Goal: Task Accomplishment & Management: Manage account settings

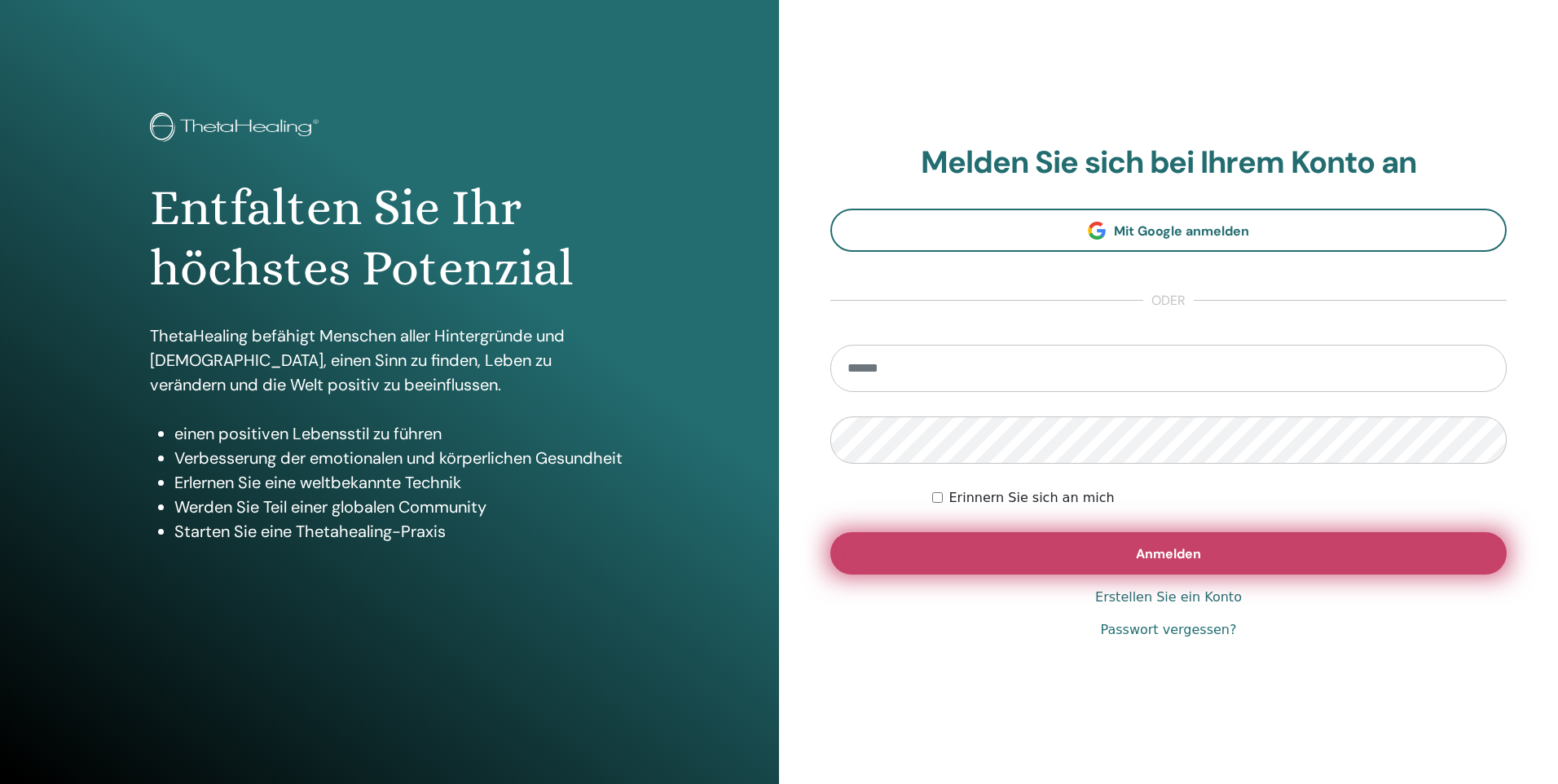
type input "**********"
click at [1182, 561] on span "Anmelden" at bounding box center [1168, 553] width 65 height 17
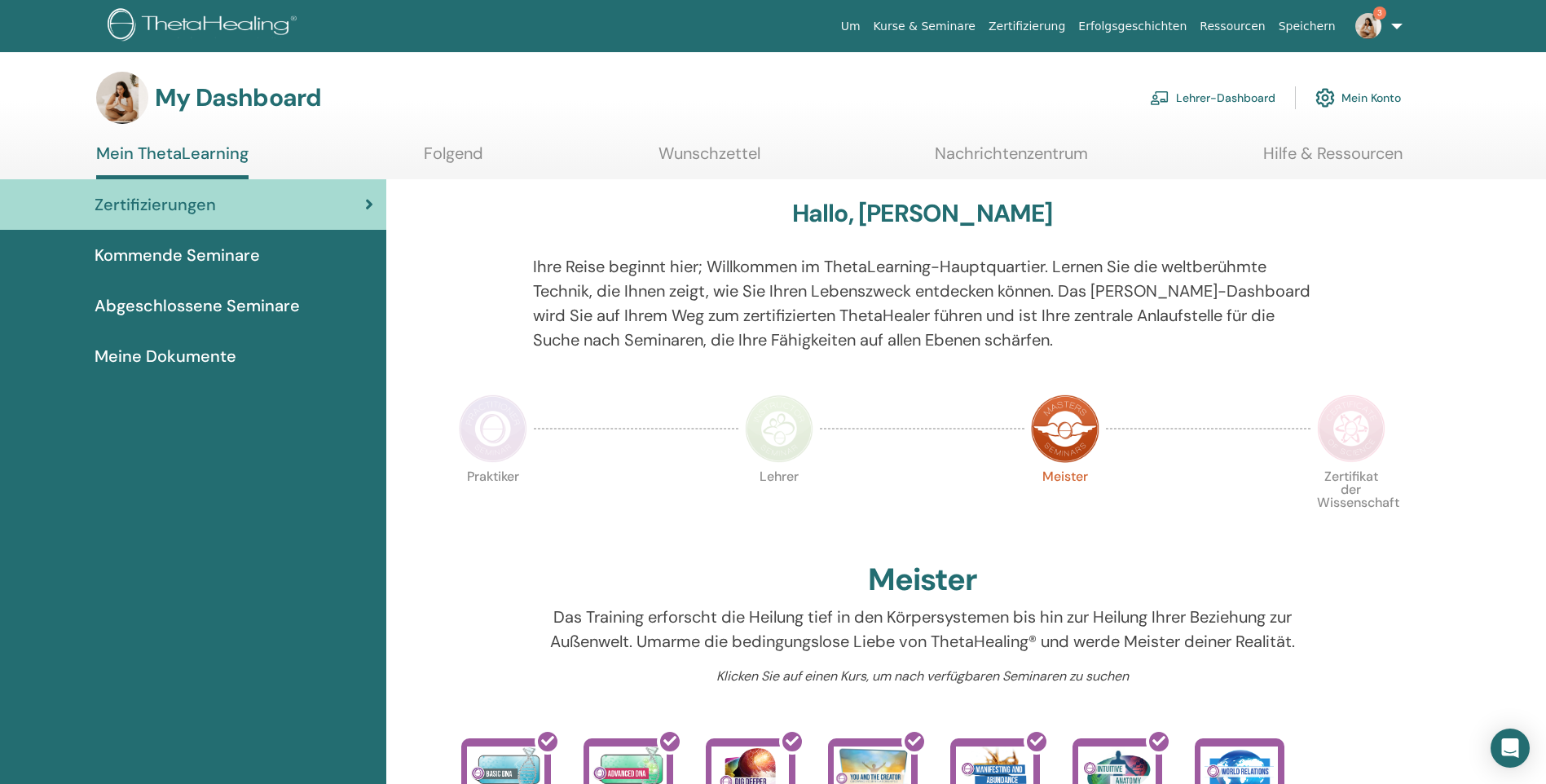
click at [1209, 93] on link "Lehrer-Dashboard" at bounding box center [1212, 98] width 126 height 36
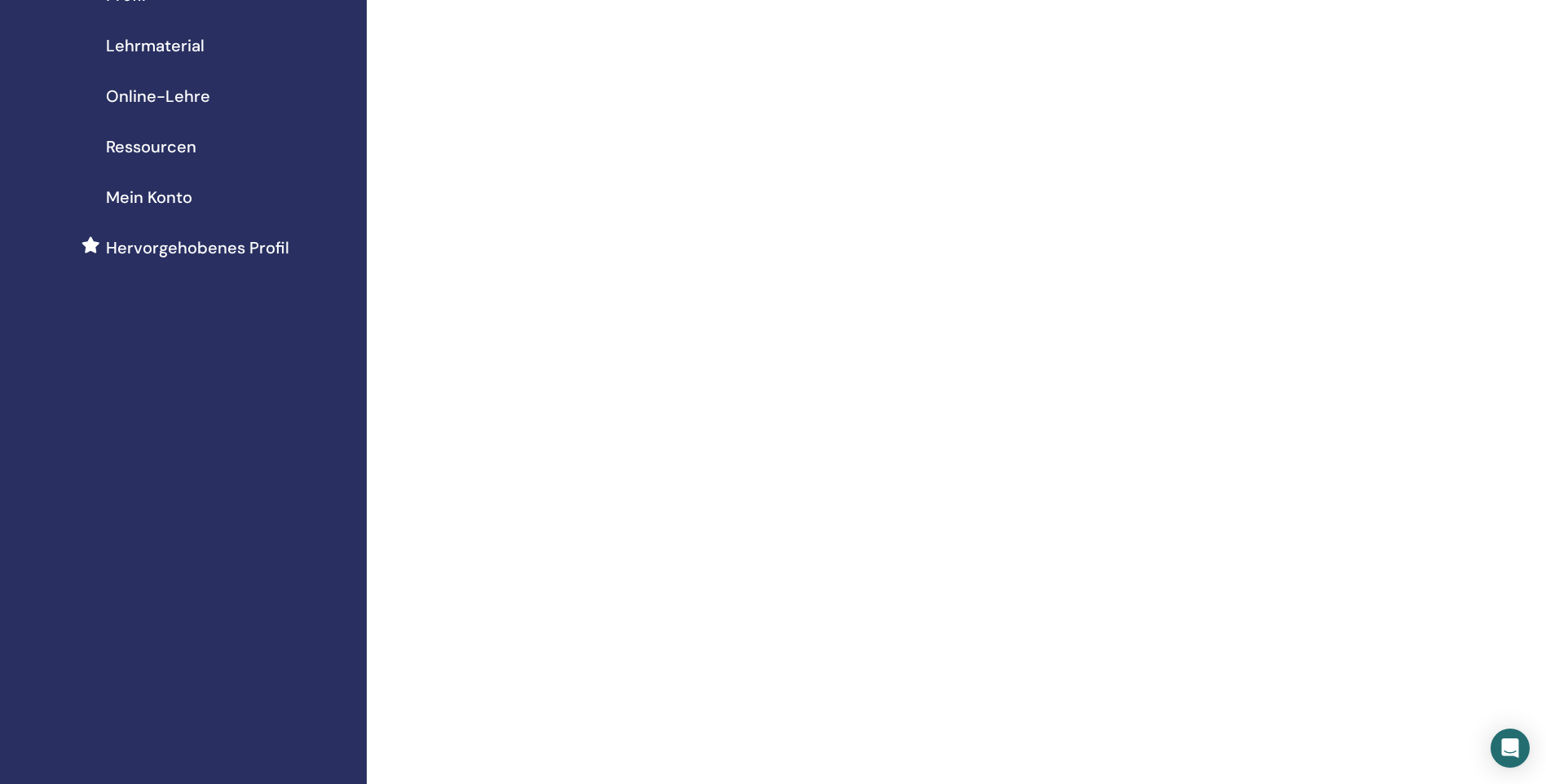
scroll to position [163, 0]
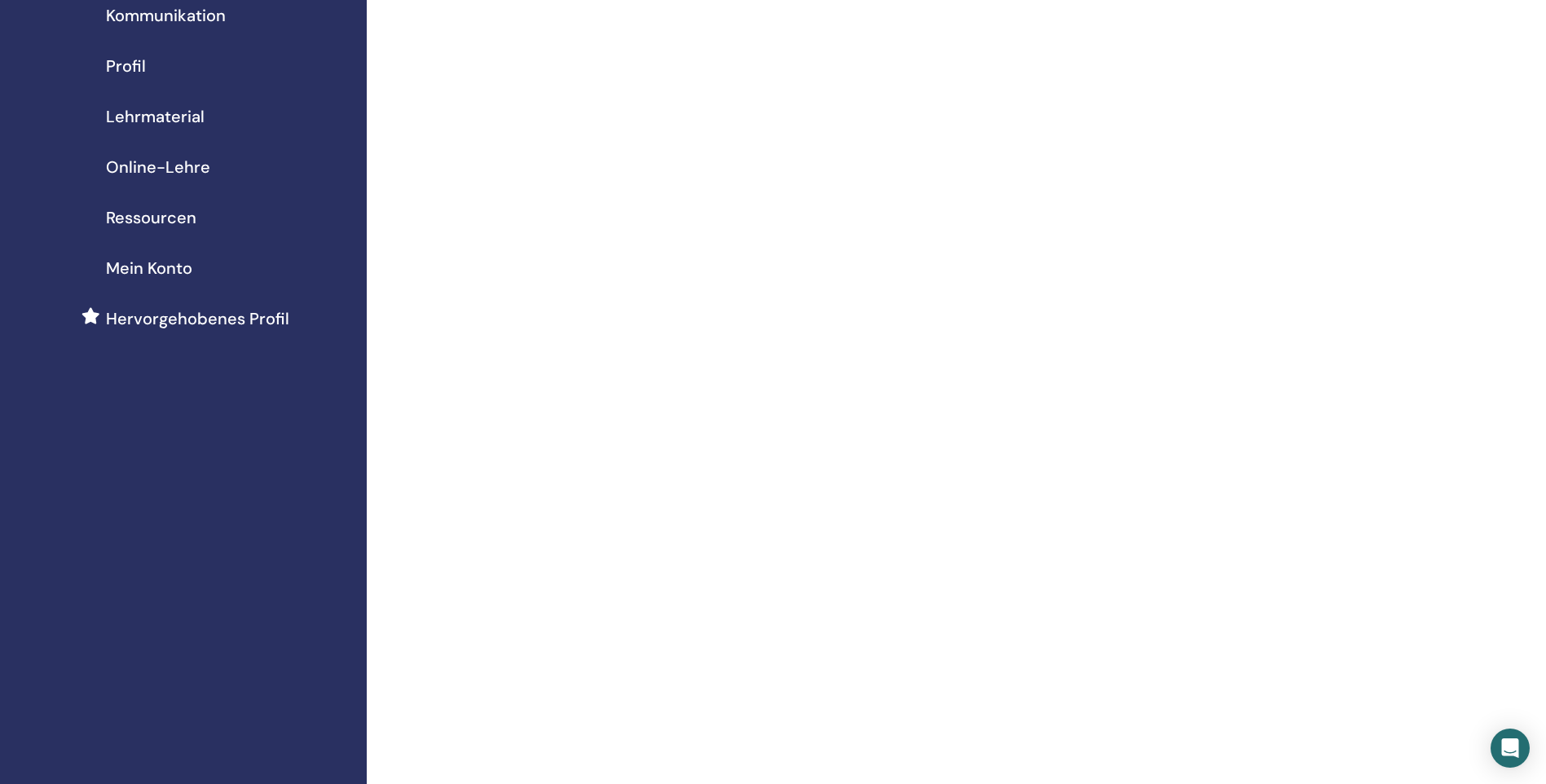
click at [150, 264] on span "Mein Konto" at bounding box center [149, 268] width 87 height 24
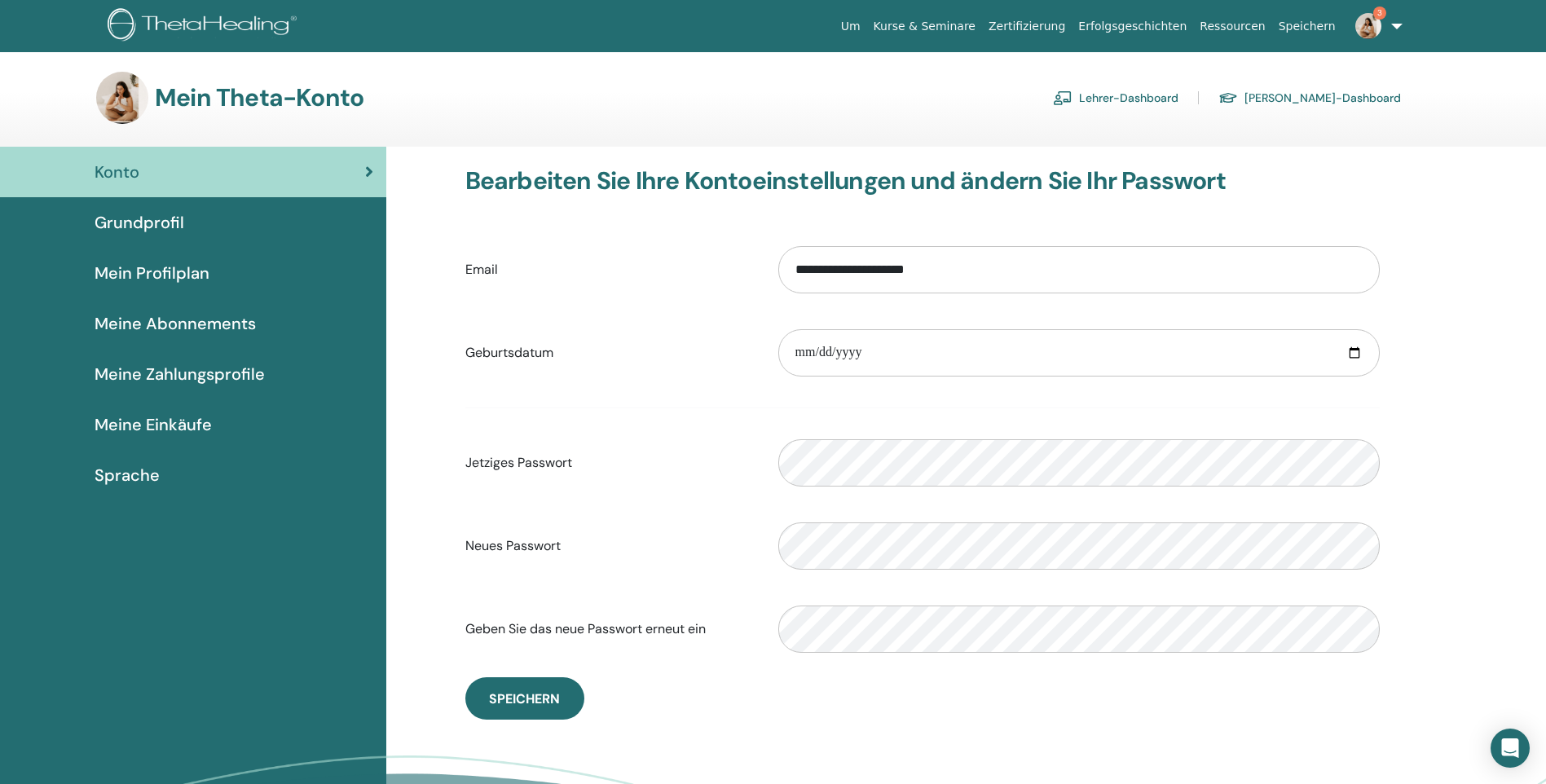
click at [1179, 91] on link "Lehrer-Dashboard" at bounding box center [1115, 98] width 126 height 26
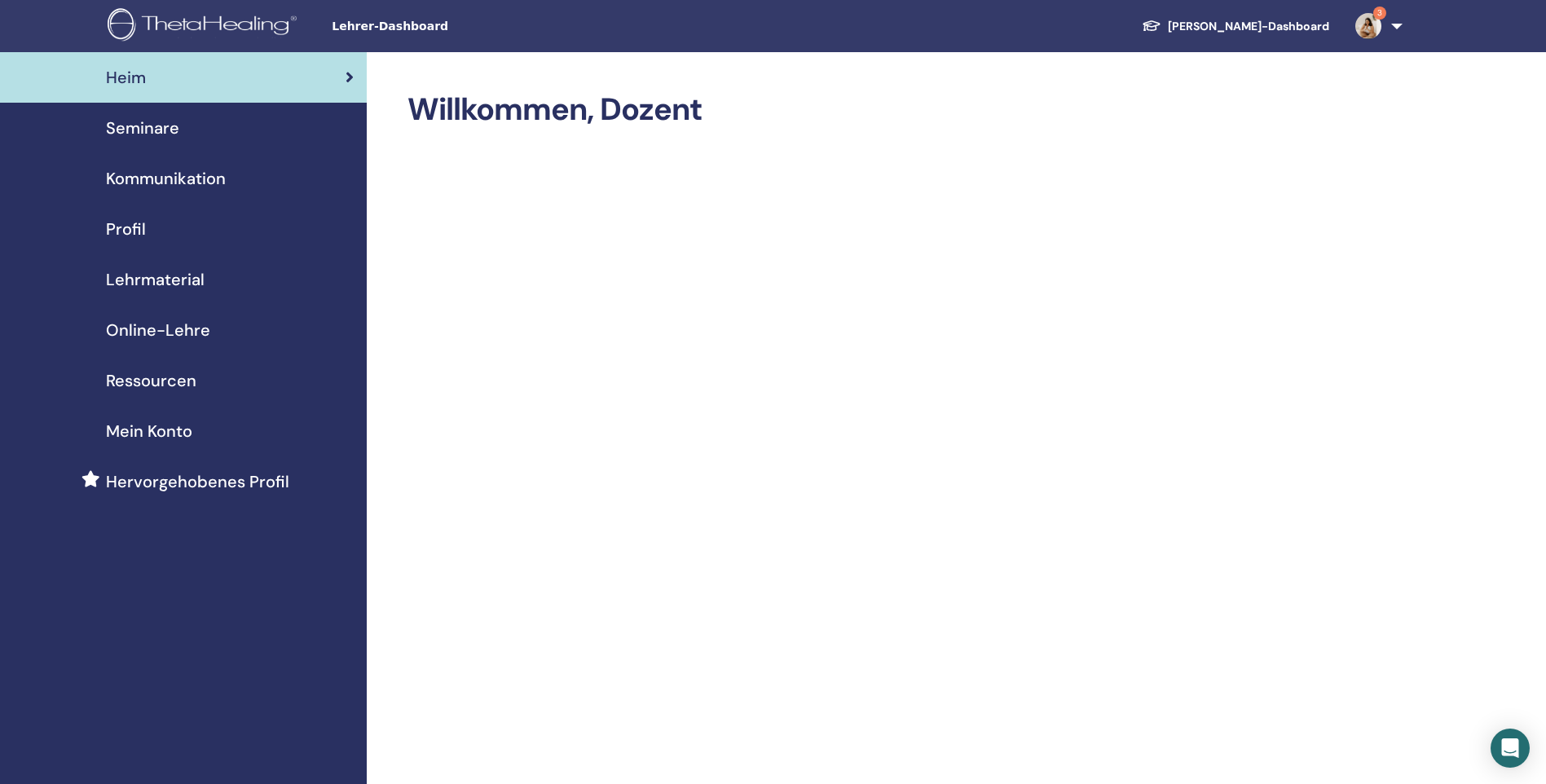
click at [145, 275] on span "Lehrmaterial" at bounding box center [155, 279] width 99 height 24
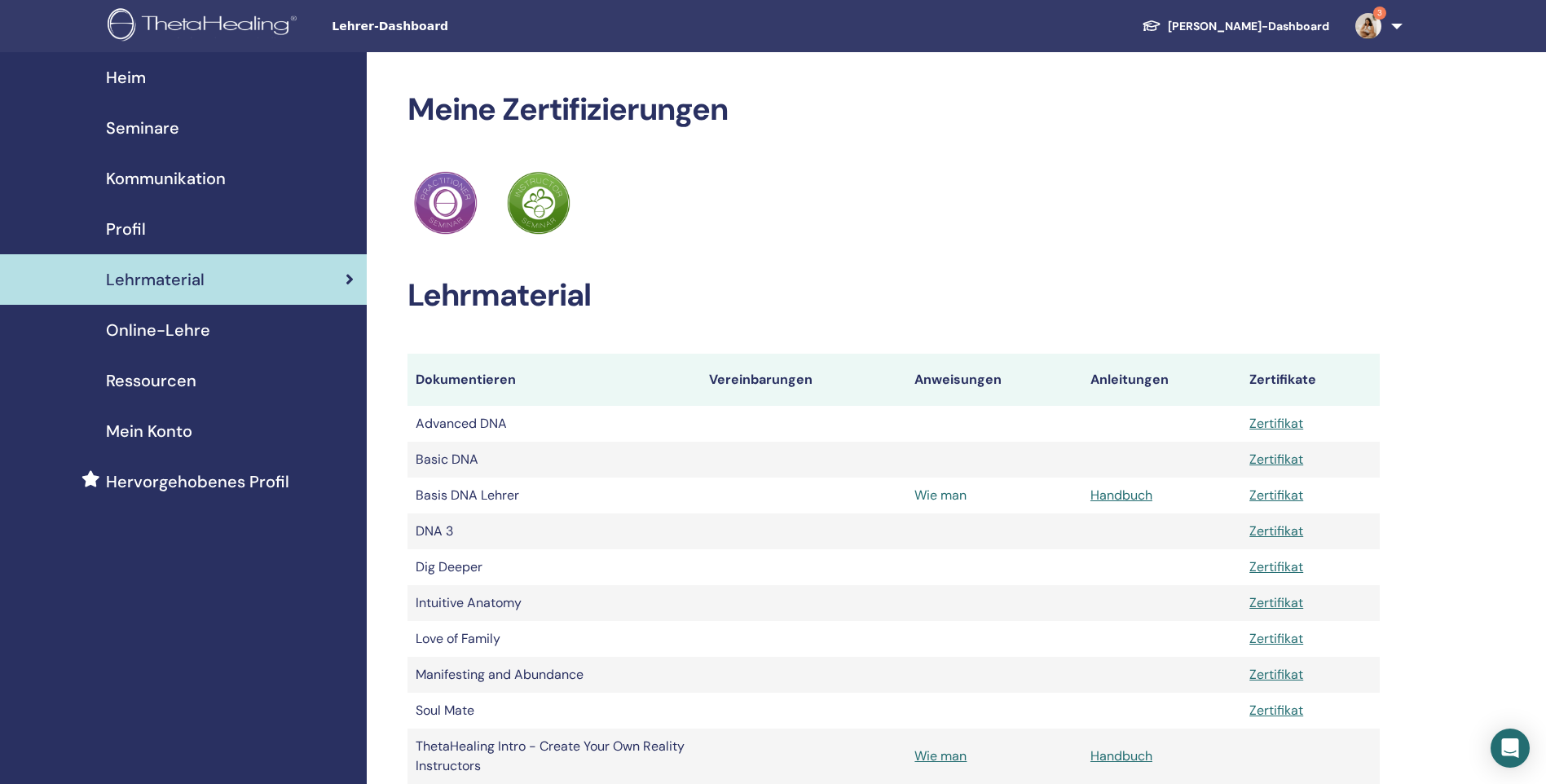
click at [933, 496] on link "Wie man" at bounding box center [940, 494] width 52 height 17
click at [1122, 492] on link "Handbuch" at bounding box center [1121, 494] width 62 height 17
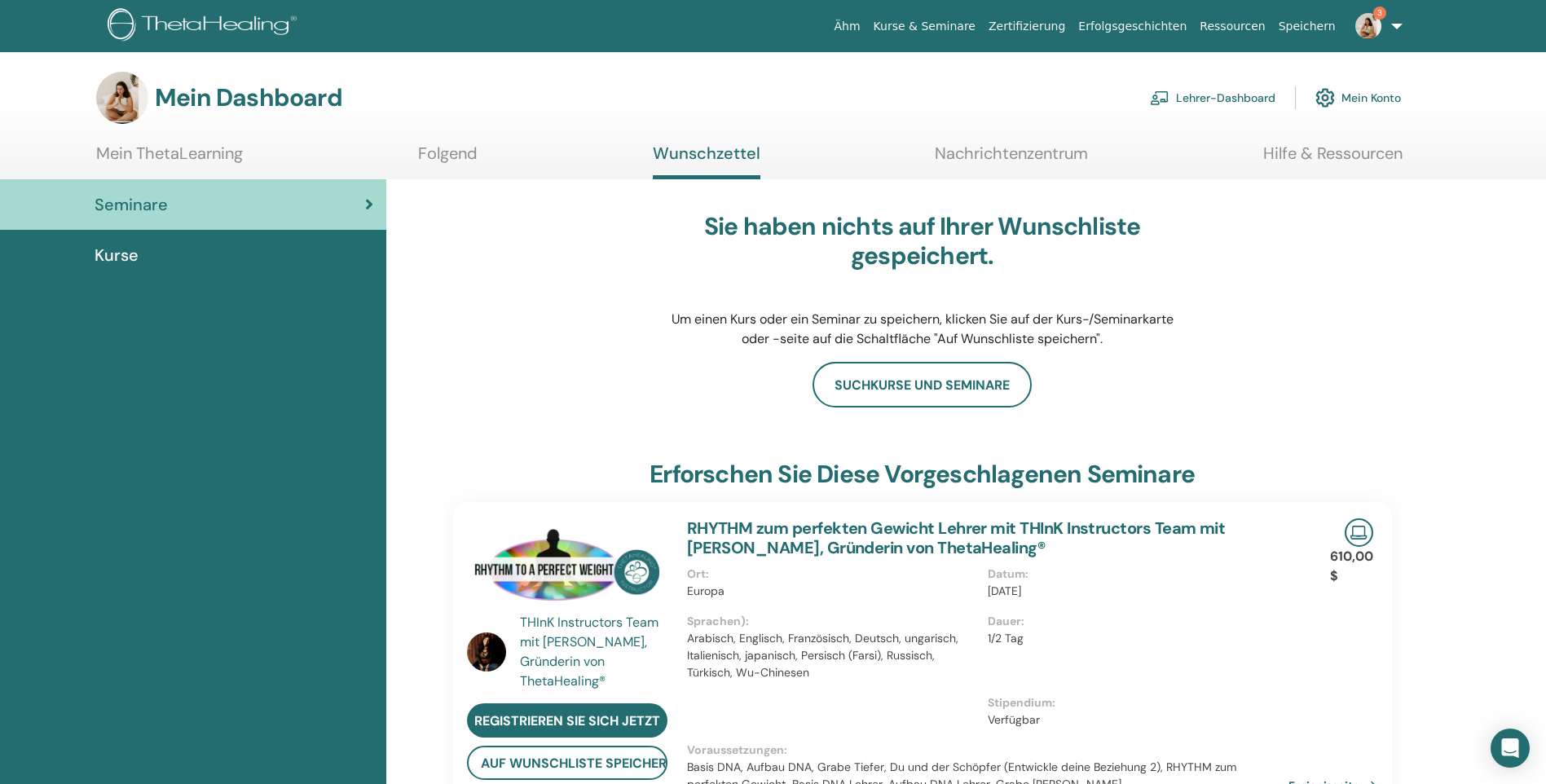
click at [1226, 93] on font "Lehrer-Dashboard" at bounding box center [1226, 97] width 99 height 14
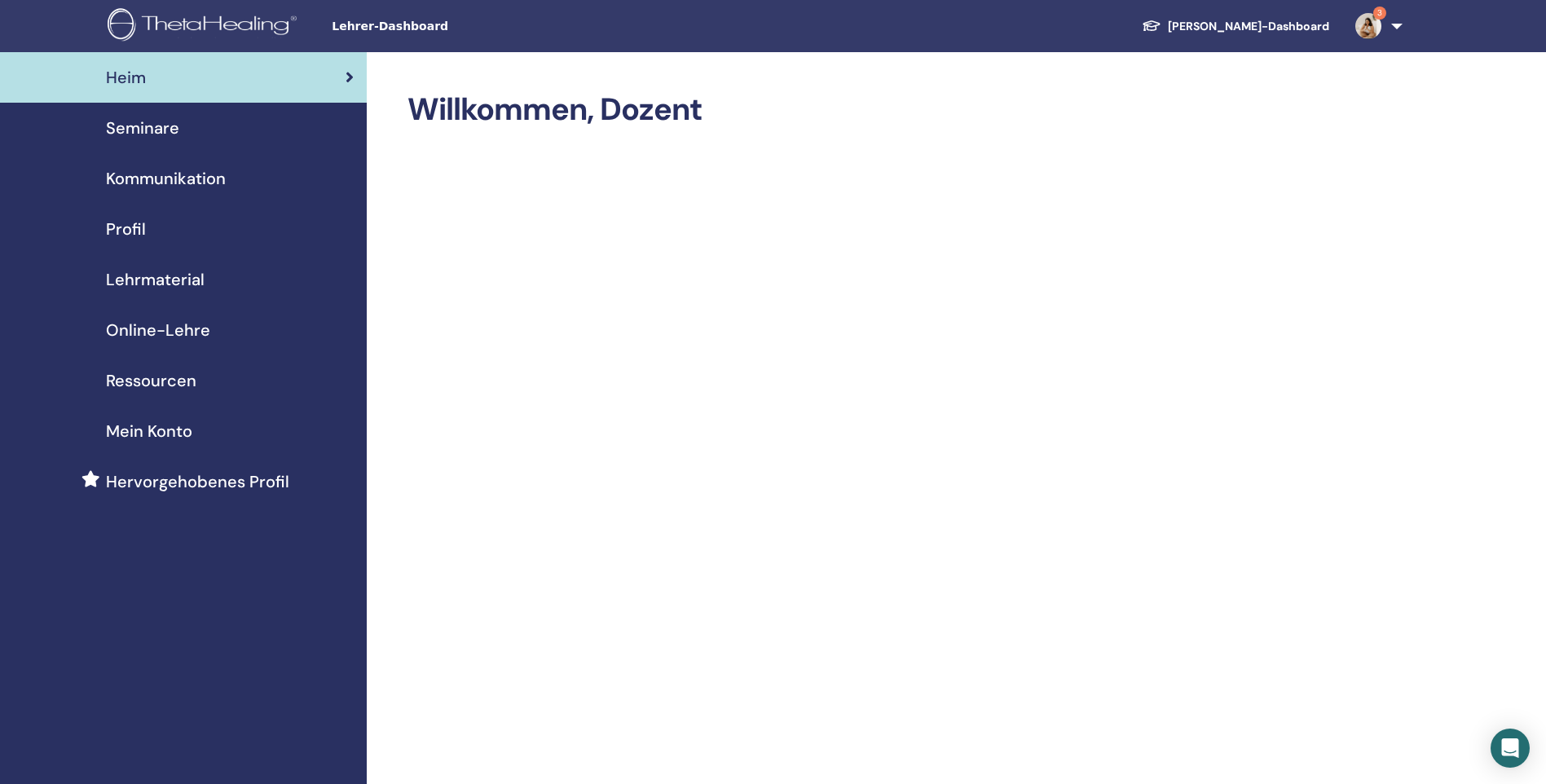
click at [169, 121] on span "Seminare" at bounding box center [142, 127] width 73 height 24
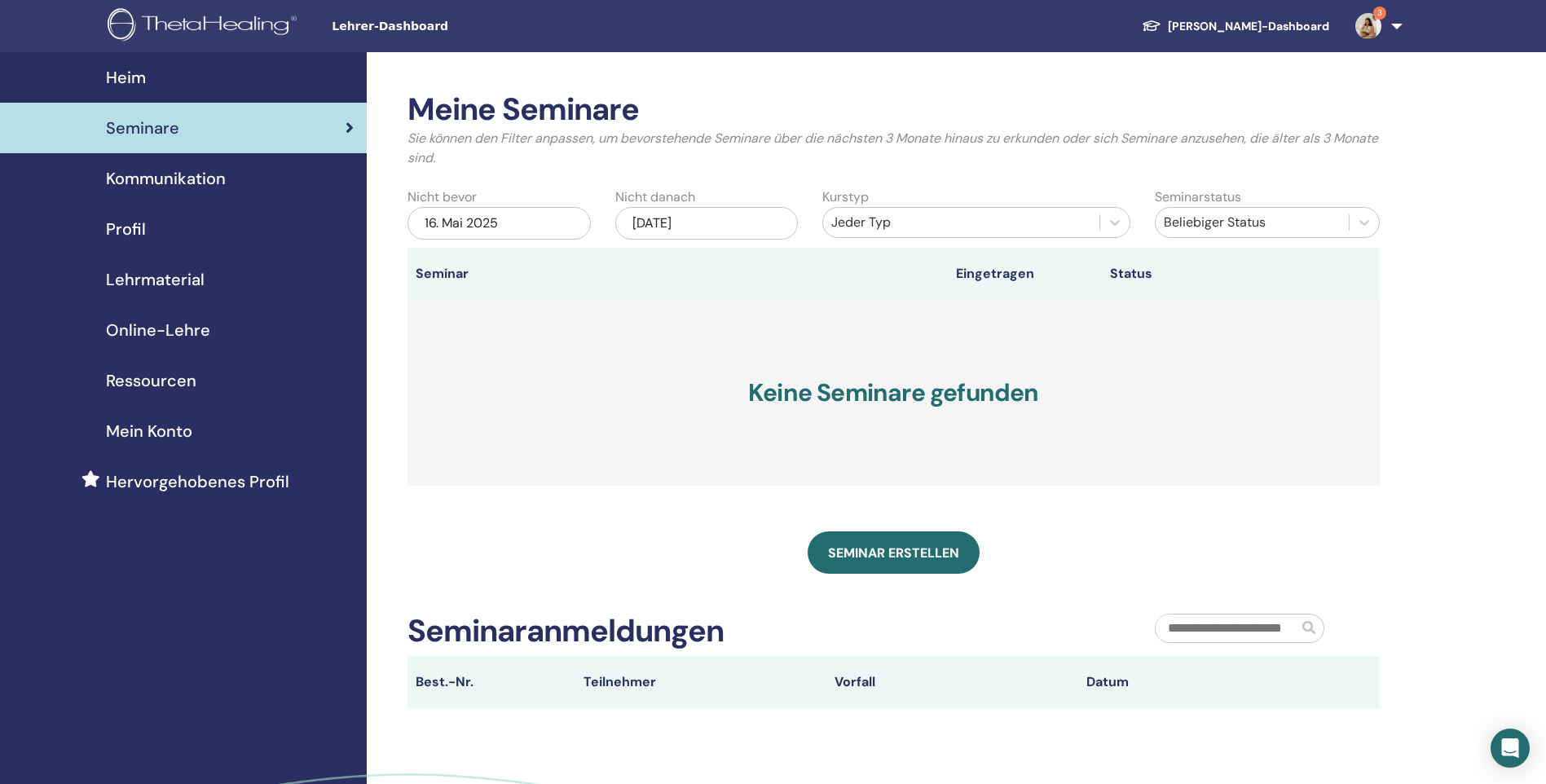
click at [151, 176] on span "Kommunikation" at bounding box center [166, 178] width 120 height 24
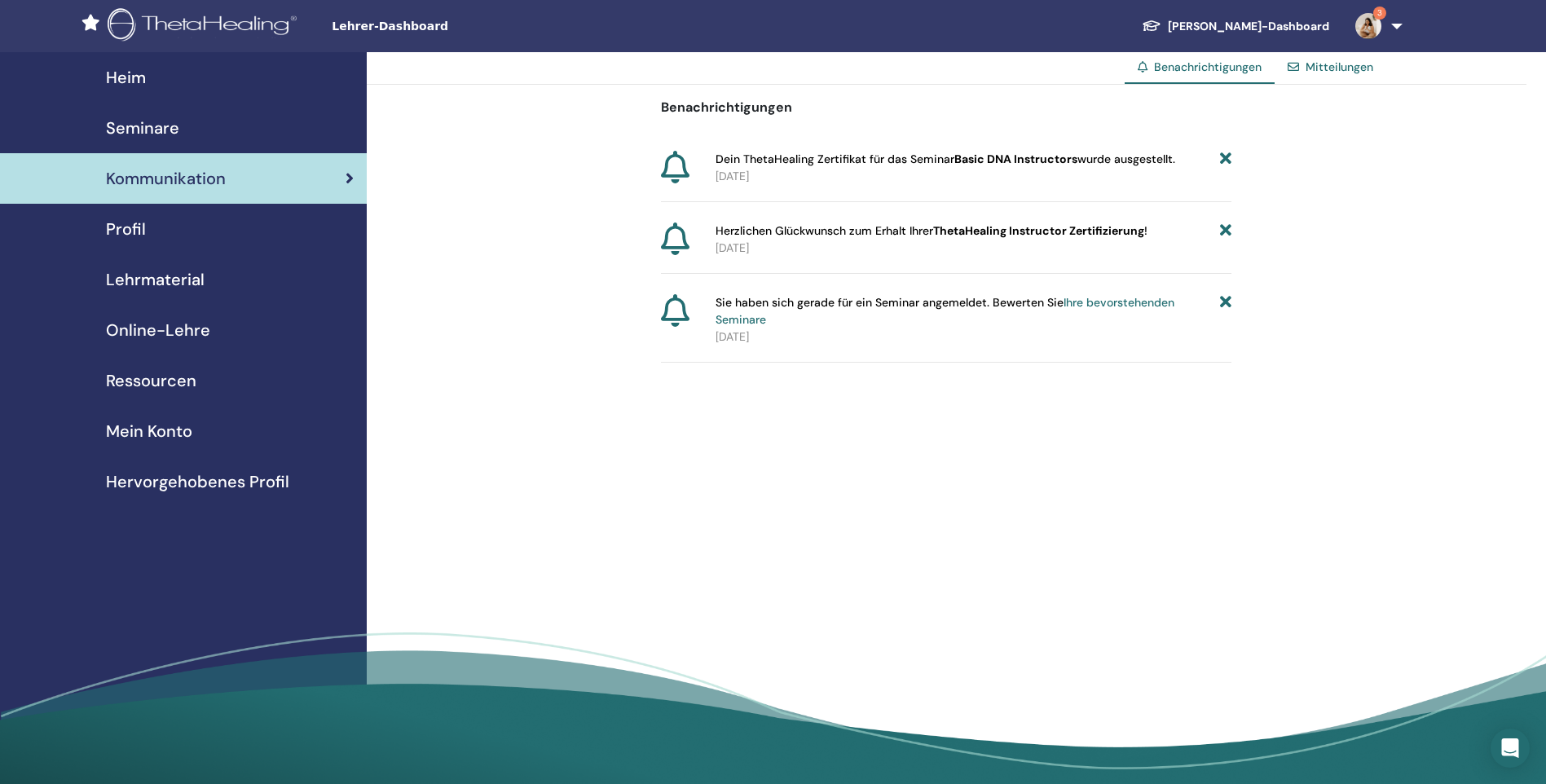
click at [143, 227] on span "Profil" at bounding box center [126, 228] width 40 height 24
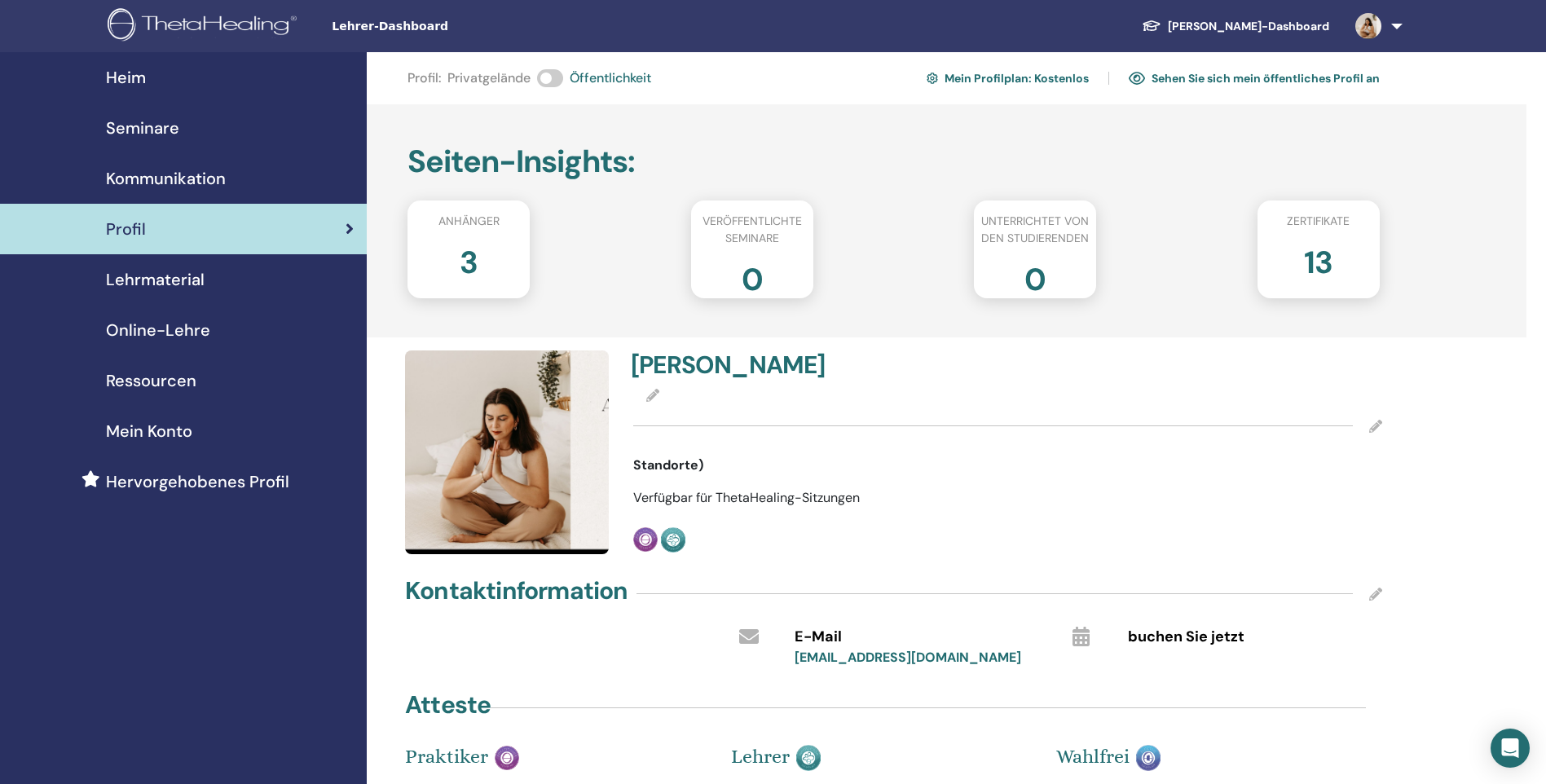
click at [1375, 425] on icon at bounding box center [1375, 425] width 13 height 13
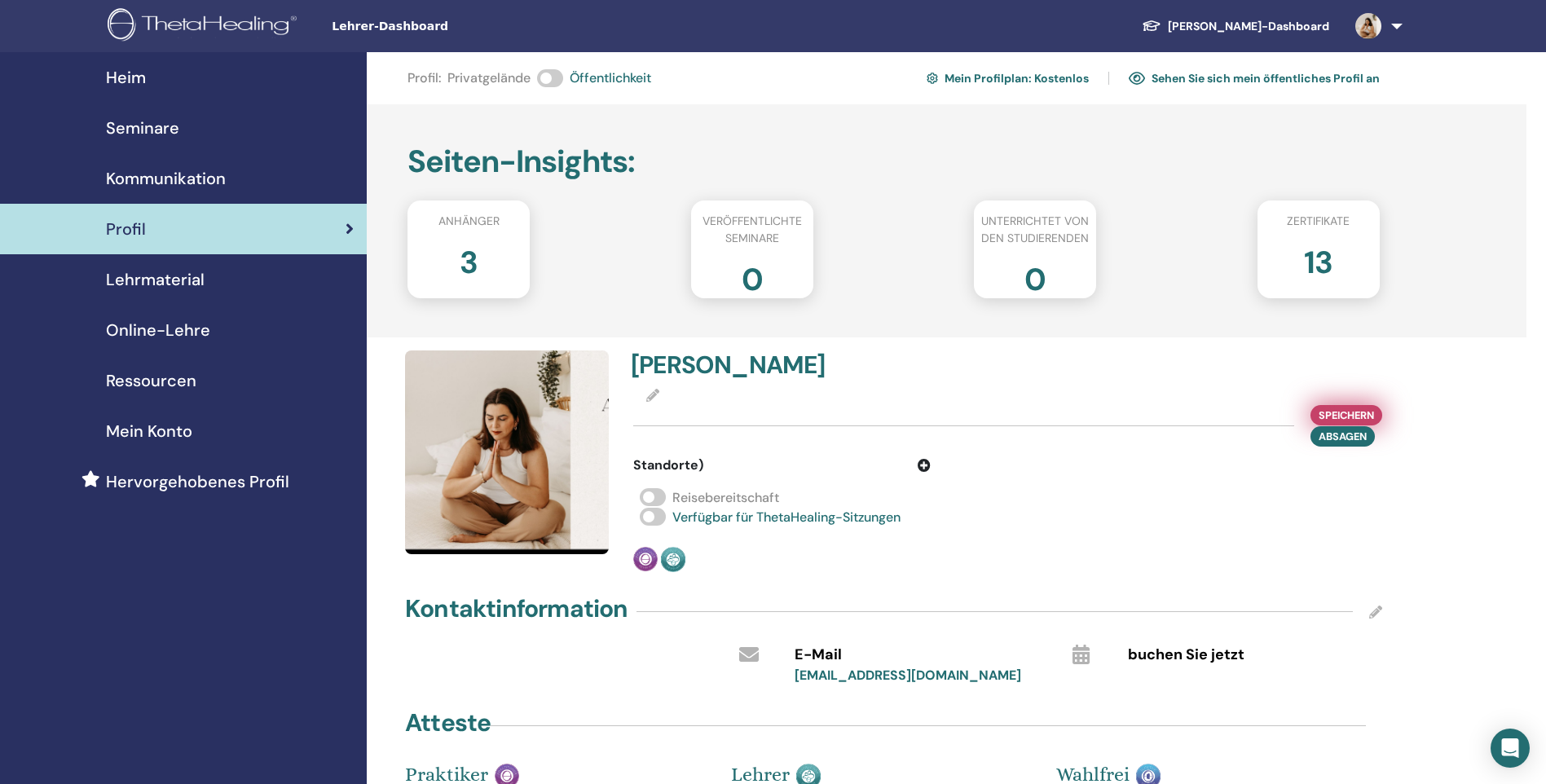
click at [1339, 409] on span "Speichern" at bounding box center [1346, 415] width 56 height 17
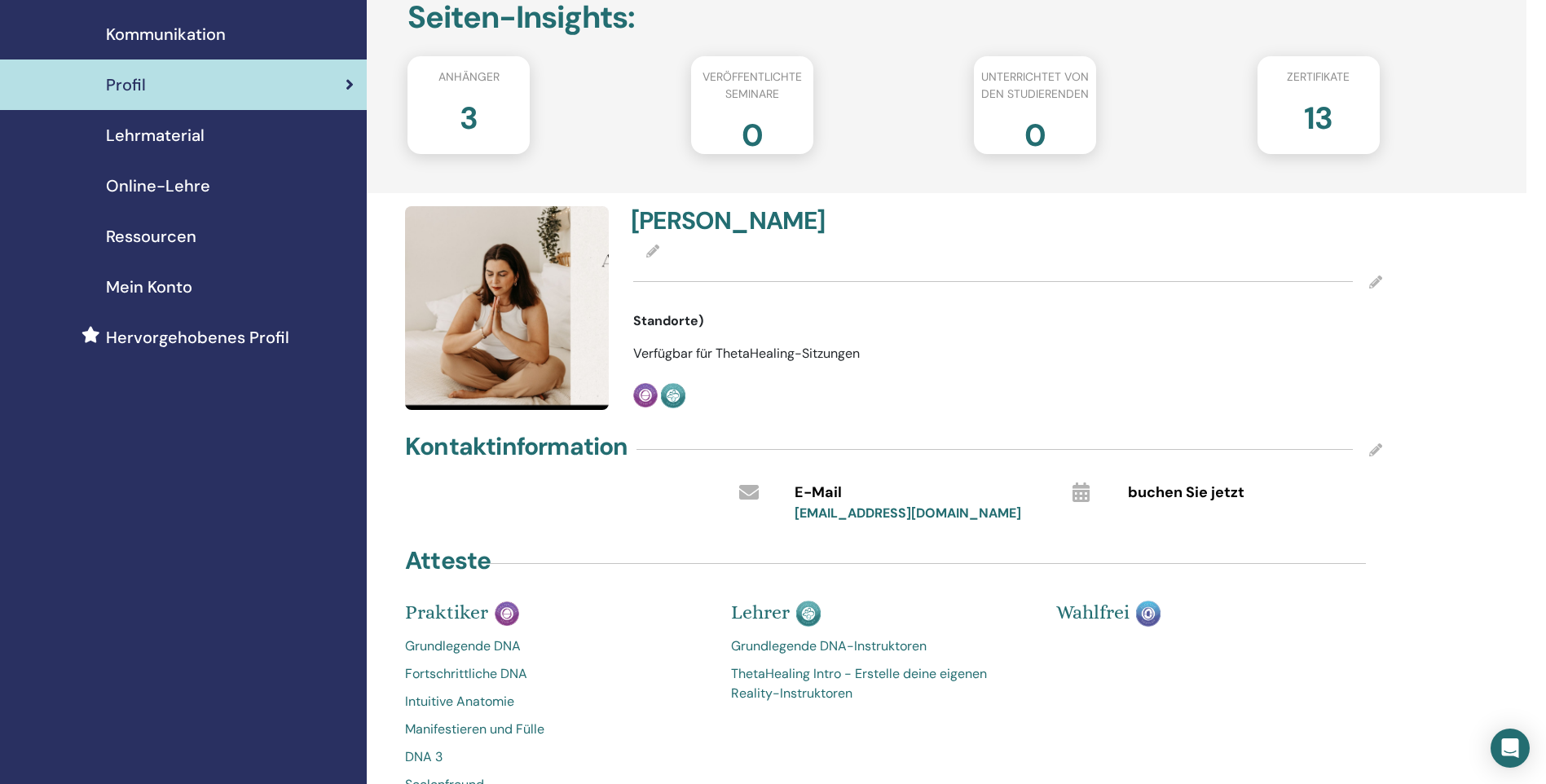
scroll to position [67, 0]
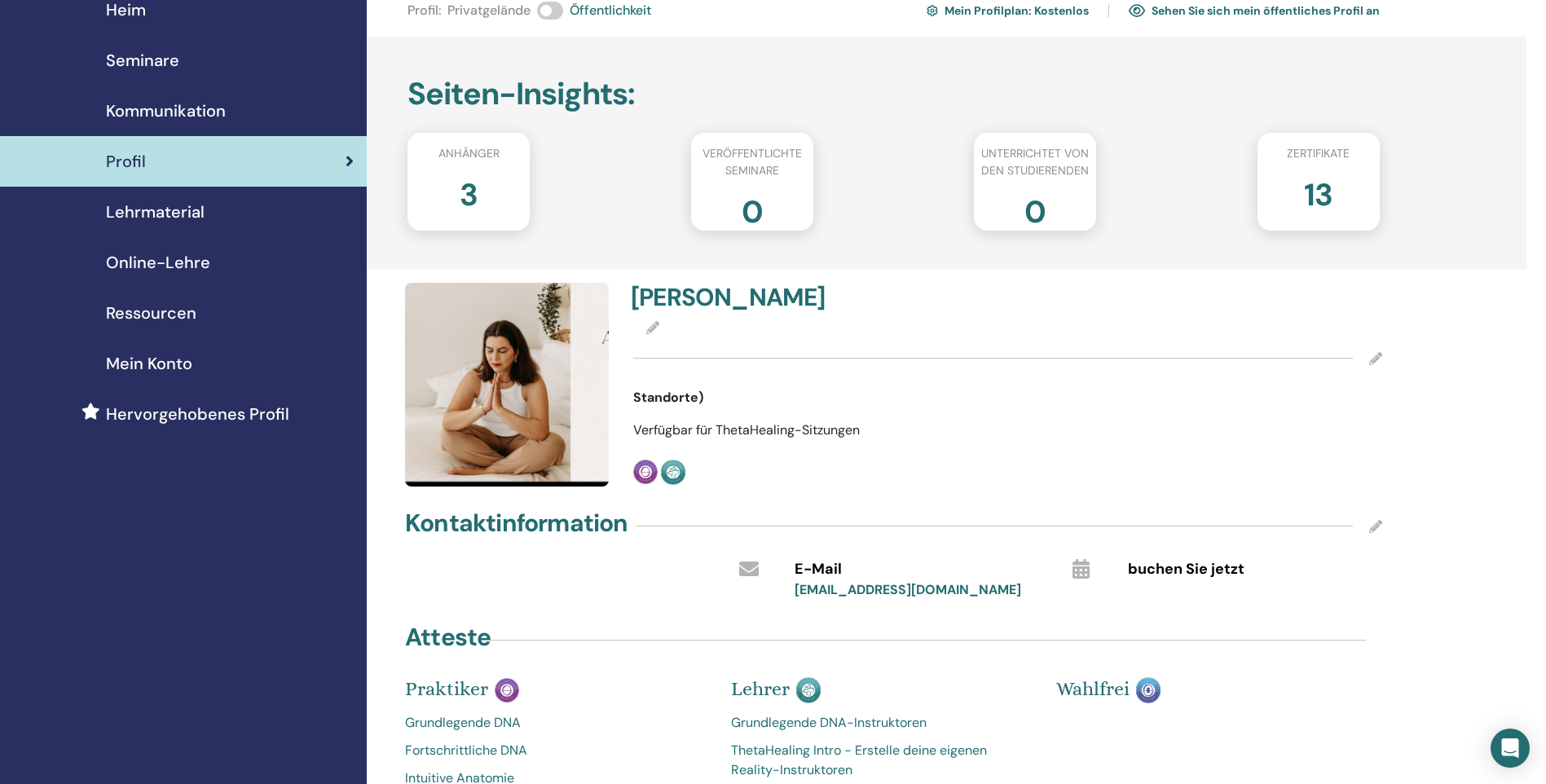
click at [169, 209] on span "Lehrmaterial" at bounding box center [155, 211] width 99 height 24
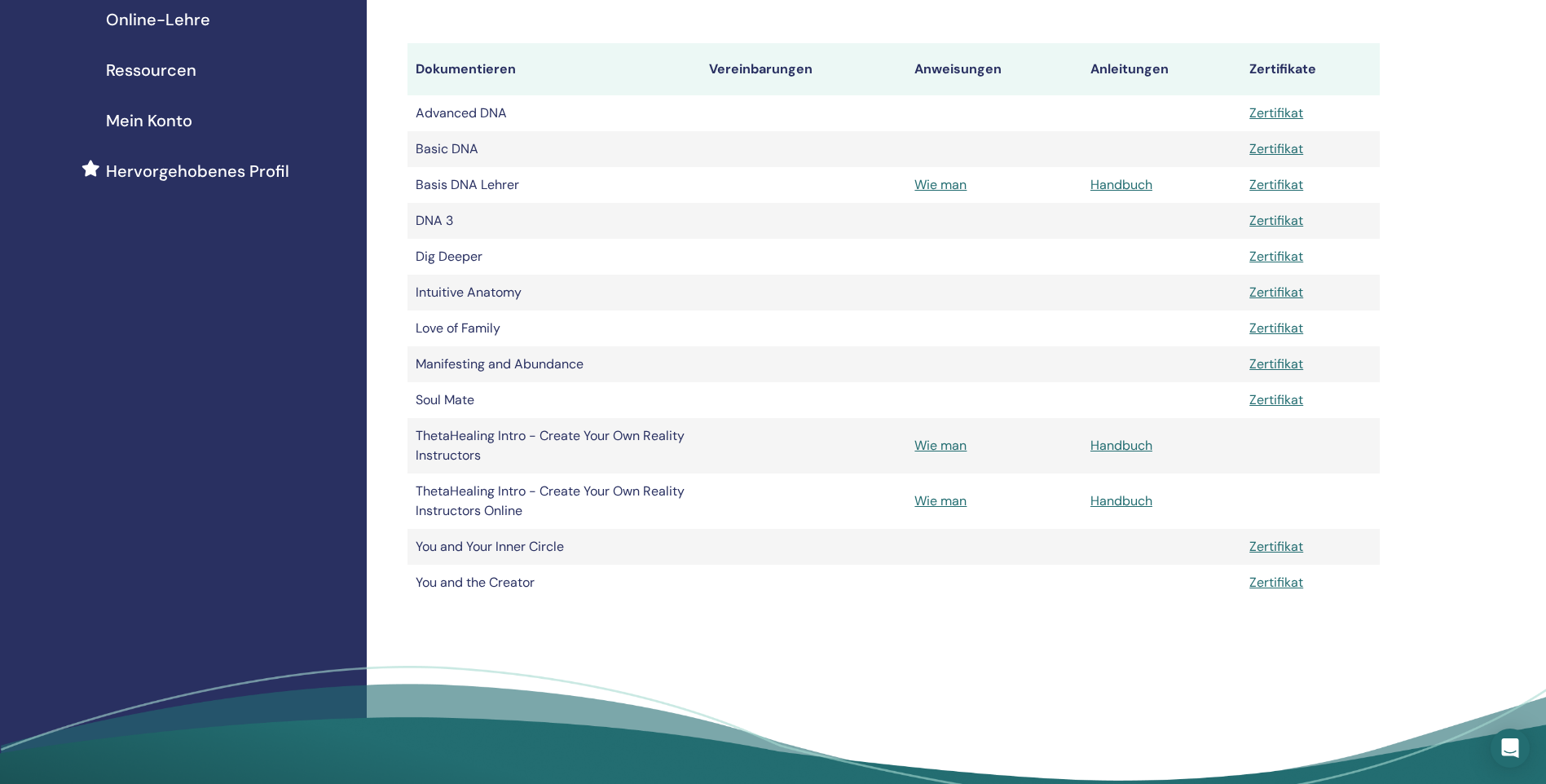
scroll to position [326, 0]
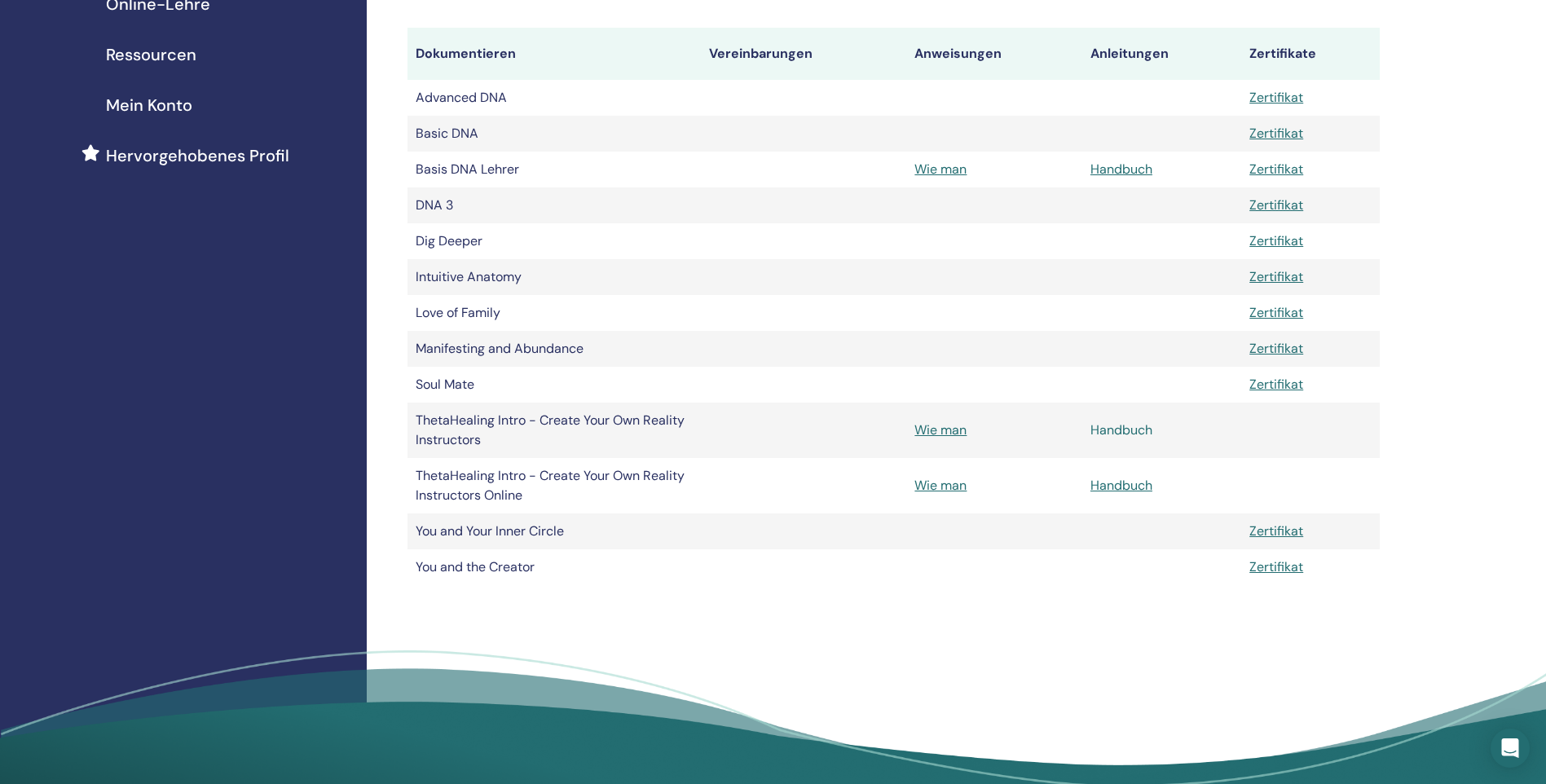
click at [1115, 429] on link "Handbuch" at bounding box center [1121, 429] width 62 height 17
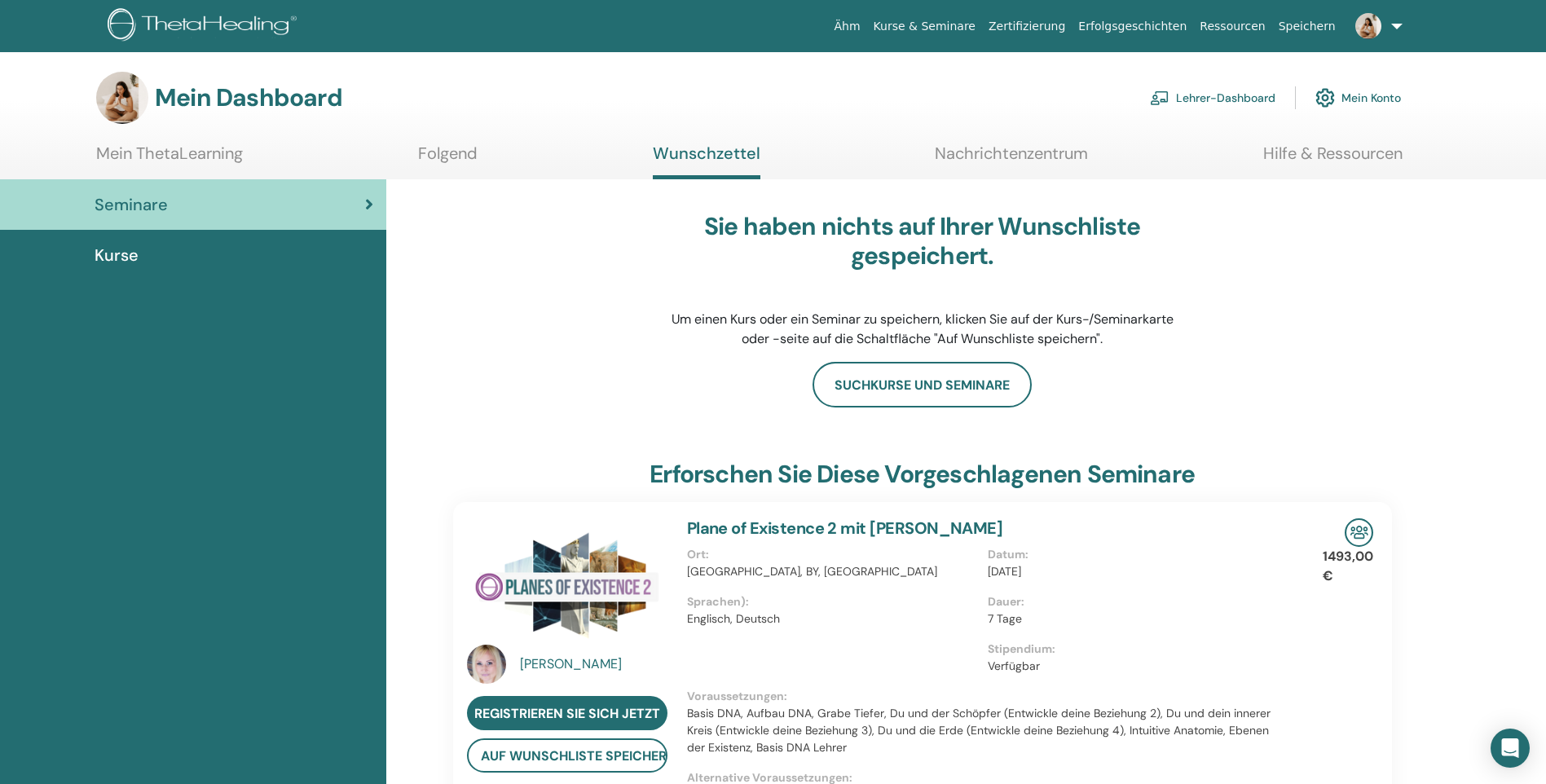
click at [1200, 93] on font "Lehrer-Dashboard" at bounding box center [1226, 97] width 99 height 14
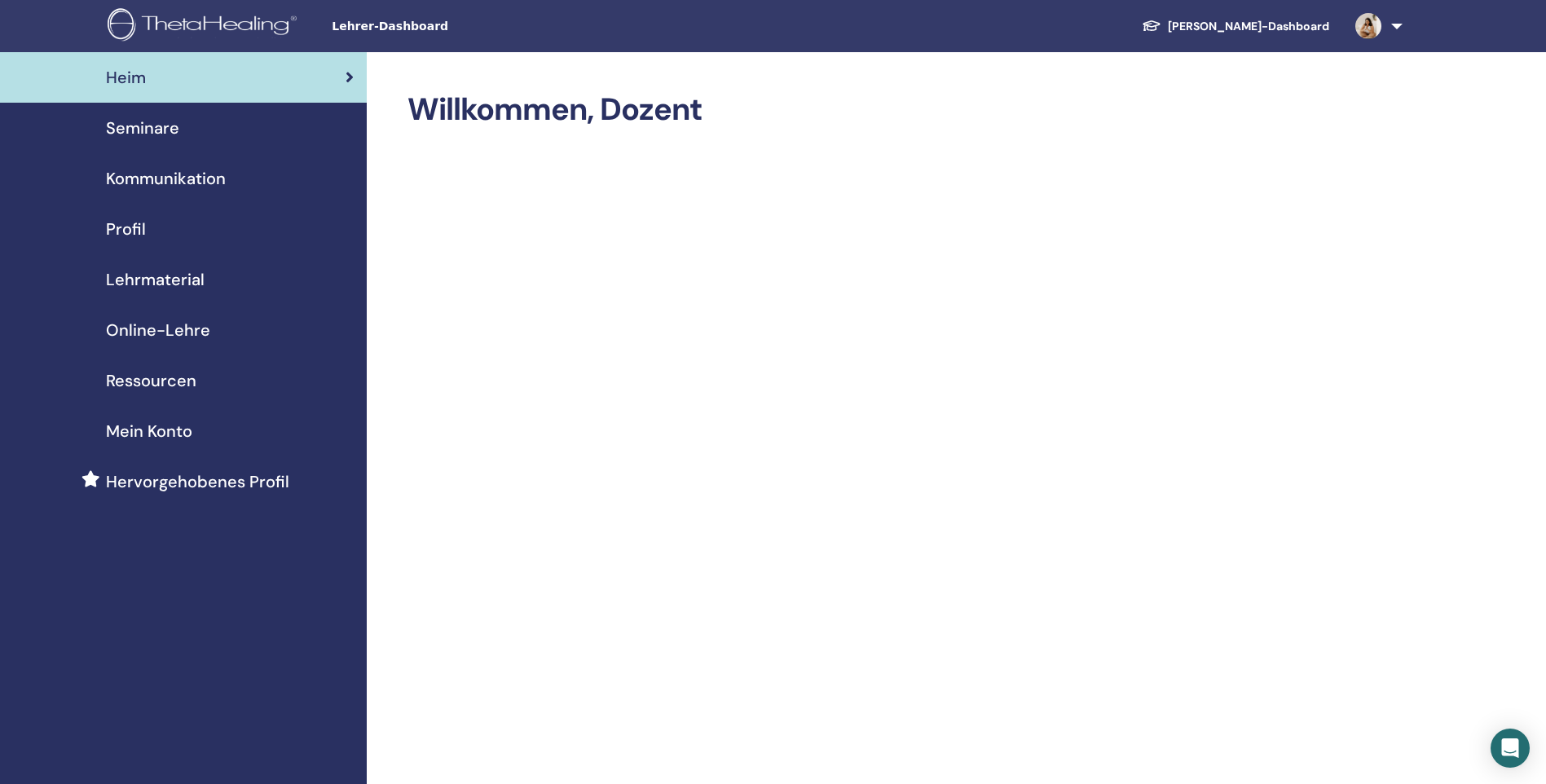
click at [150, 280] on span "Lehrmaterial" at bounding box center [155, 279] width 99 height 24
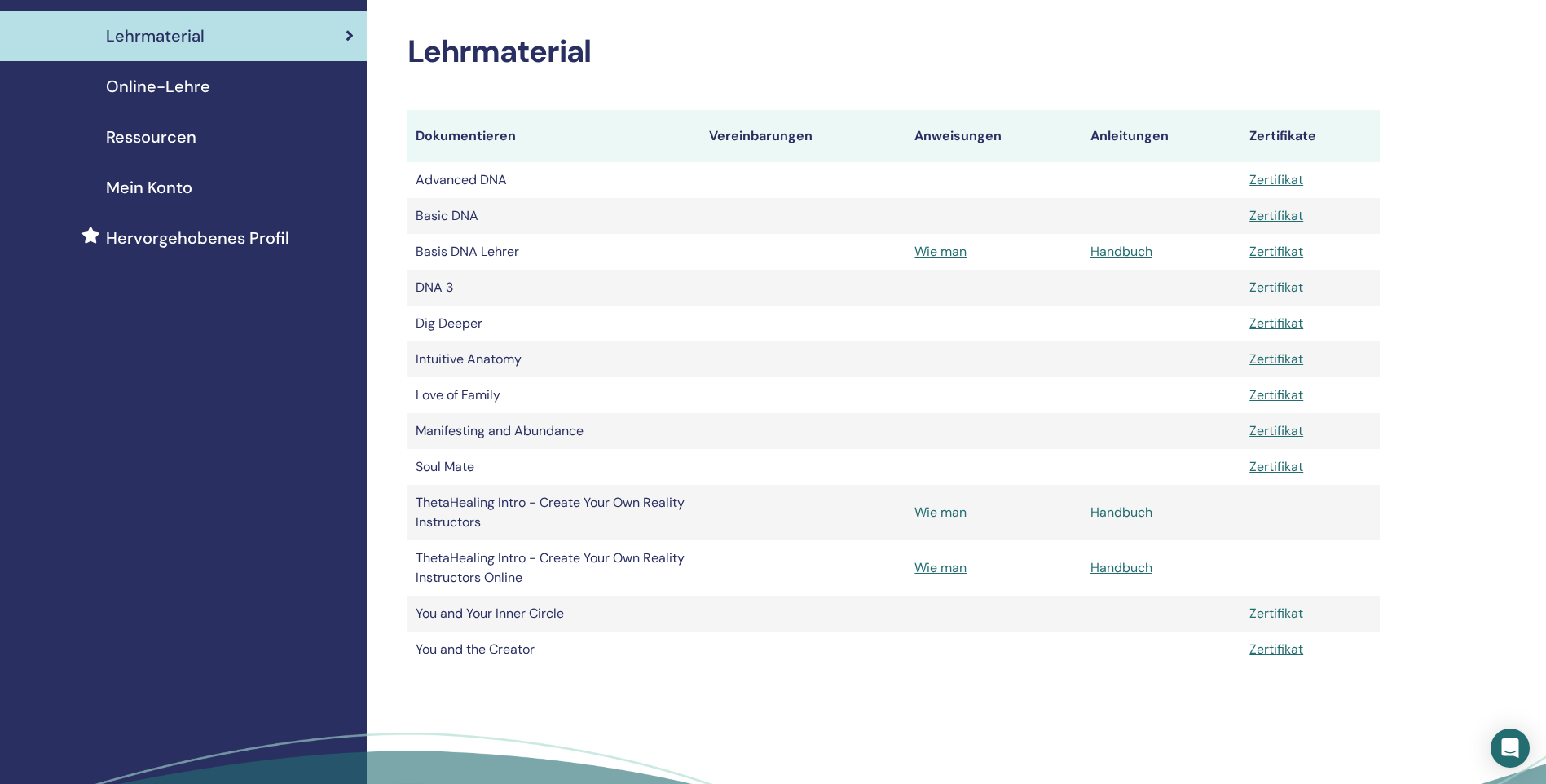
scroll to position [244, 0]
click at [944, 564] on link "Wie man" at bounding box center [940, 567] width 52 height 17
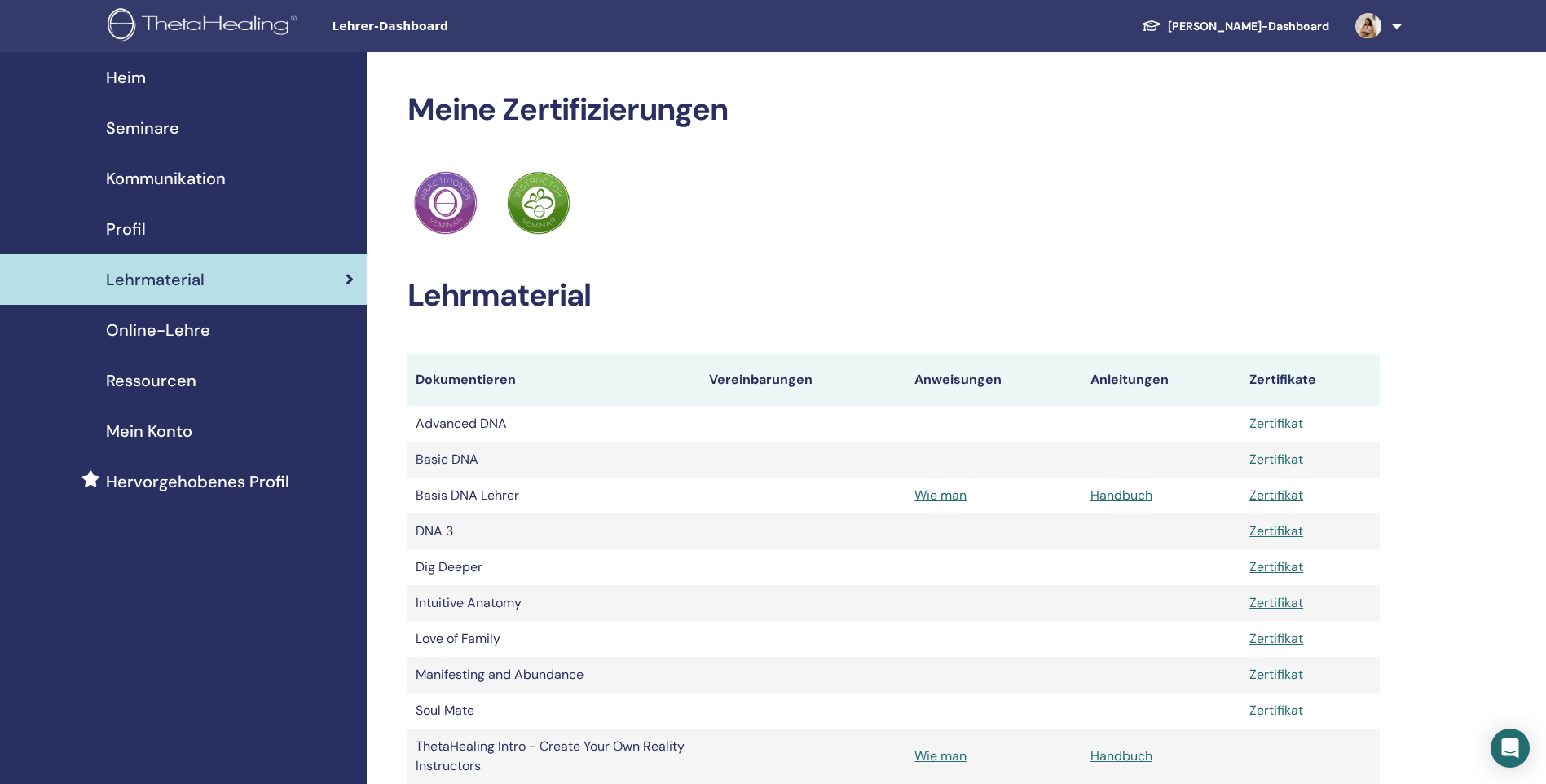
click at [157, 379] on span "Ressourcen" at bounding box center [151, 380] width 90 height 24
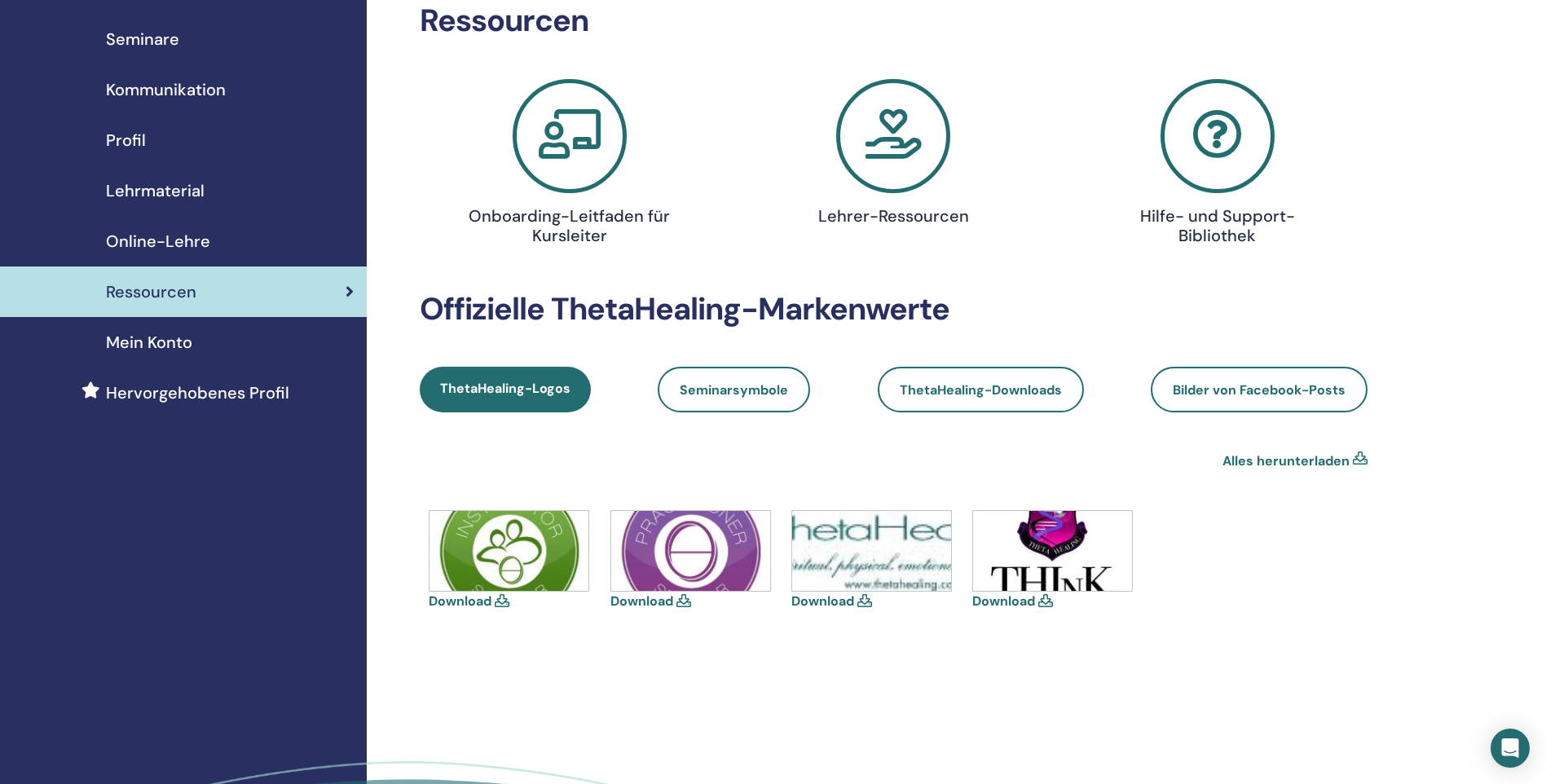
scroll to position [82, 0]
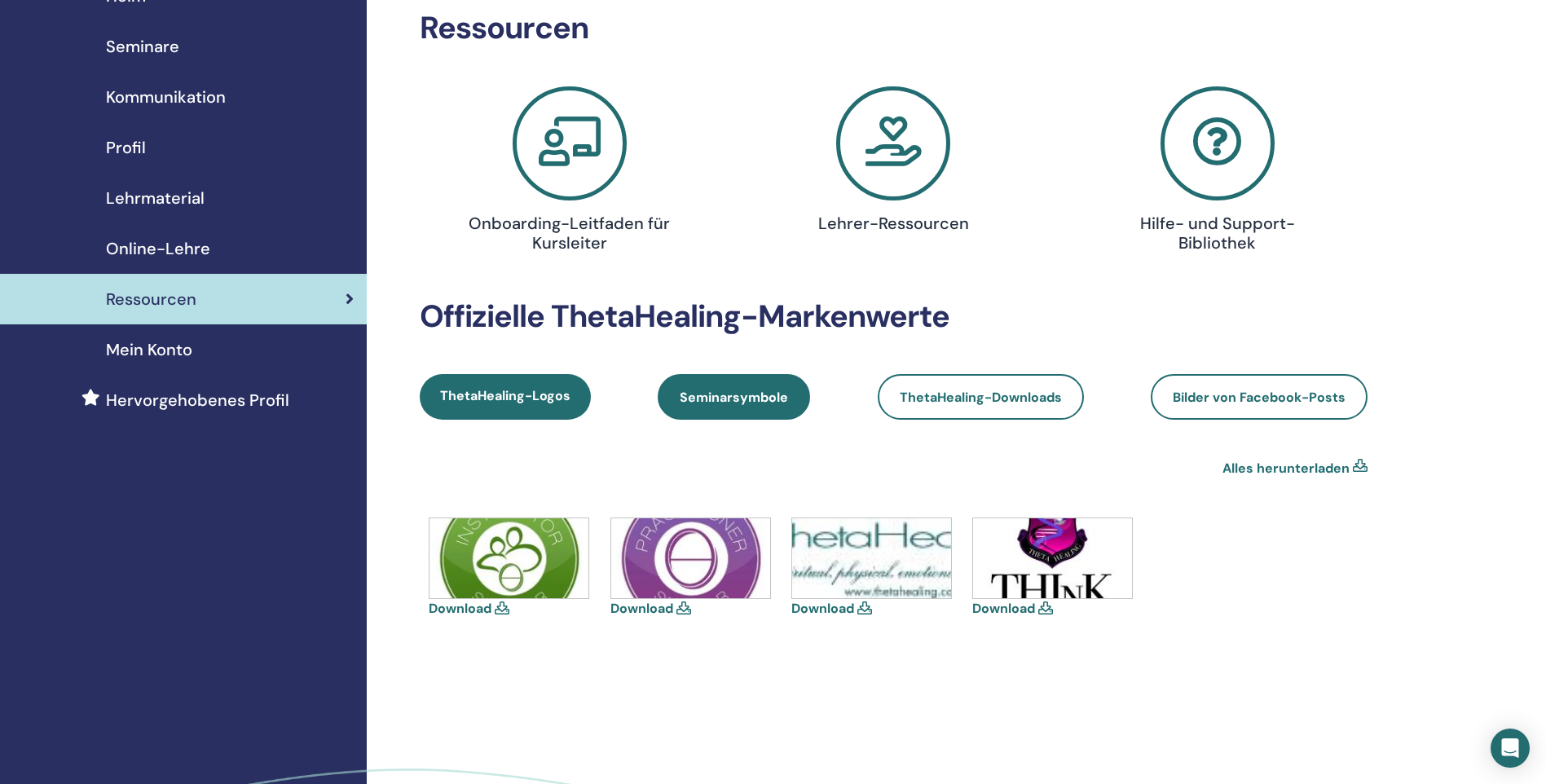
click at [757, 399] on span "Seminarsymbole" at bounding box center [734, 397] width 109 height 17
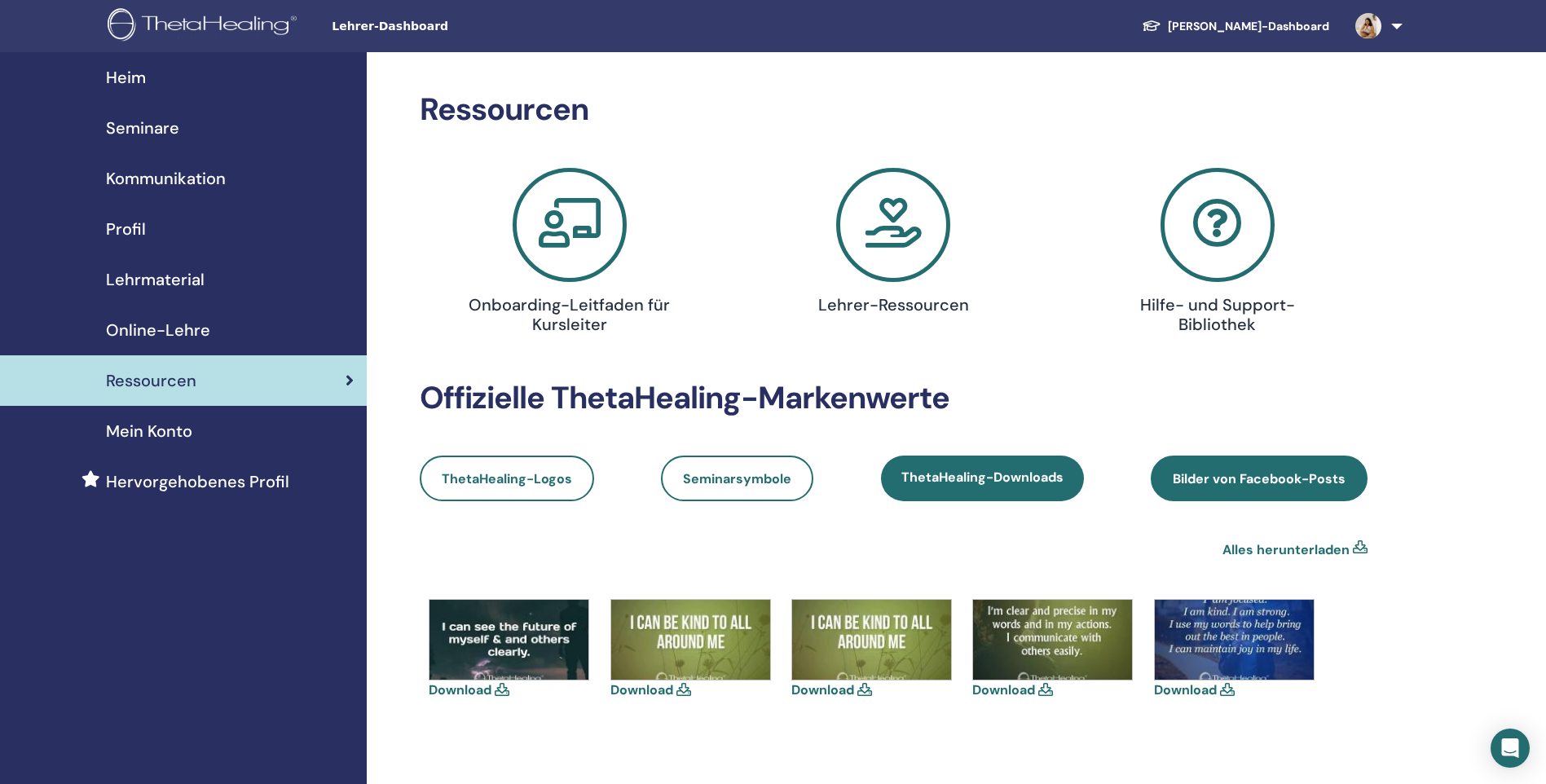
click at [1274, 487] on span "Bilder von Facebook-Posts" at bounding box center [1259, 478] width 173 height 17
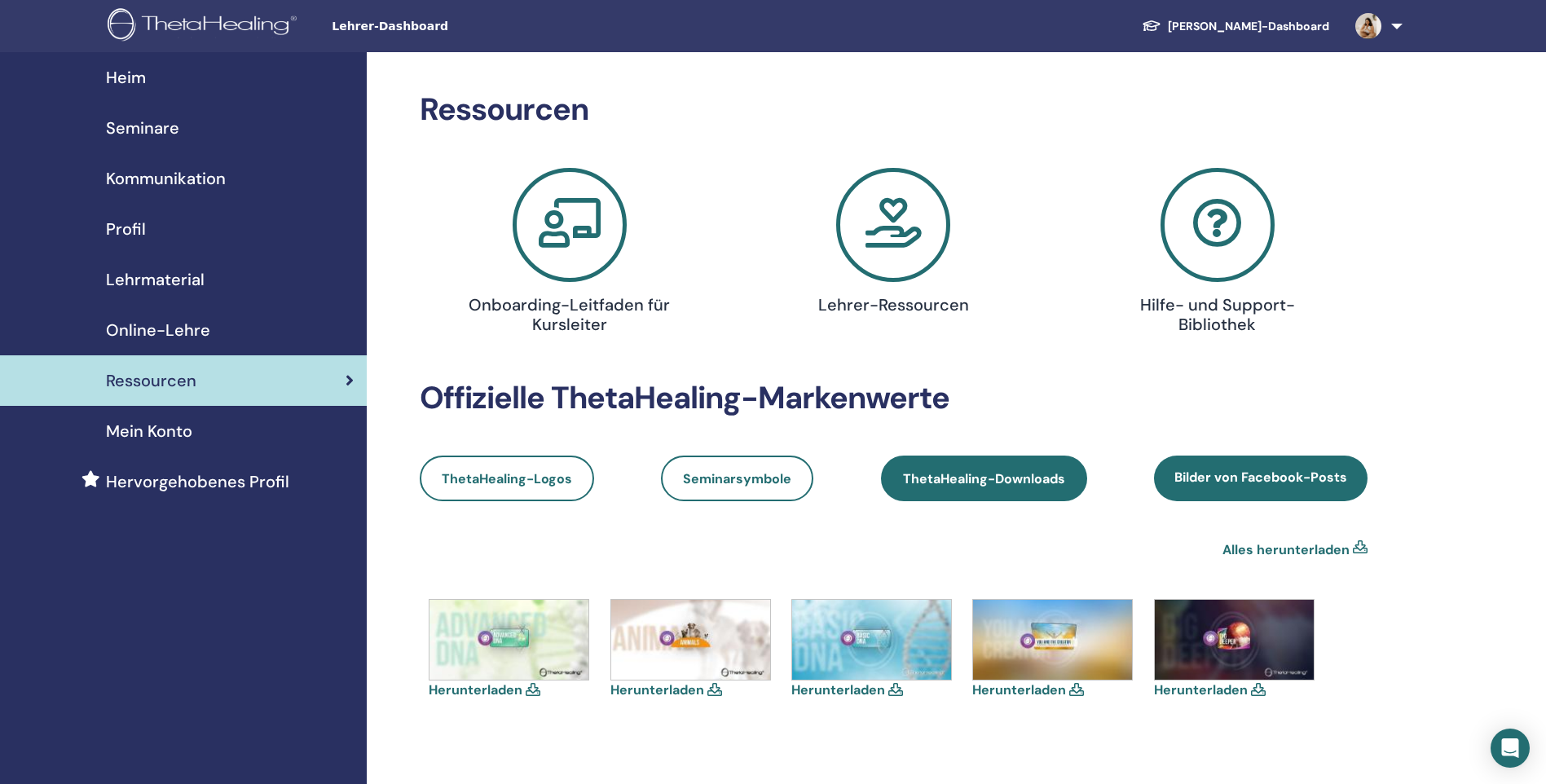
click at [928, 472] on span "ThetaHealing-Downloads" at bounding box center [984, 478] width 162 height 17
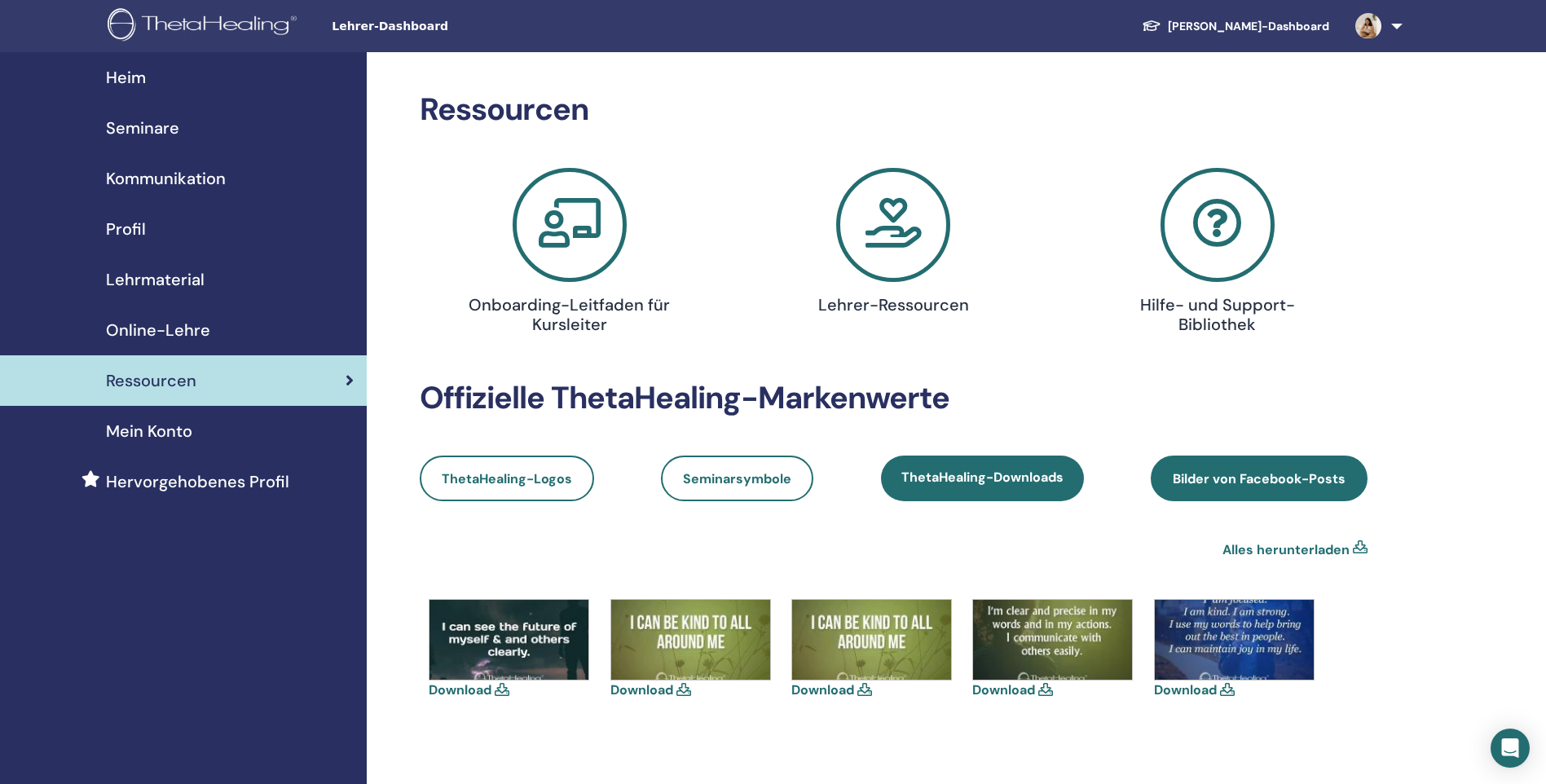
click at [1199, 472] on span "Bilder von Facebook-Posts" at bounding box center [1259, 478] width 173 height 17
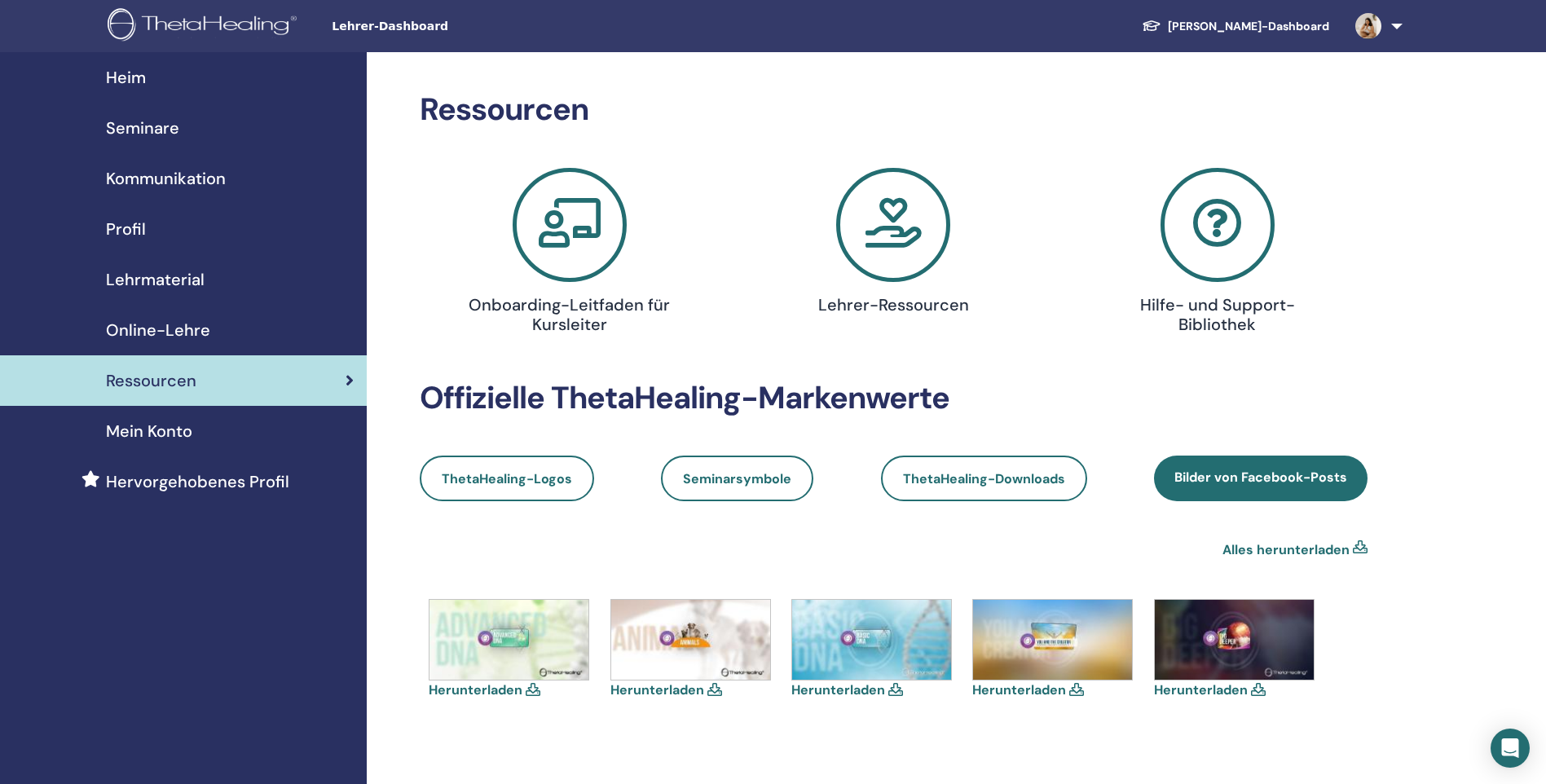
click at [880, 690] on link "Herunterladen" at bounding box center [837, 690] width 94 height 17
click at [887, 227] on icon at bounding box center [892, 224] width 114 height 114
click at [154, 431] on span "Mein Konto" at bounding box center [149, 430] width 87 height 24
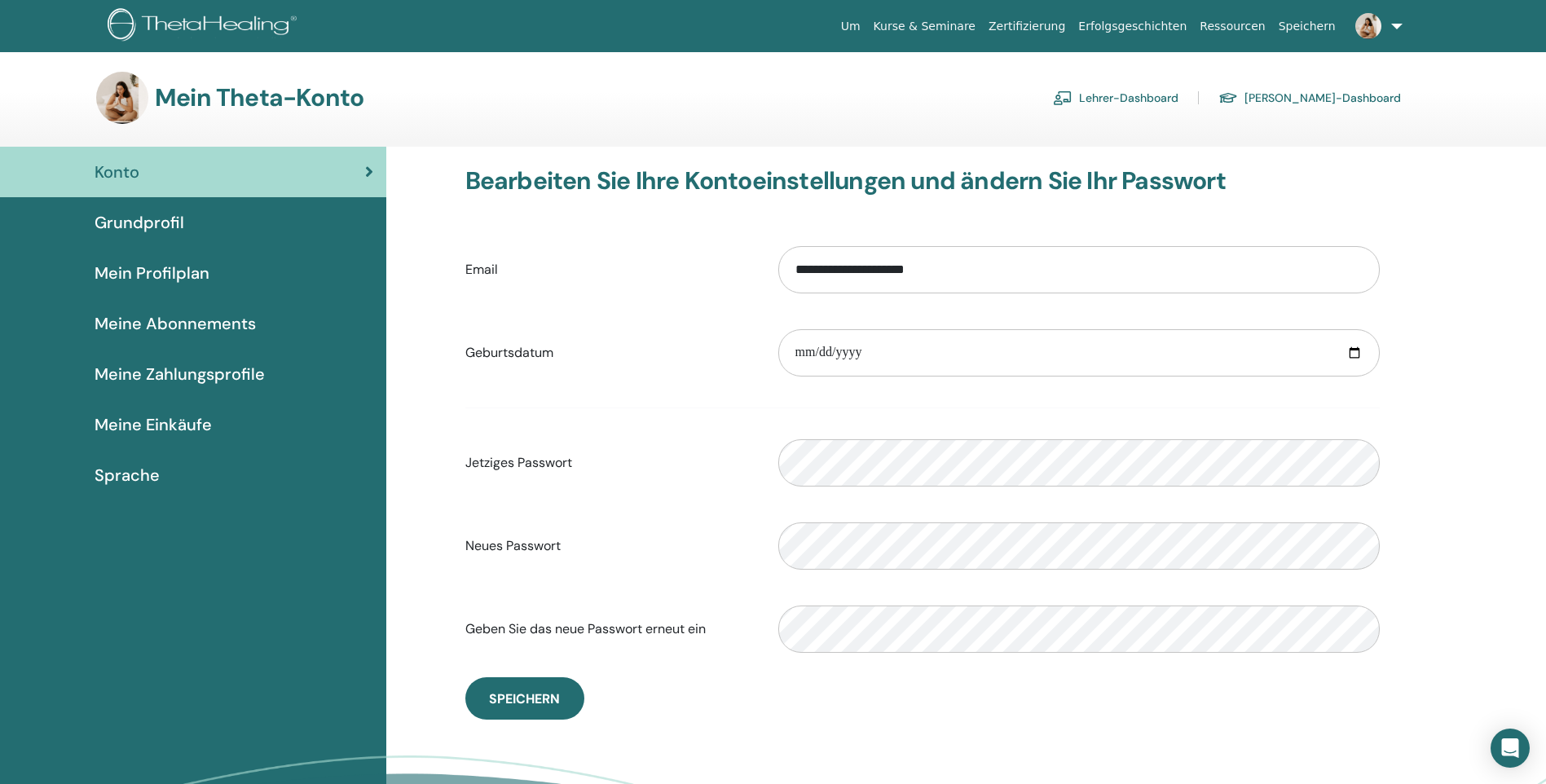
click at [1179, 98] on link "Lehrer-Dashboard" at bounding box center [1115, 98] width 126 height 26
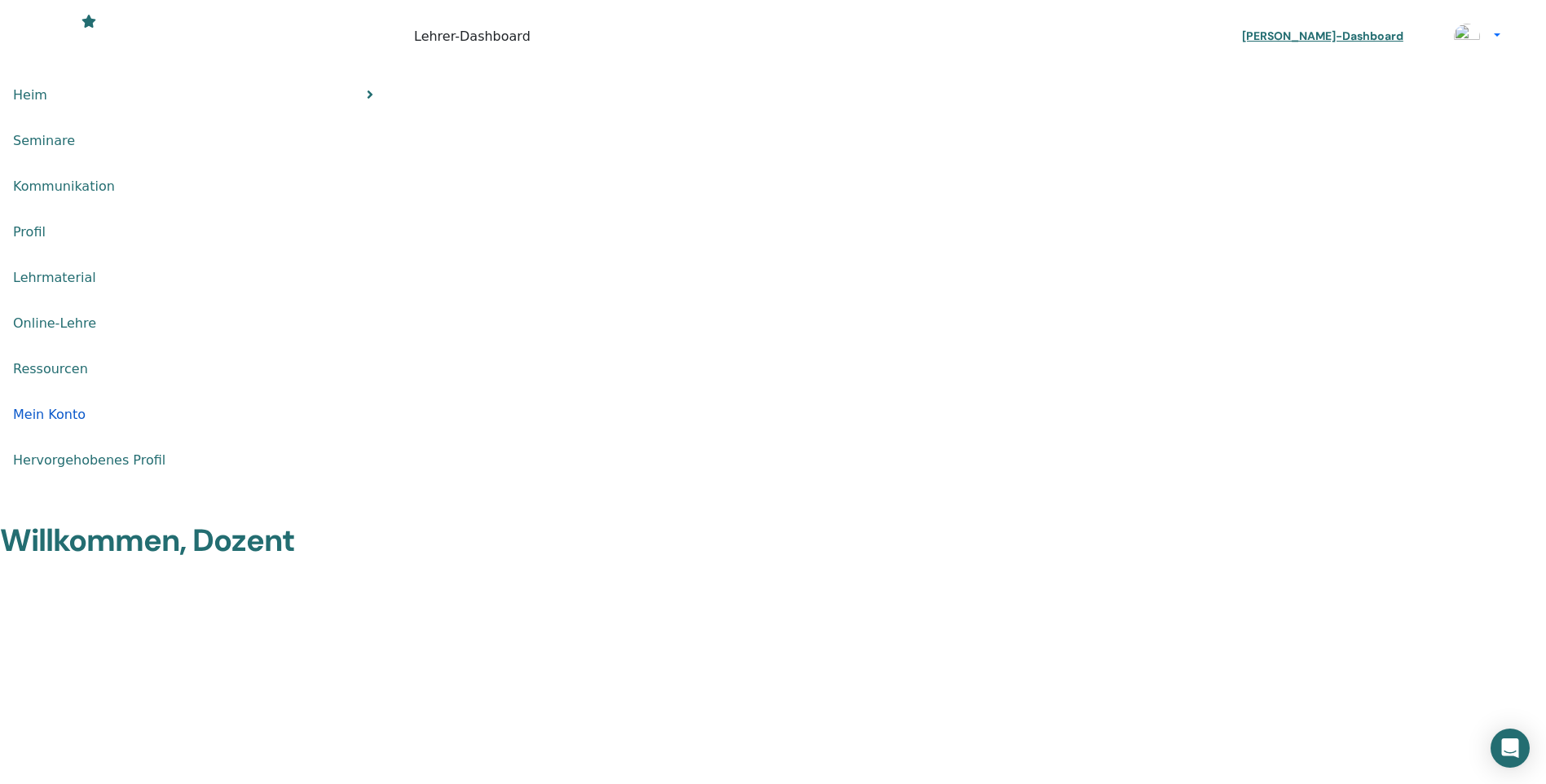
click at [86, 424] on span "Mein Konto" at bounding box center [49, 414] width 72 height 19
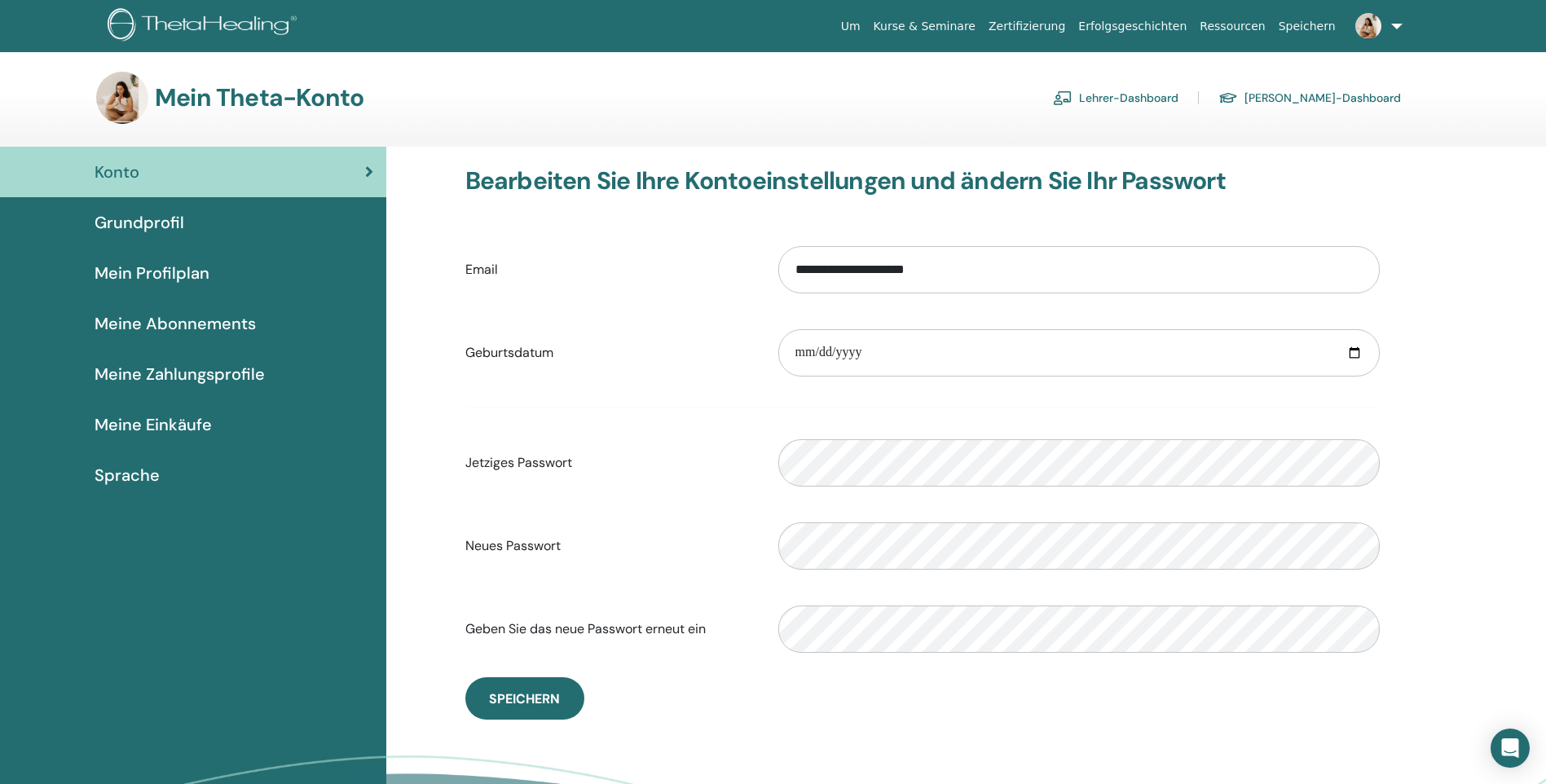
click at [188, 327] on span "Meine Abonnements" at bounding box center [175, 323] width 162 height 24
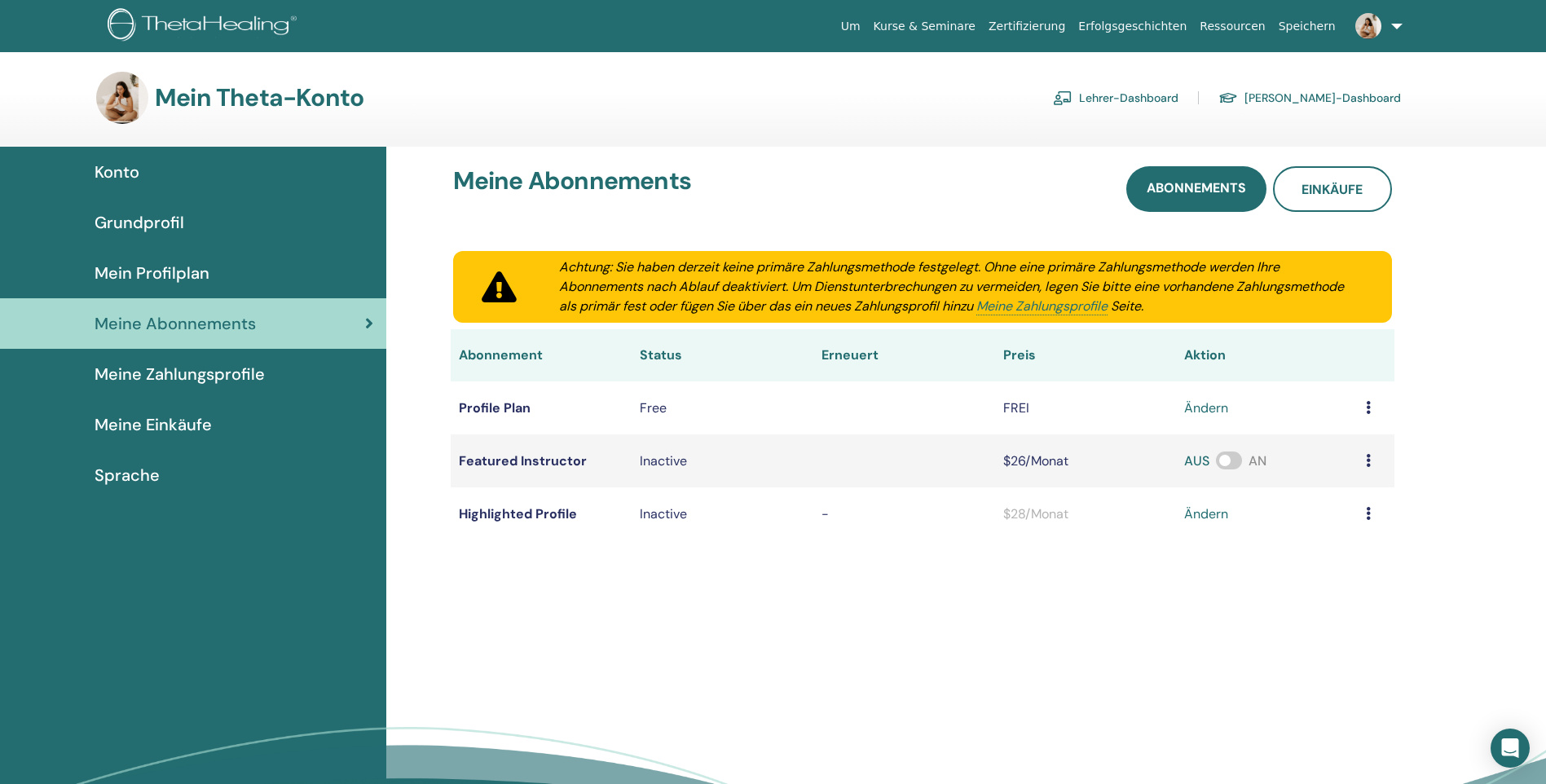
click at [158, 261] on span "Mein Profilplan" at bounding box center [152, 273] width 115 height 24
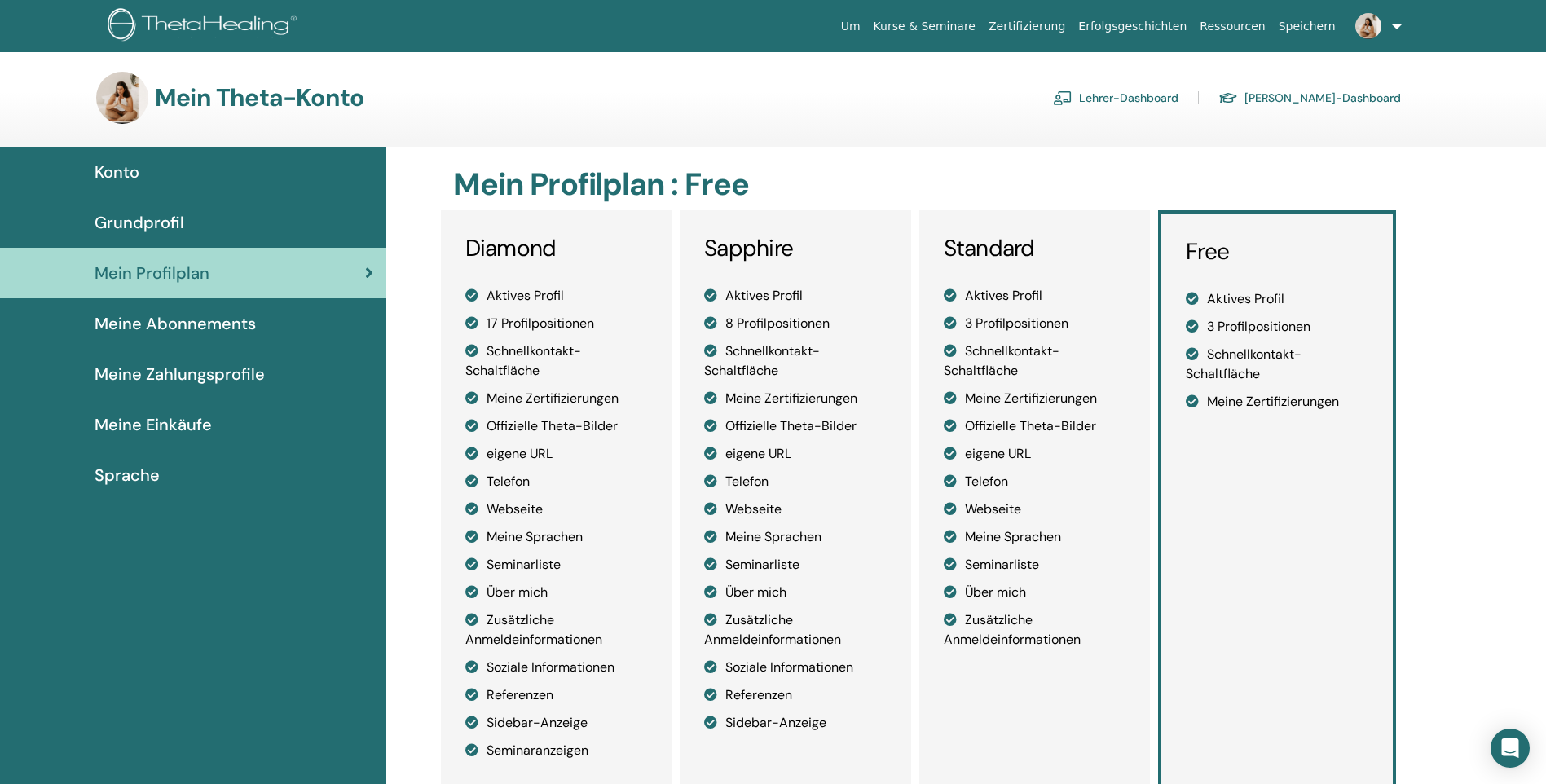
click at [1179, 90] on link "Lehrer-Dashboard" at bounding box center [1115, 98] width 126 height 26
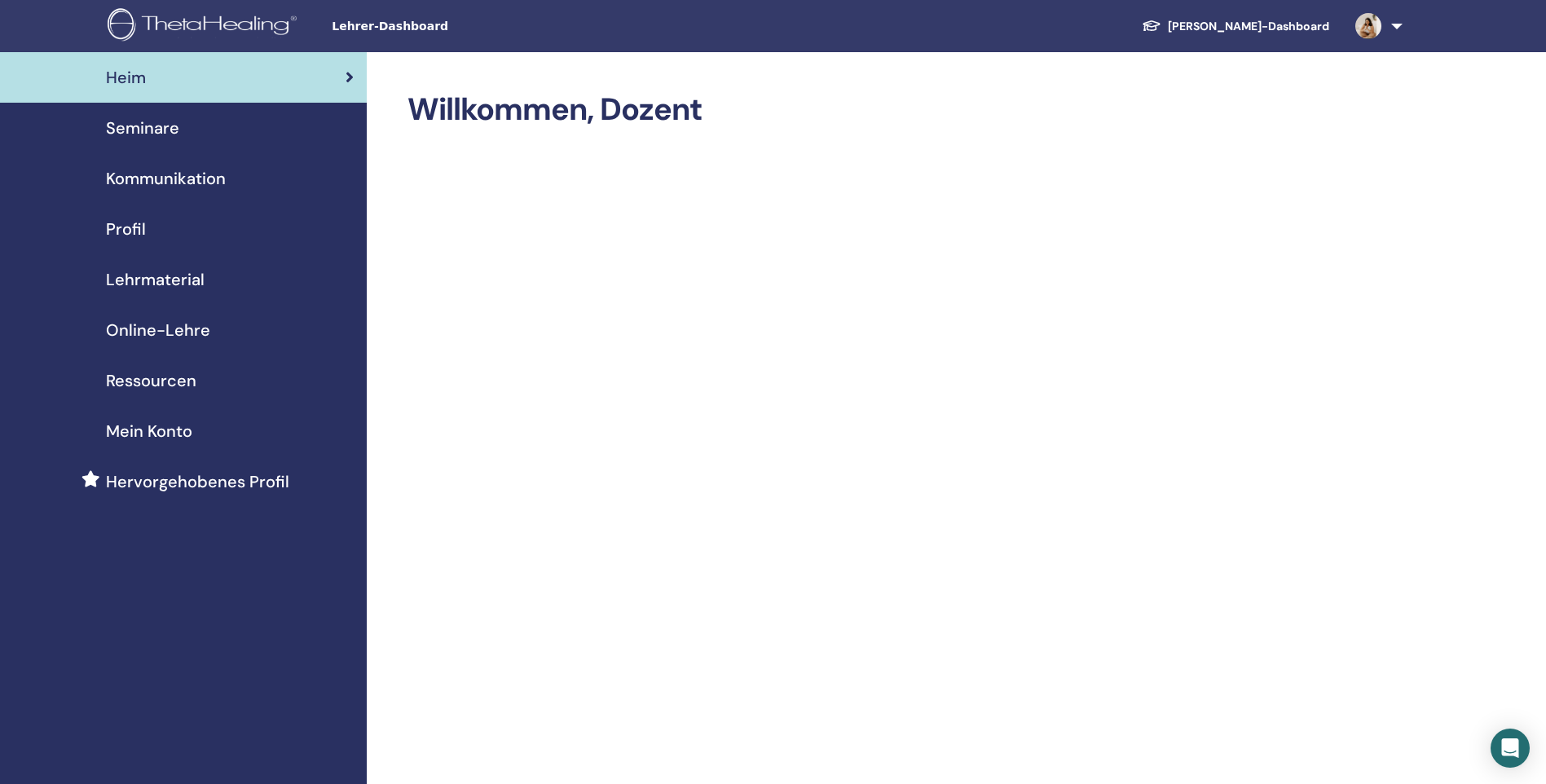
click at [136, 228] on span "Profil" at bounding box center [126, 228] width 40 height 24
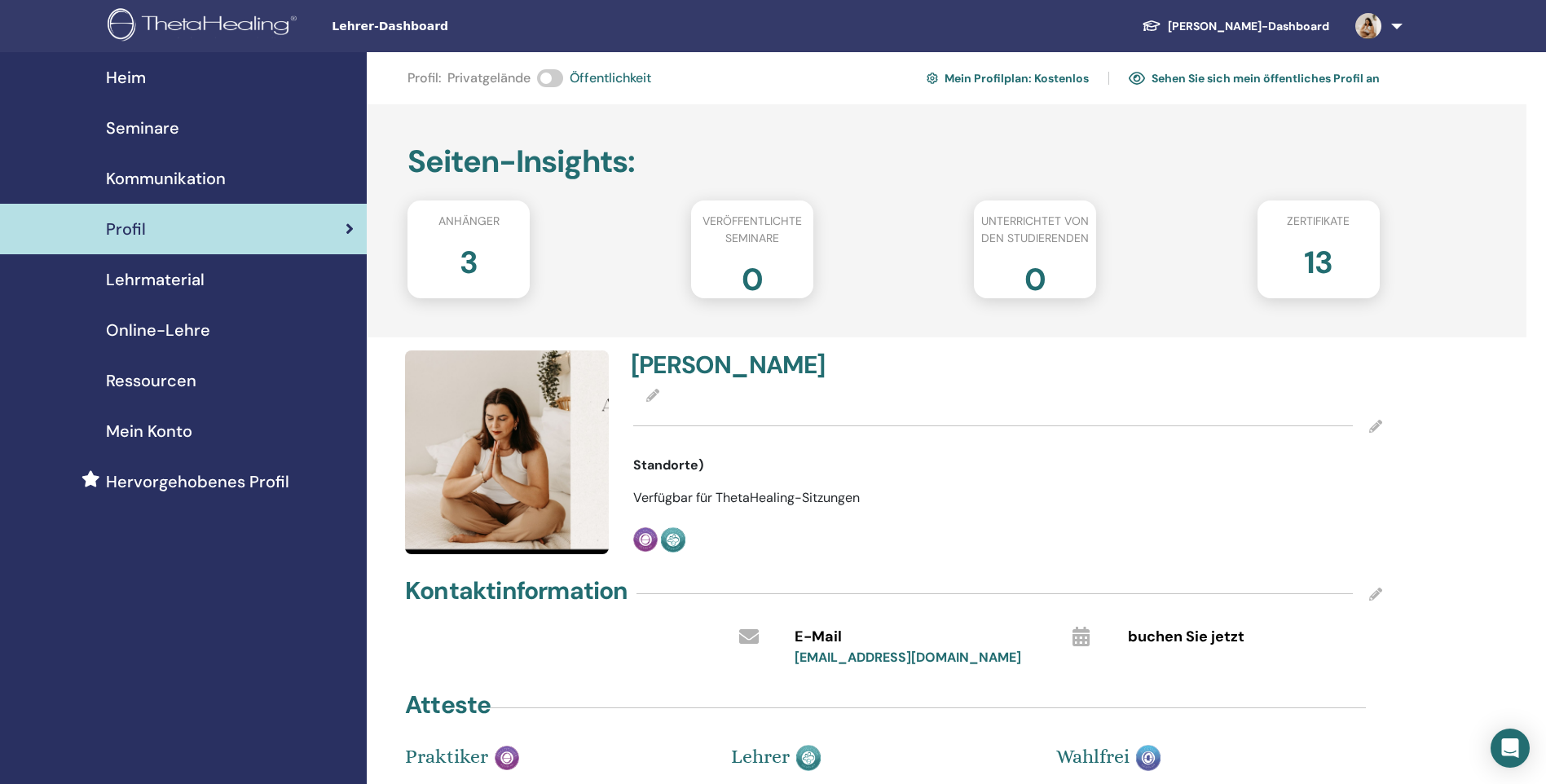
click at [1379, 425] on icon at bounding box center [1375, 425] width 13 height 13
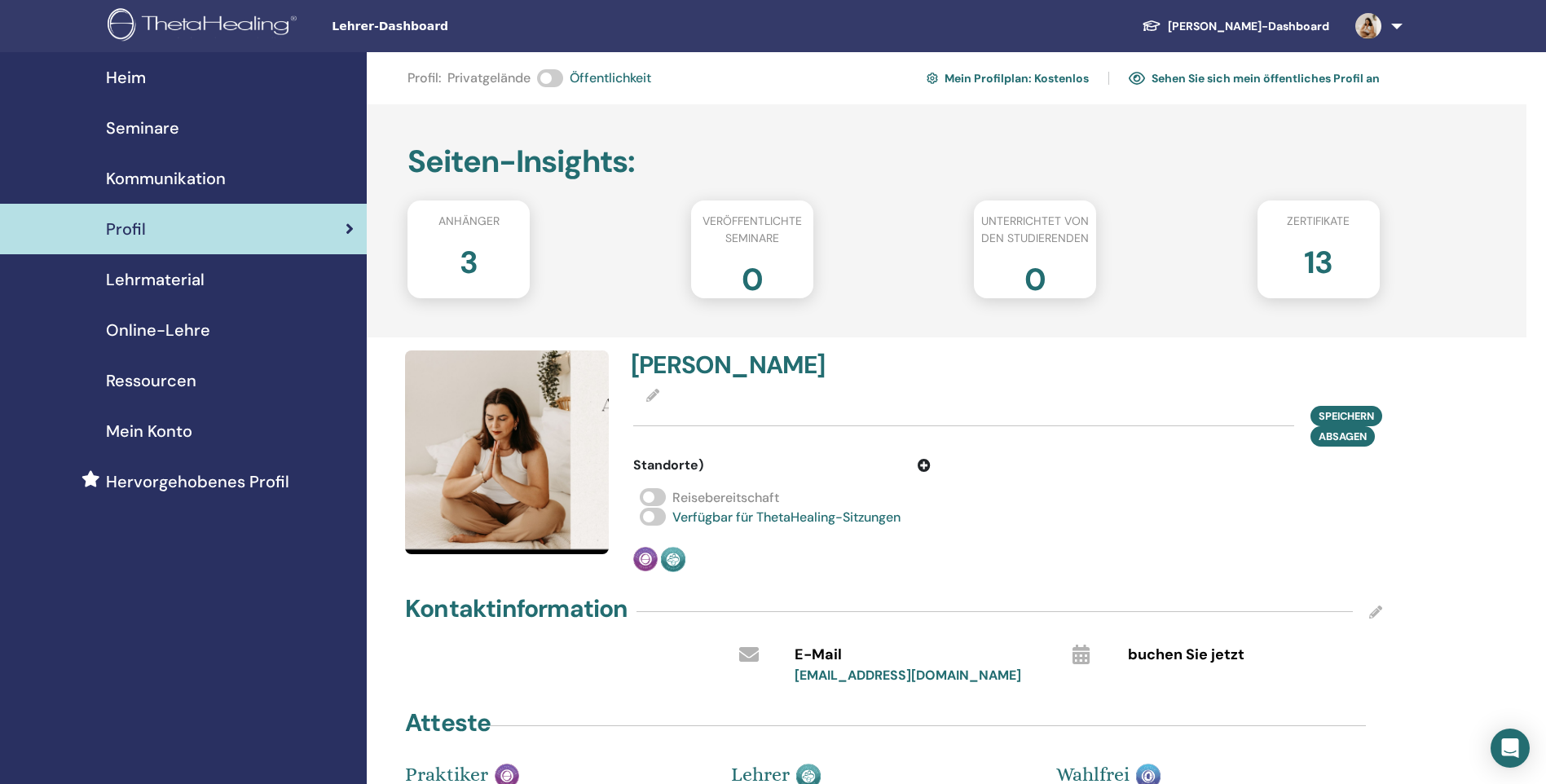
click at [923, 462] on icon at bounding box center [923, 465] width 13 height 13
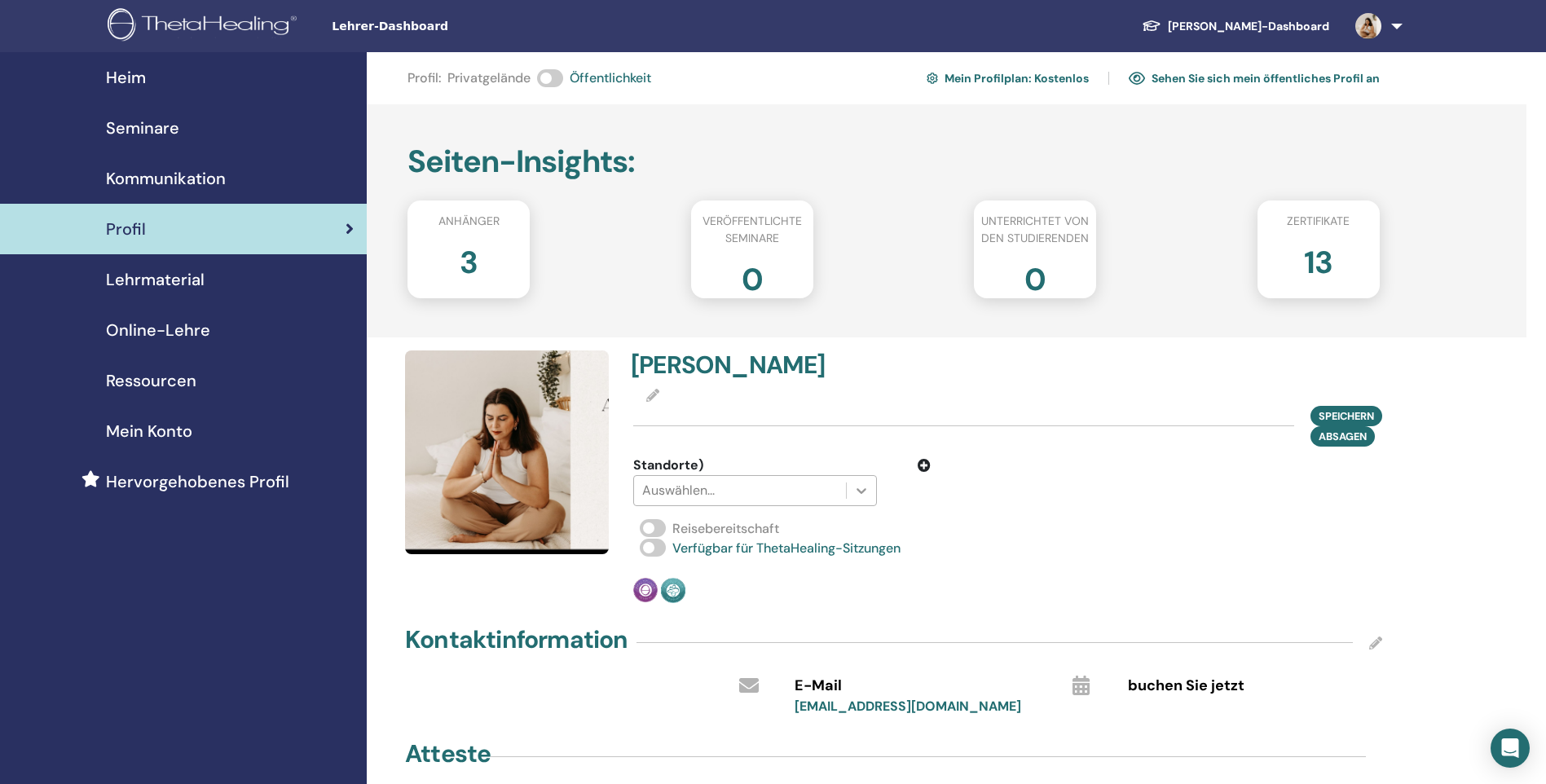
click at [862, 491] on icon at bounding box center [863, 490] width 10 height 6
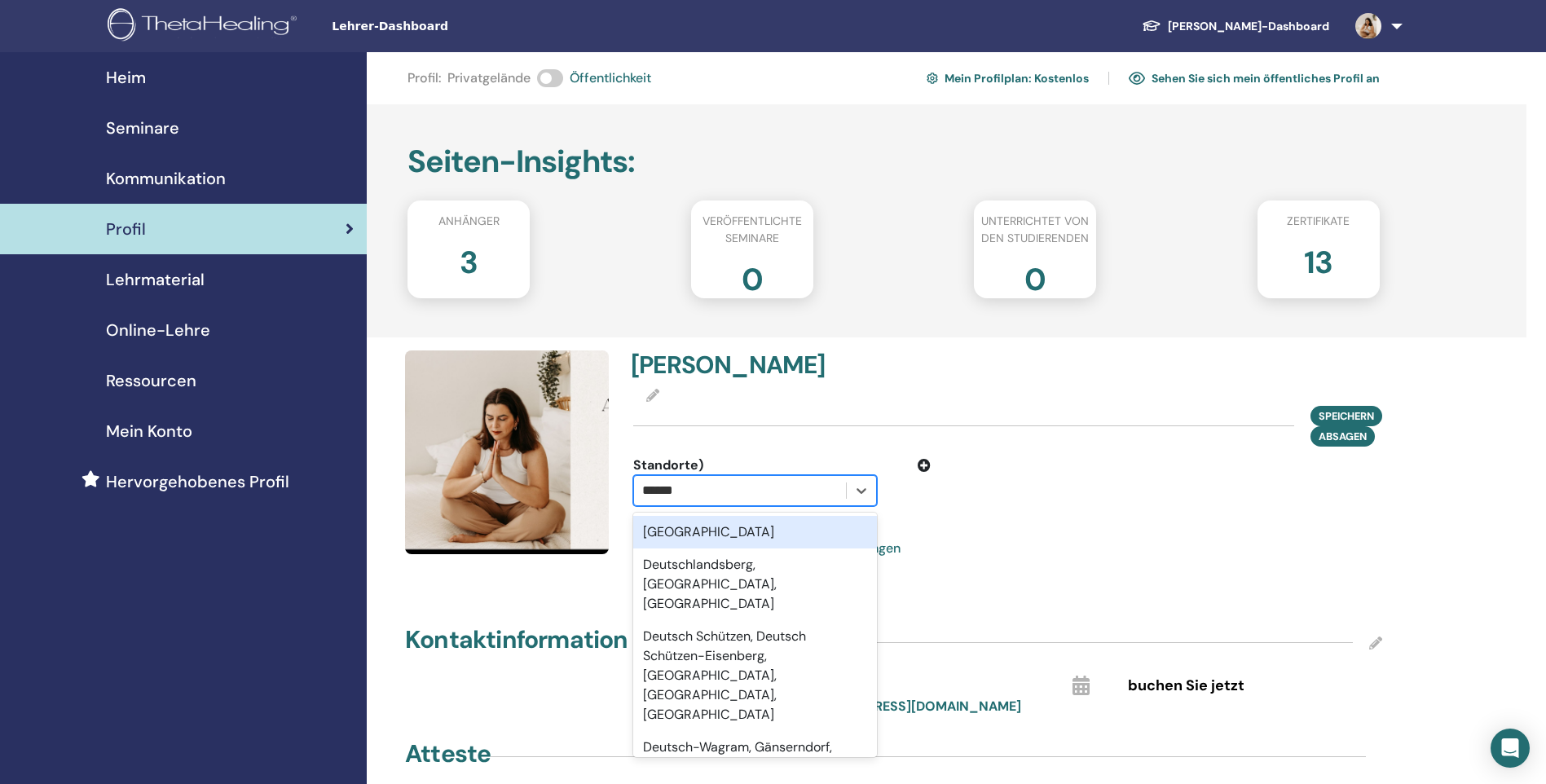
type input "*******"
click at [692, 534] on div "Deutschland" at bounding box center [755, 531] width 243 height 33
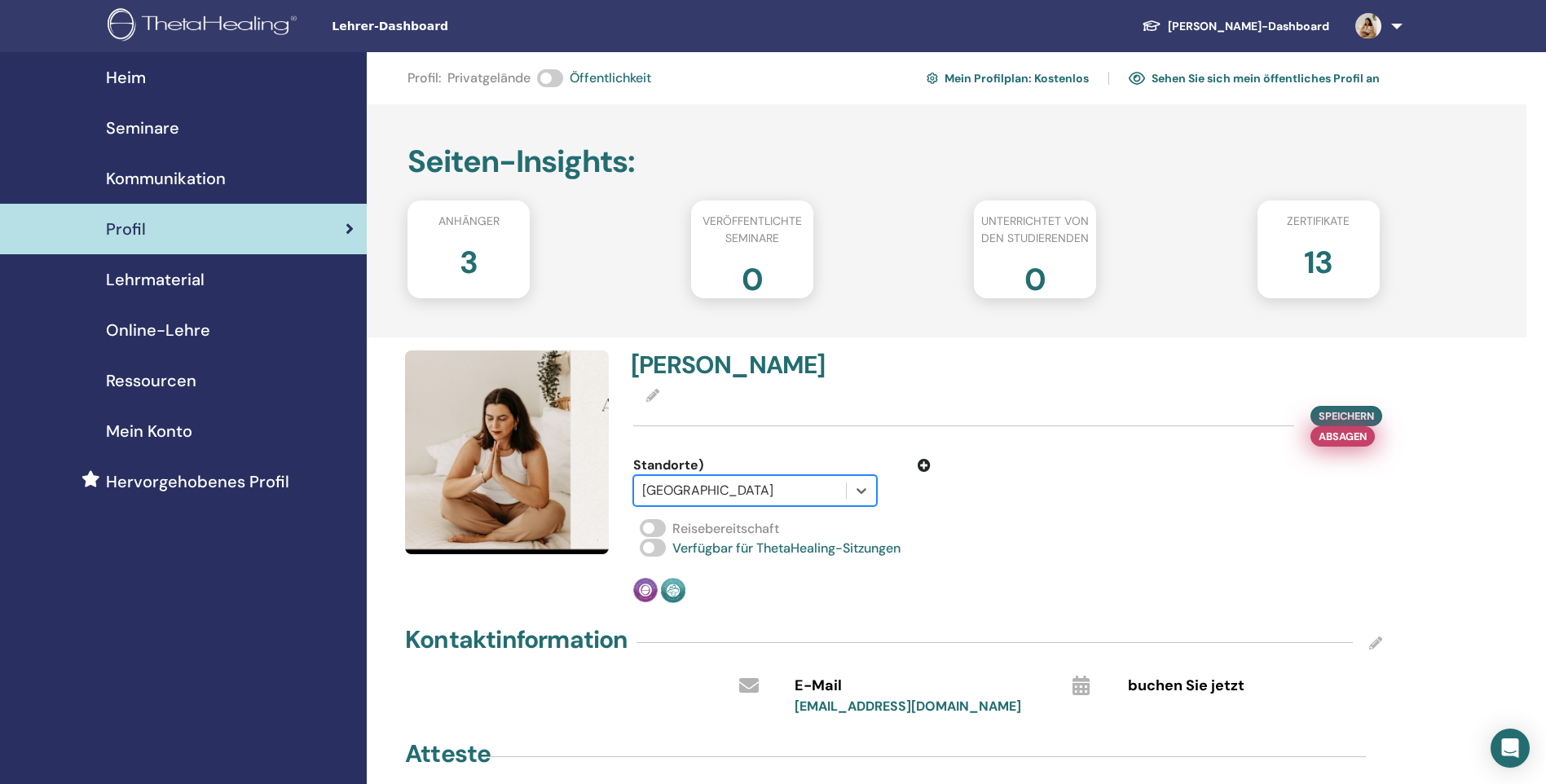
click at [1343, 435] on span "Absagen" at bounding box center [1342, 436] width 48 height 17
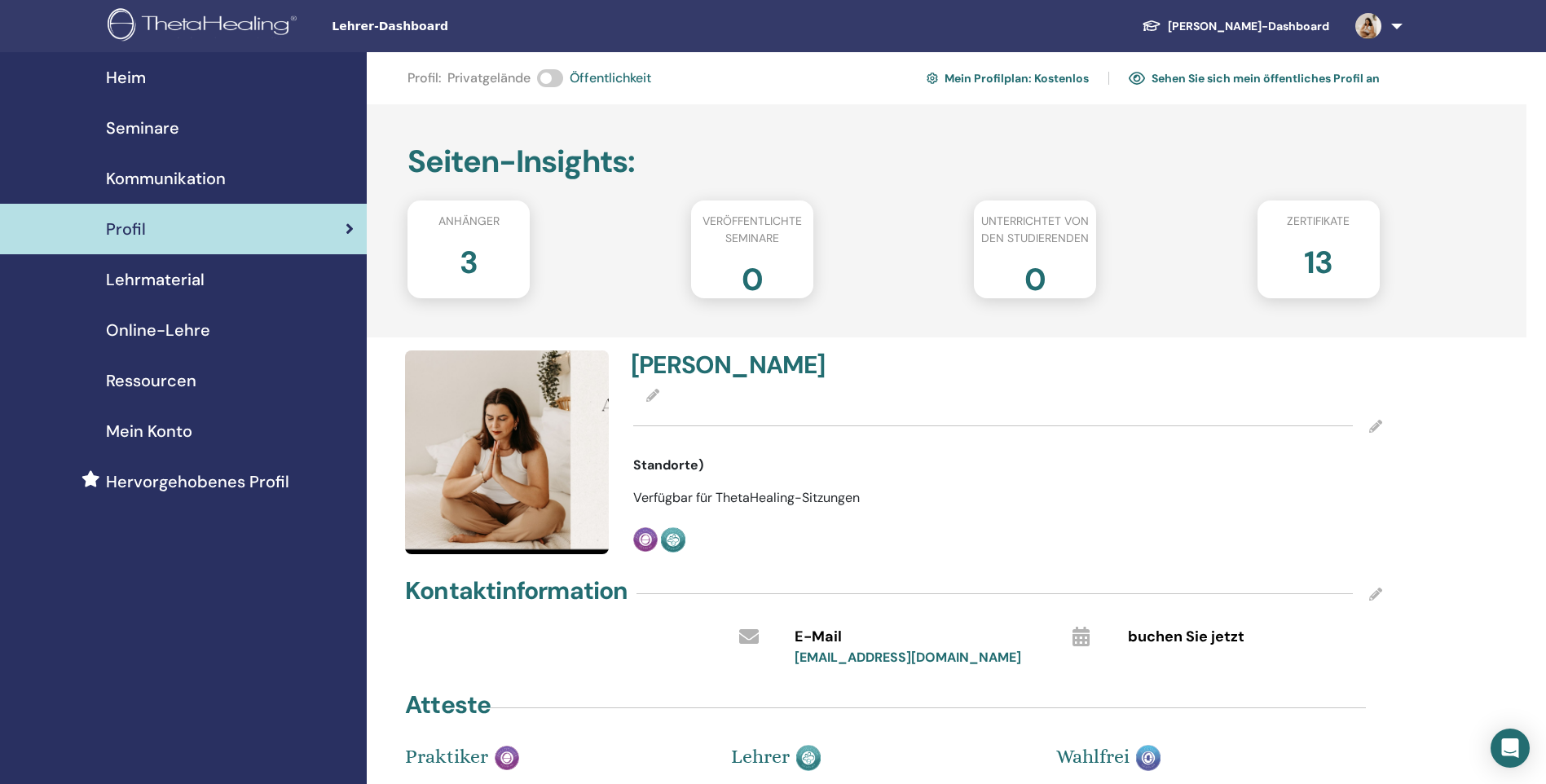
click at [194, 279] on span "Lehrmaterial" at bounding box center [155, 279] width 99 height 24
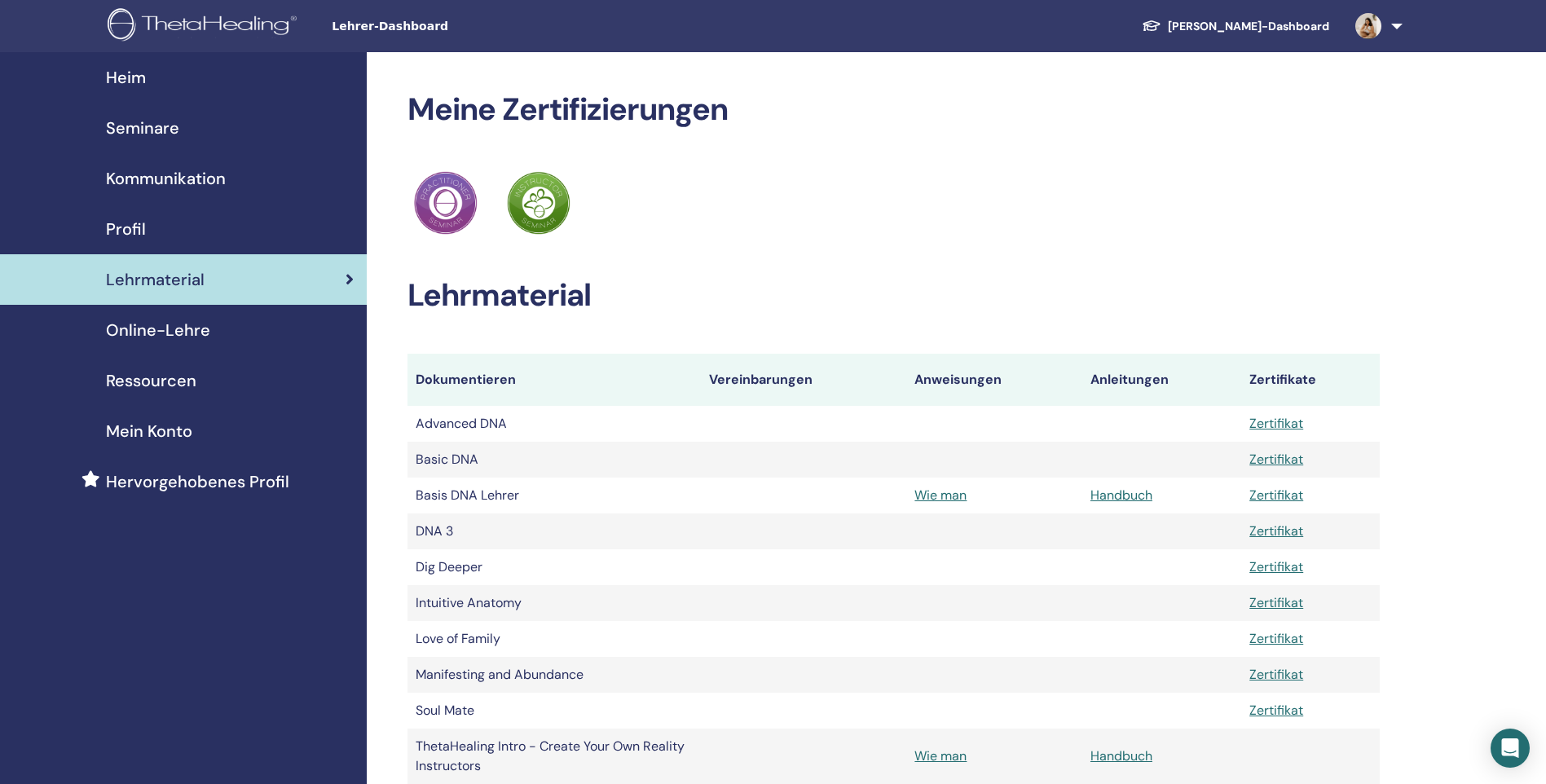
click at [152, 327] on span "Online-Lehre" at bounding box center [158, 329] width 104 height 24
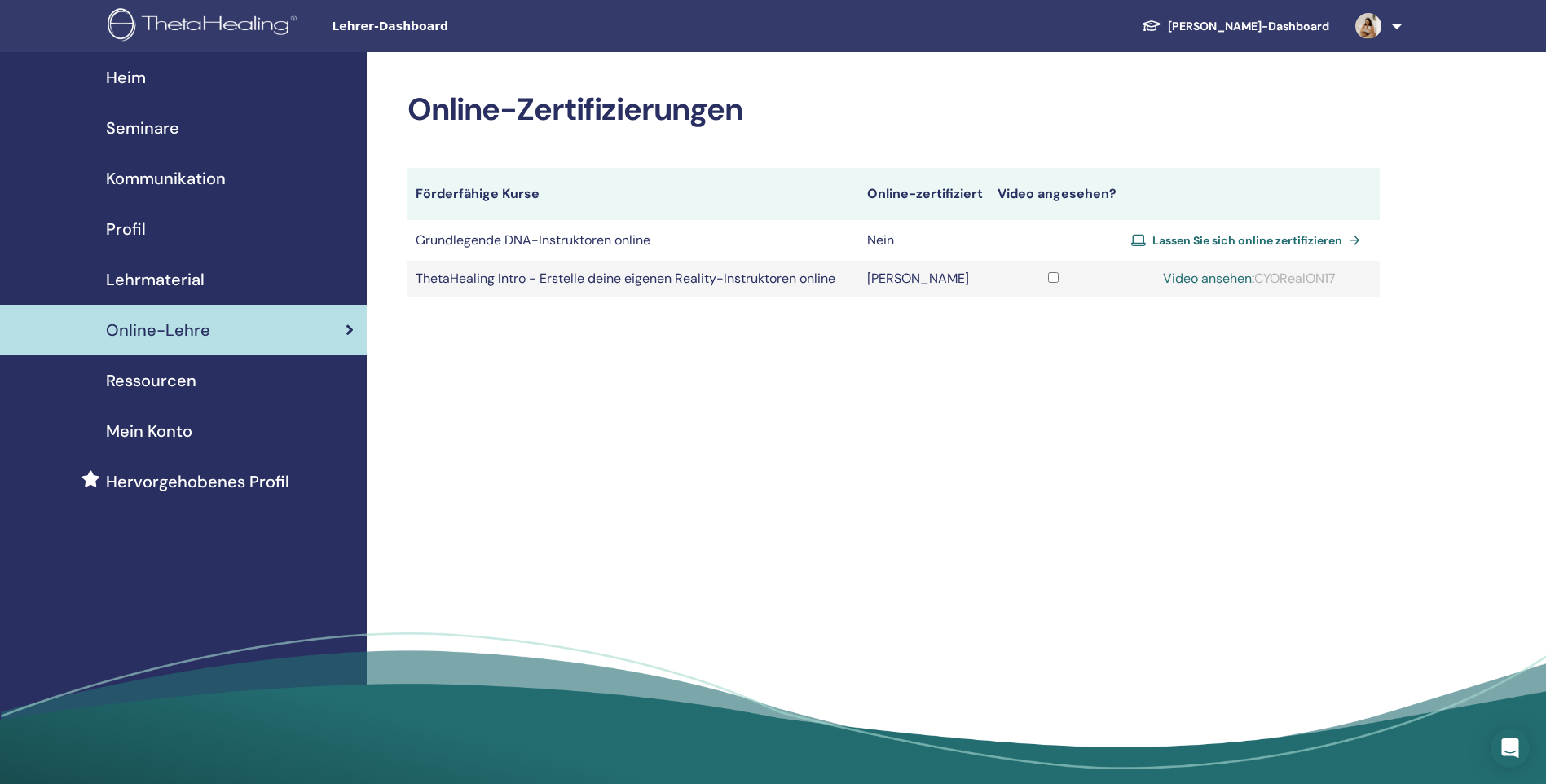
click at [1215, 276] on link "Video ansehen:" at bounding box center [1208, 278] width 91 height 17
click at [1180, 237] on span "Lassen Sie sich online zertifizieren" at bounding box center [1247, 240] width 190 height 14
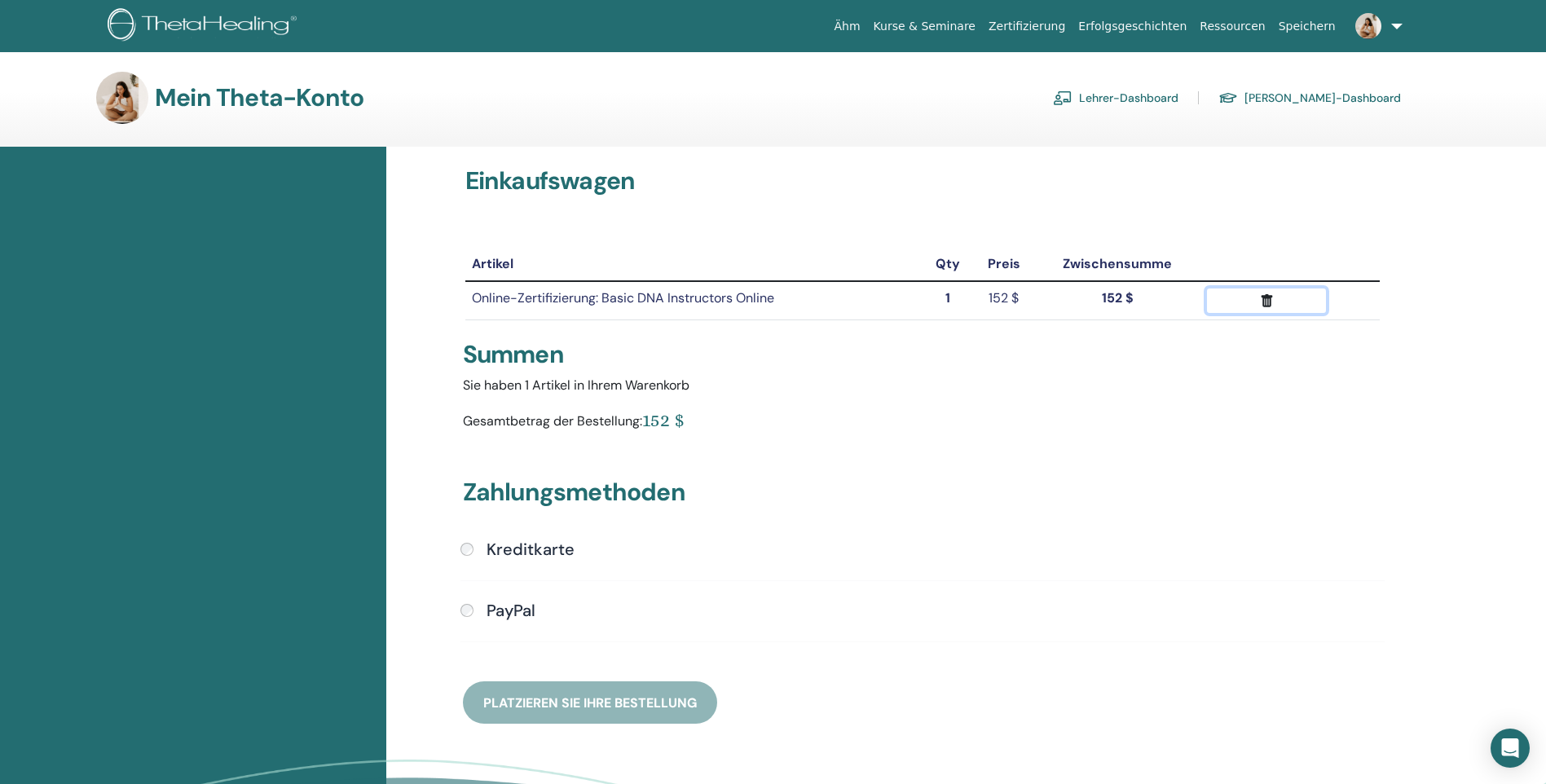
click at [1265, 301] on icon "submit" at bounding box center [1266, 301] width 17 height 17
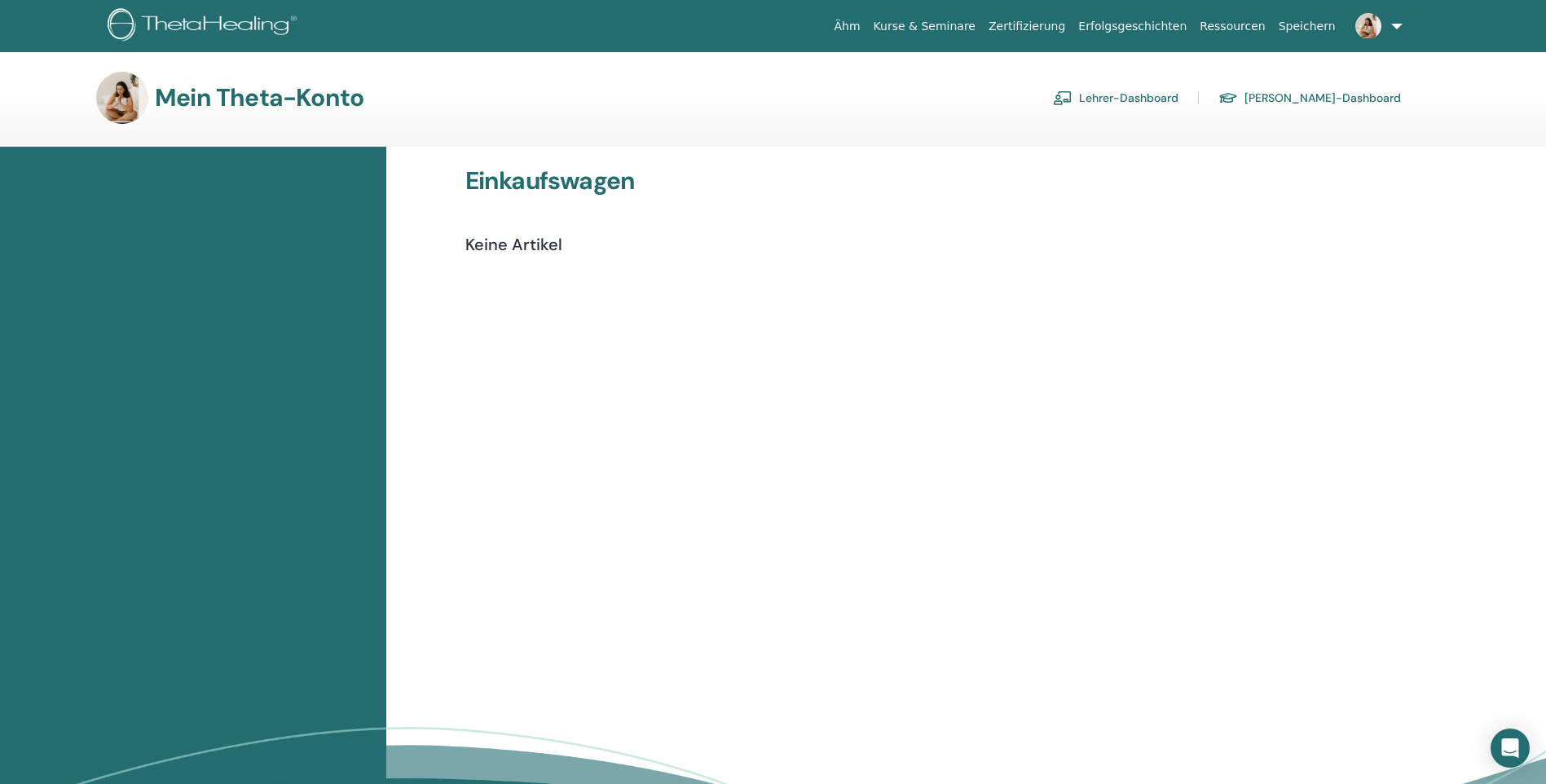
click at [1177, 94] on font "Lehrer-Dashboard" at bounding box center [1129, 97] width 99 height 14
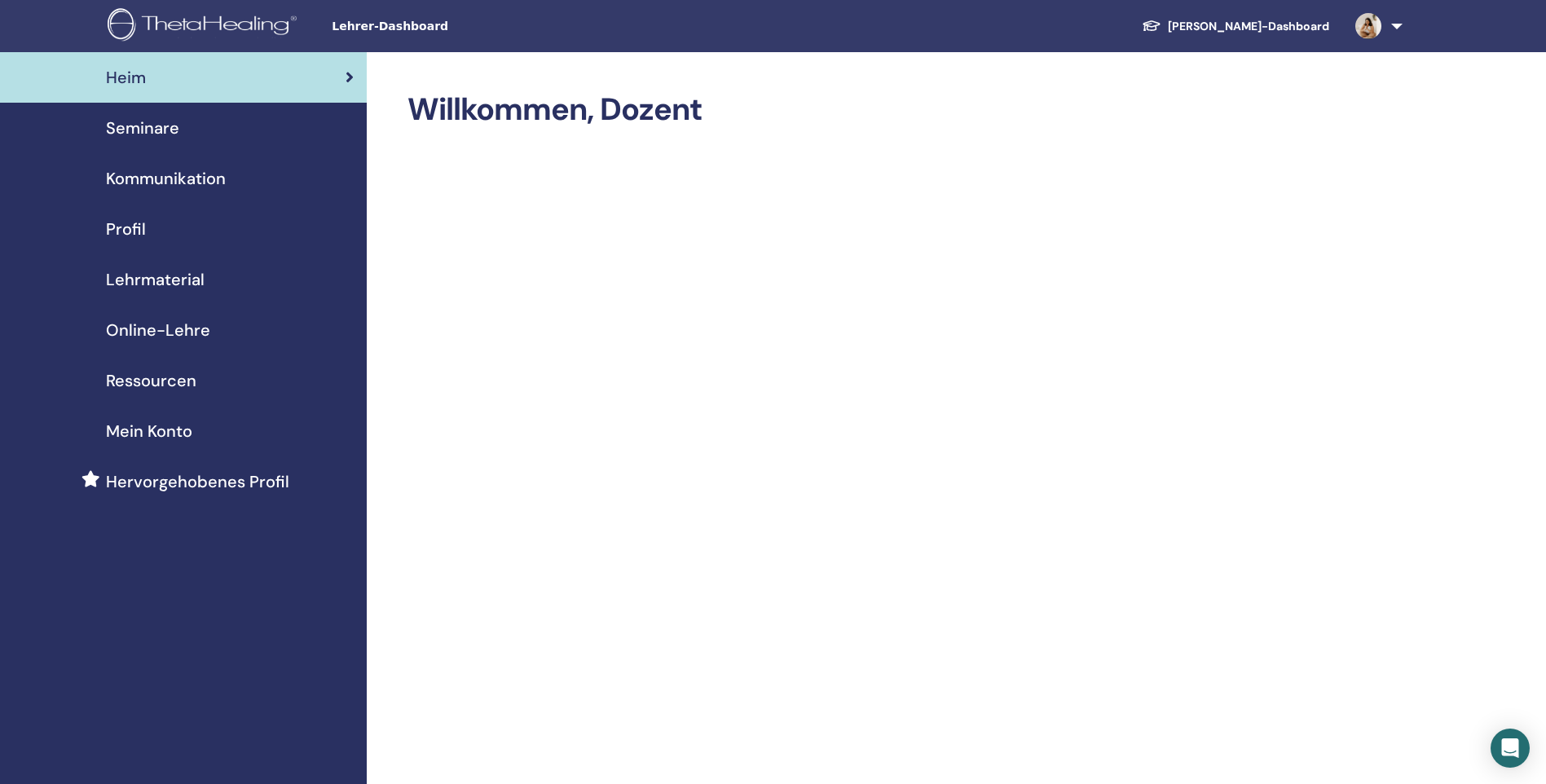
click at [1369, 27] on img at bounding box center [1368, 25] width 26 height 26
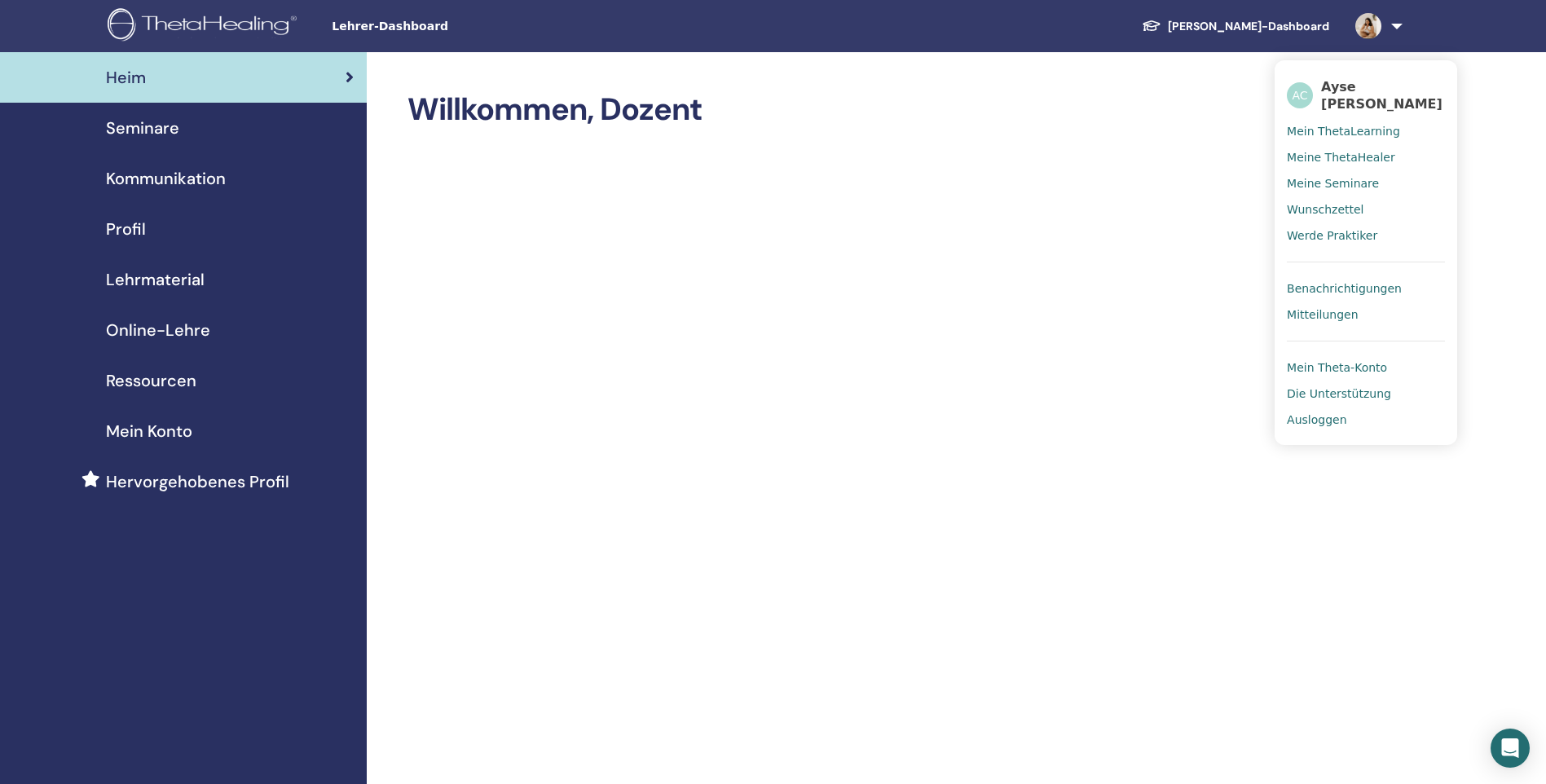
click at [148, 130] on span "Seminare" at bounding box center [142, 127] width 73 height 24
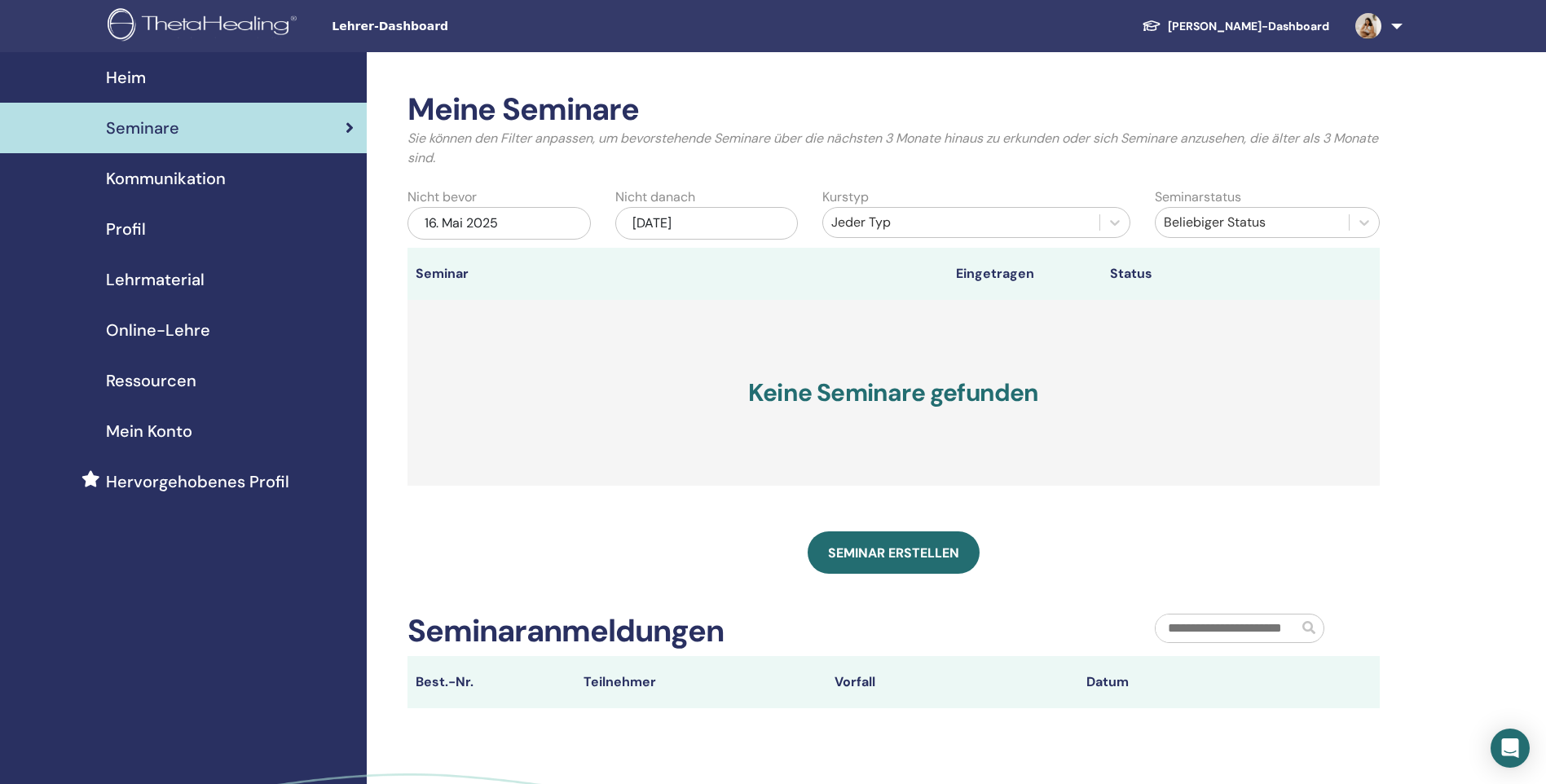
click at [162, 177] on span "Kommunikation" at bounding box center [166, 178] width 120 height 24
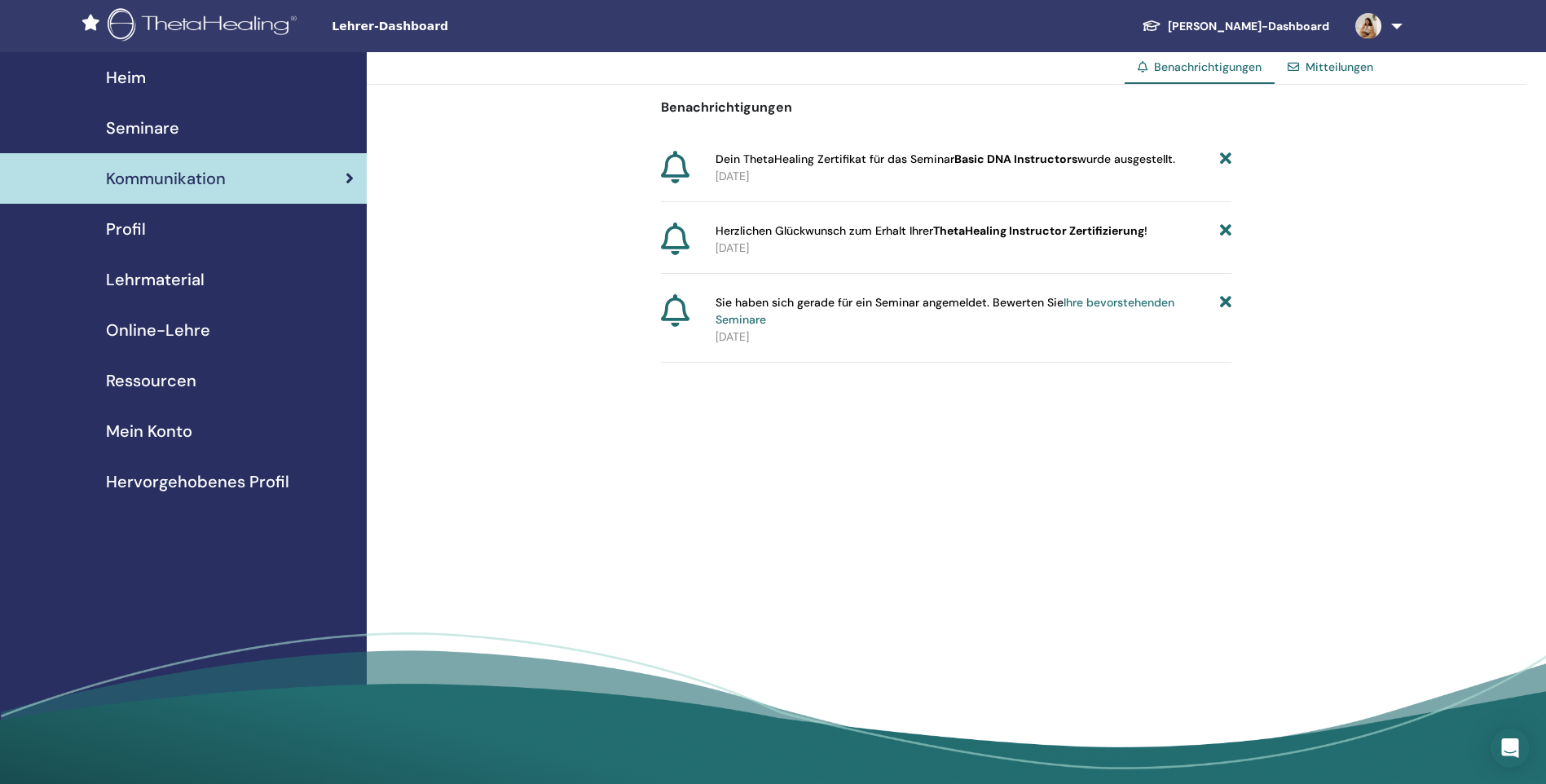
click at [145, 230] on div "Profil" at bounding box center [183, 228] width 340 height 24
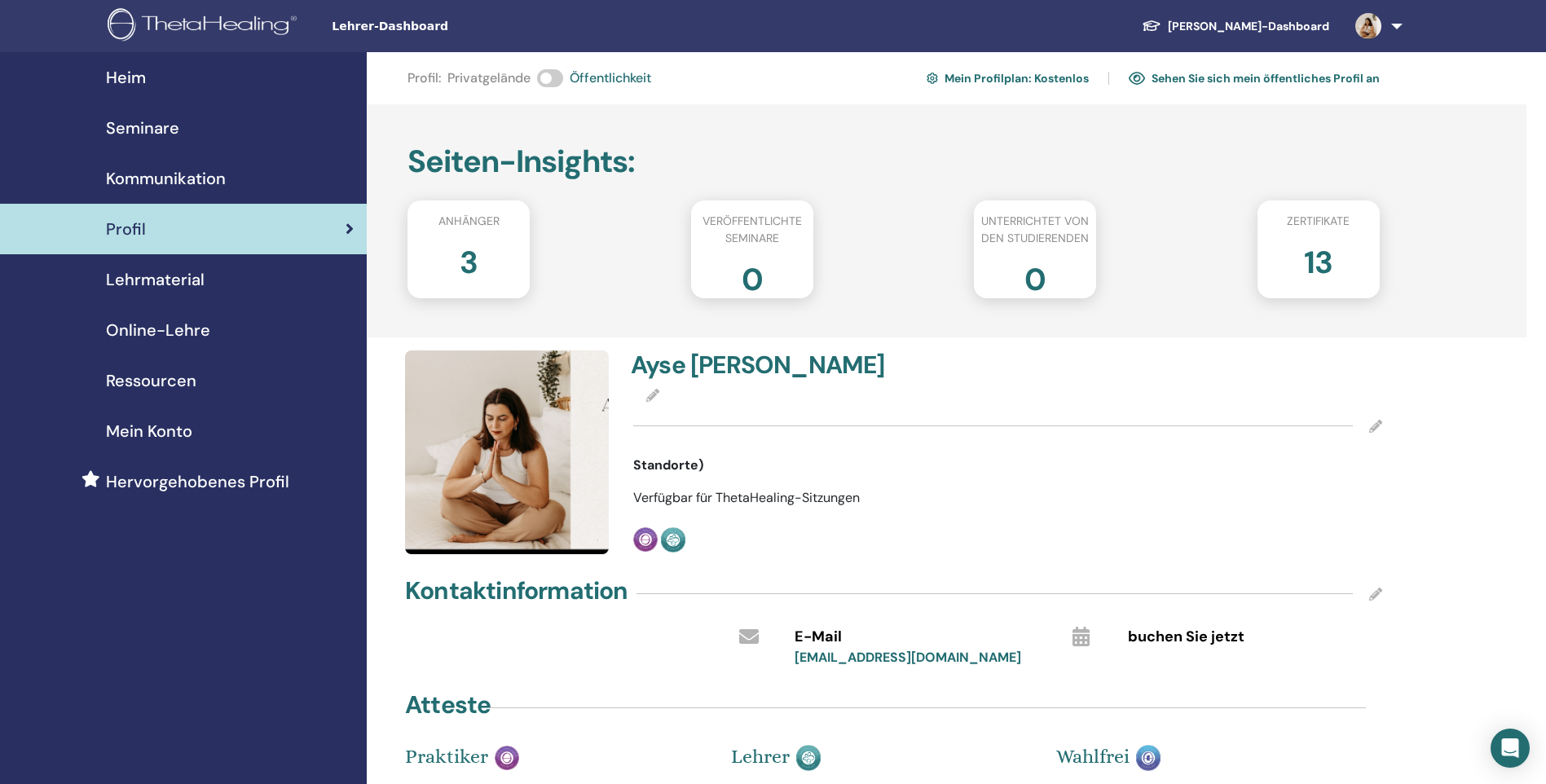
click at [1294, 78] on font "Sehen Sie sich mein öffentliches Profil an" at bounding box center [1265, 77] width 228 height 14
click at [188, 281] on span "Lehrmaterial" at bounding box center [155, 279] width 99 height 24
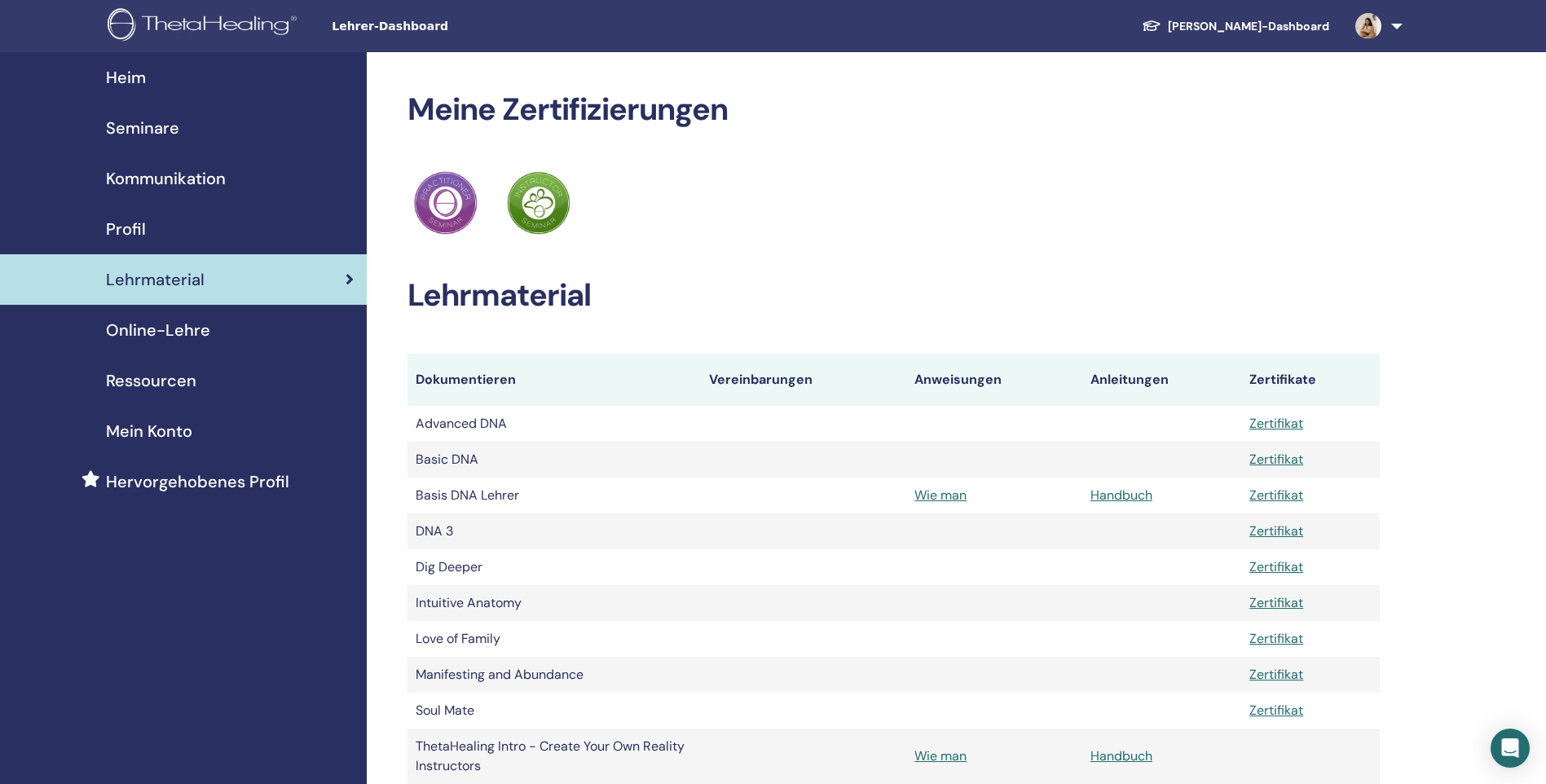
click at [174, 329] on span "Online-Lehre" at bounding box center [158, 329] width 104 height 24
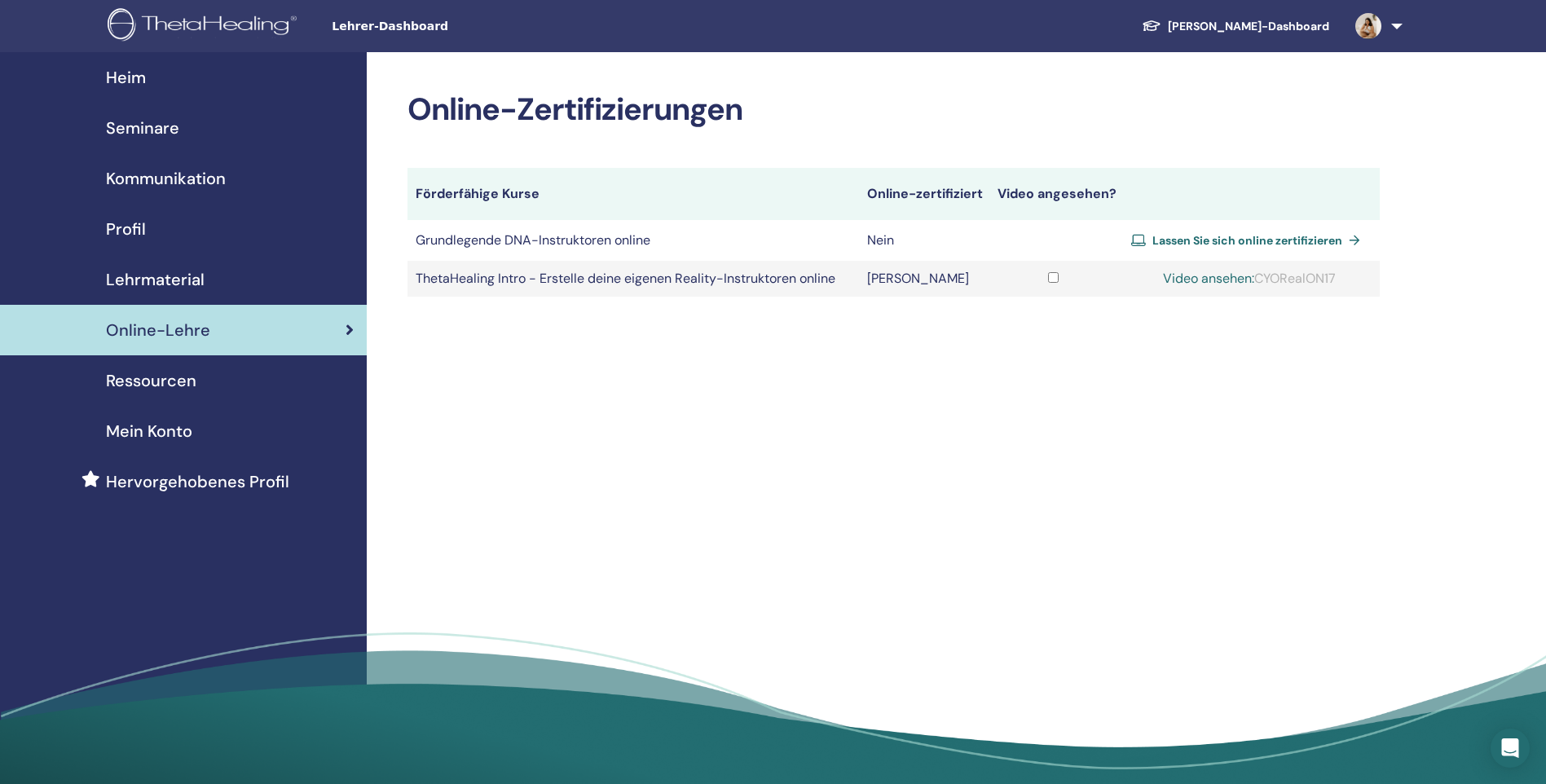
click at [164, 377] on span "Ressourcen" at bounding box center [151, 380] width 90 height 24
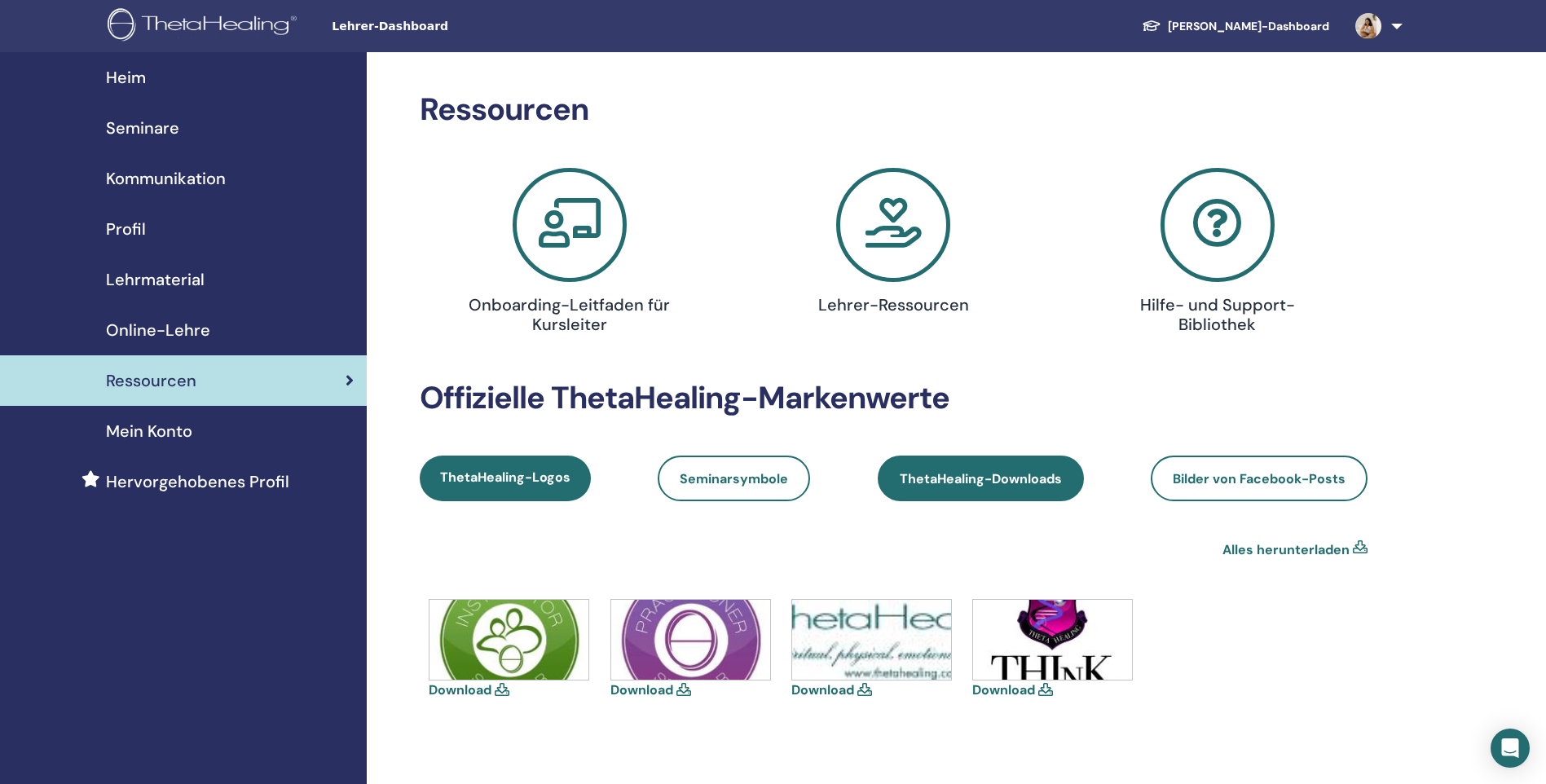
click at [948, 476] on span "ThetaHealing-Downloads" at bounding box center [981, 478] width 162 height 17
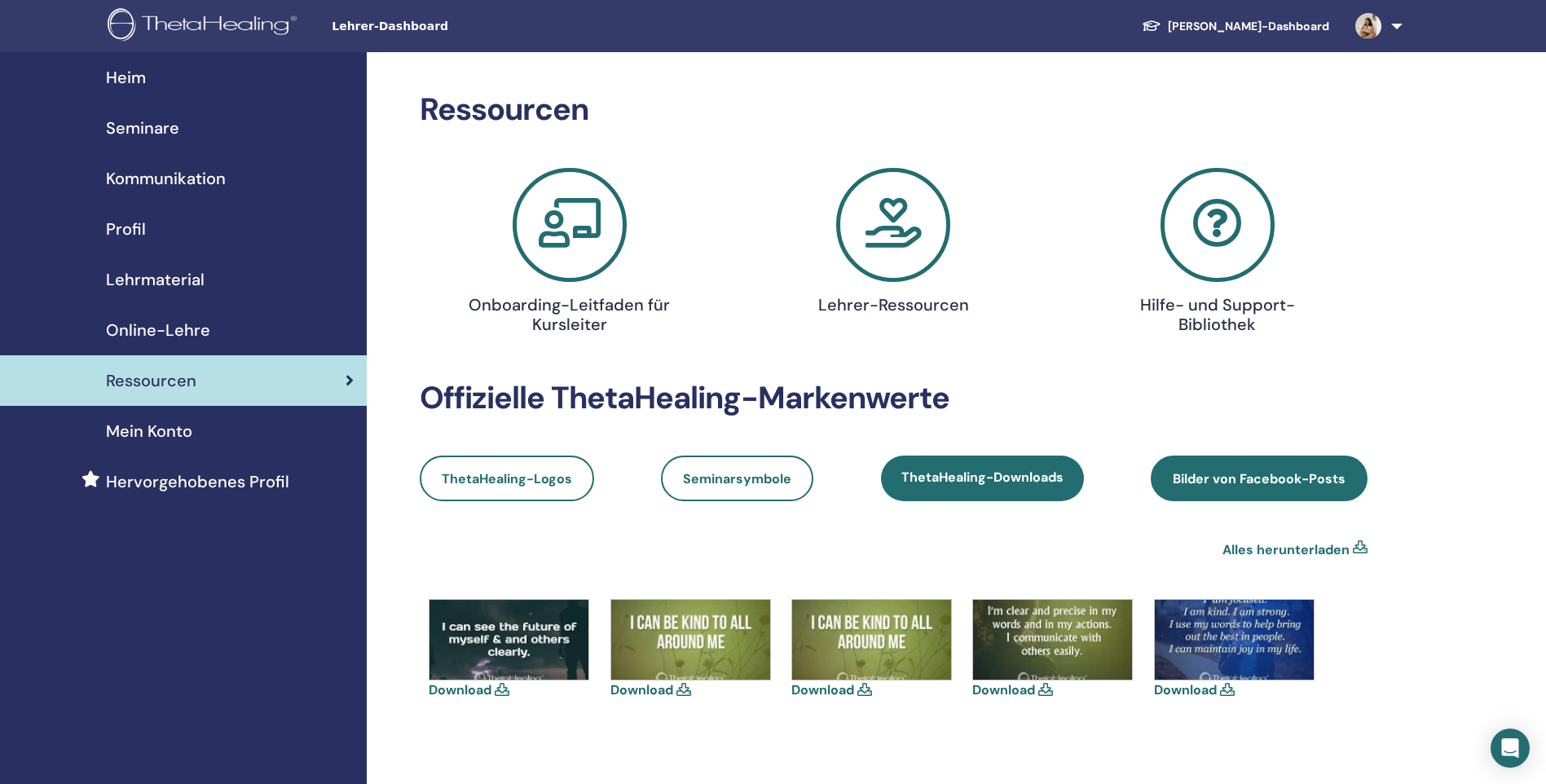
click at [1254, 475] on span "Bilder von Facebook-Posts" at bounding box center [1259, 478] width 173 height 17
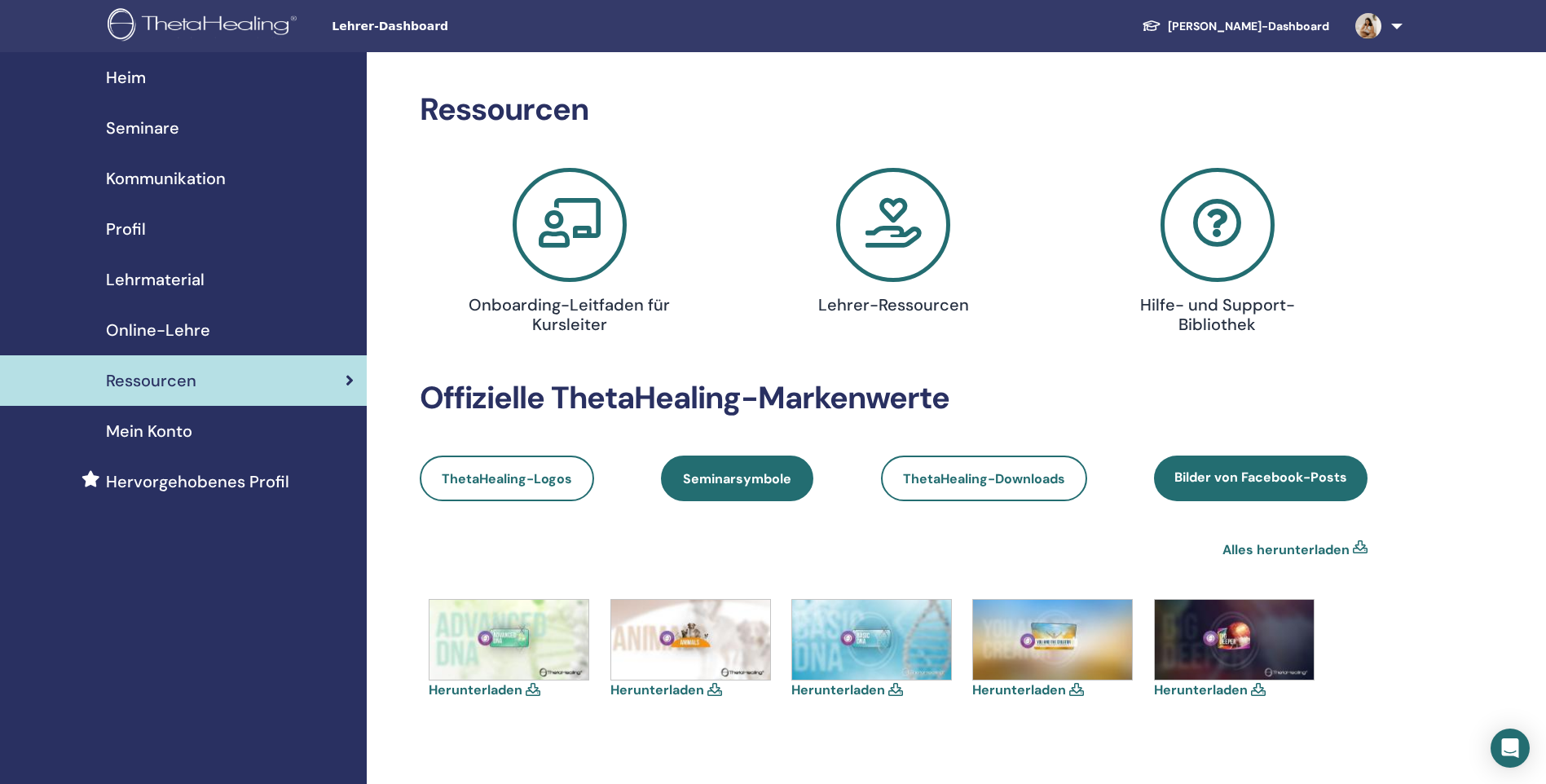
click at [763, 475] on span "Seminarsymbole" at bounding box center [737, 478] width 109 height 17
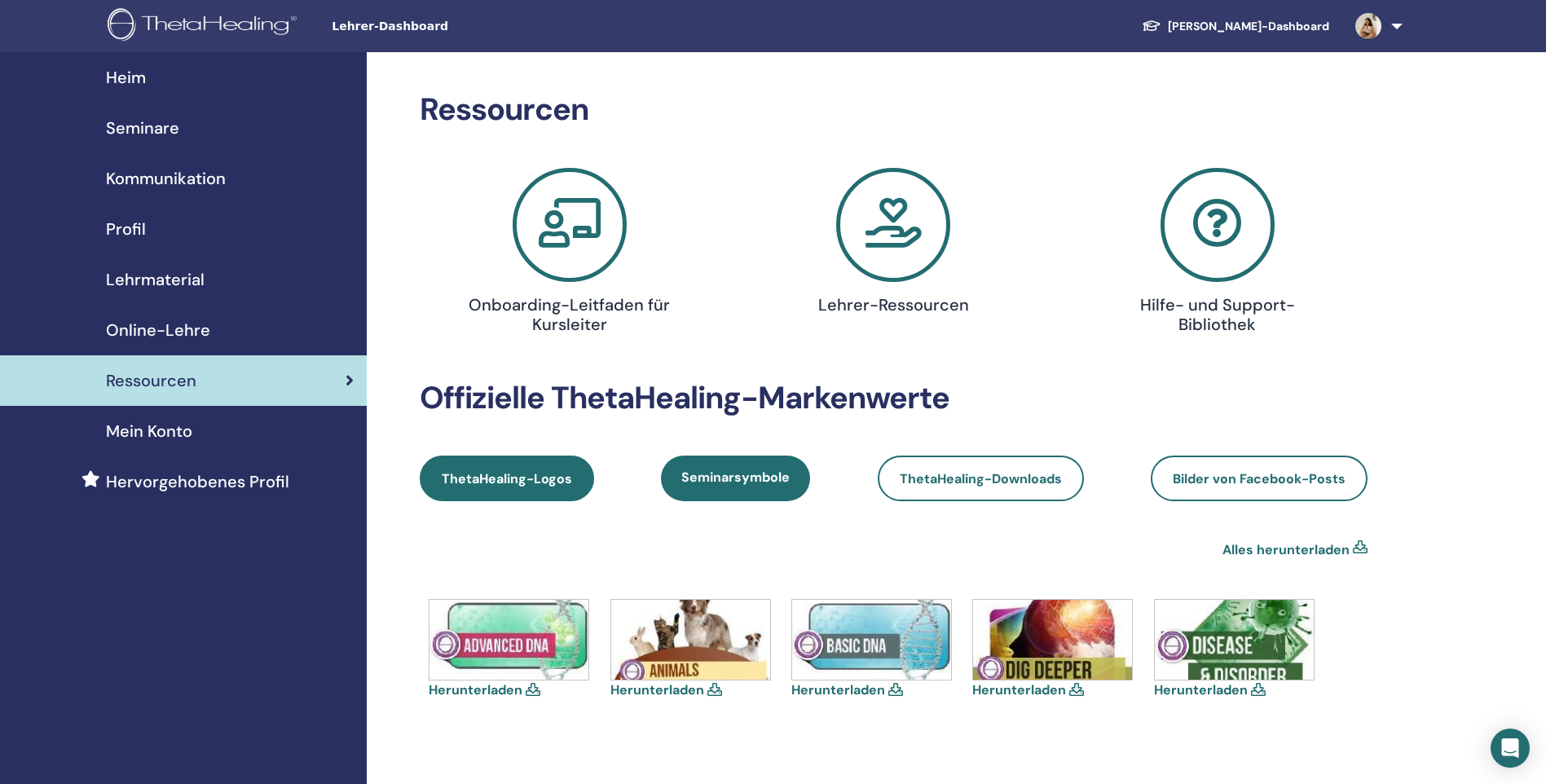
click at [501, 473] on span "ThetaHealing-Logos" at bounding box center [506, 478] width 131 height 17
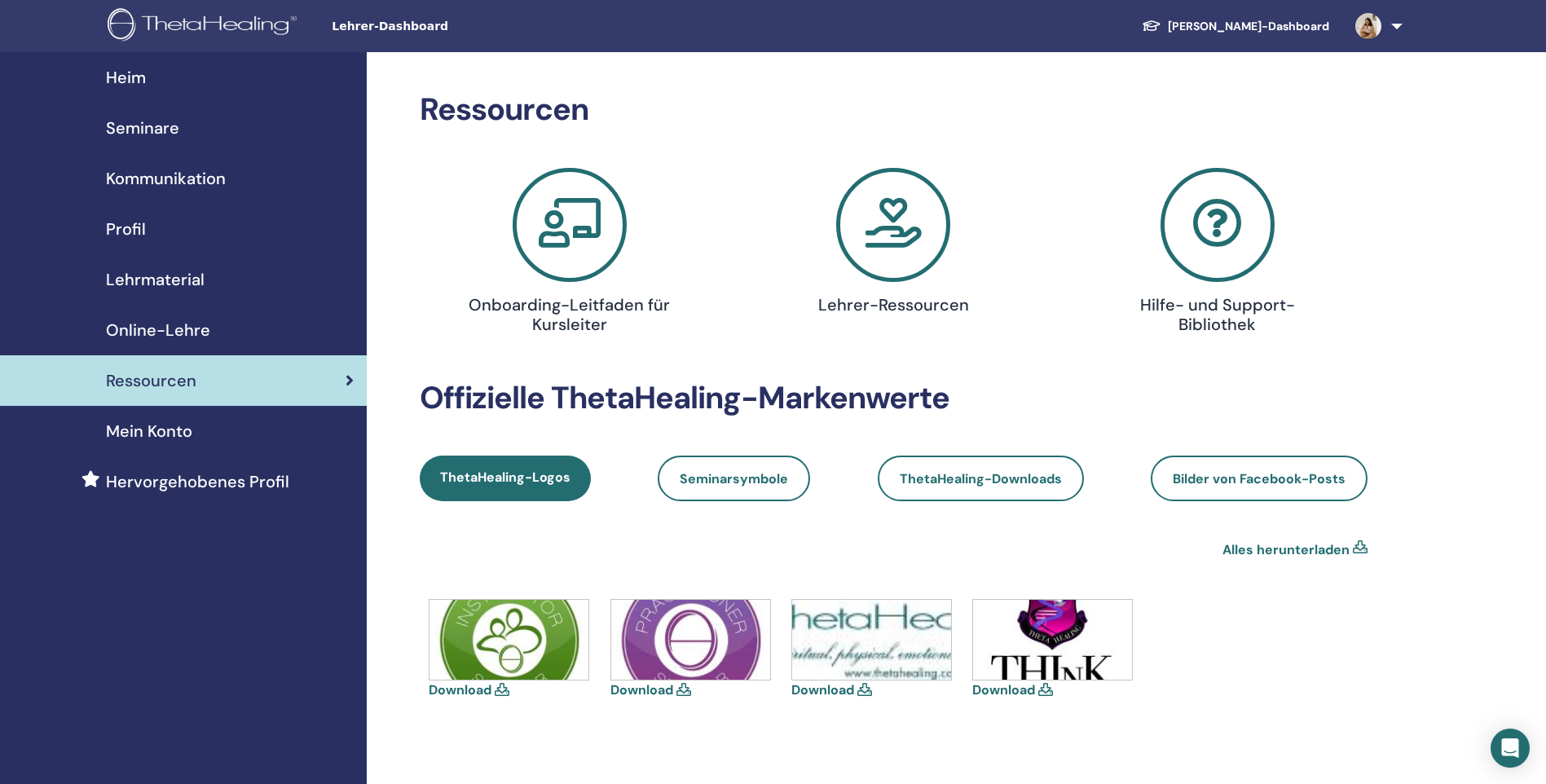
click at [149, 431] on span "Mein Konto" at bounding box center [149, 430] width 87 height 24
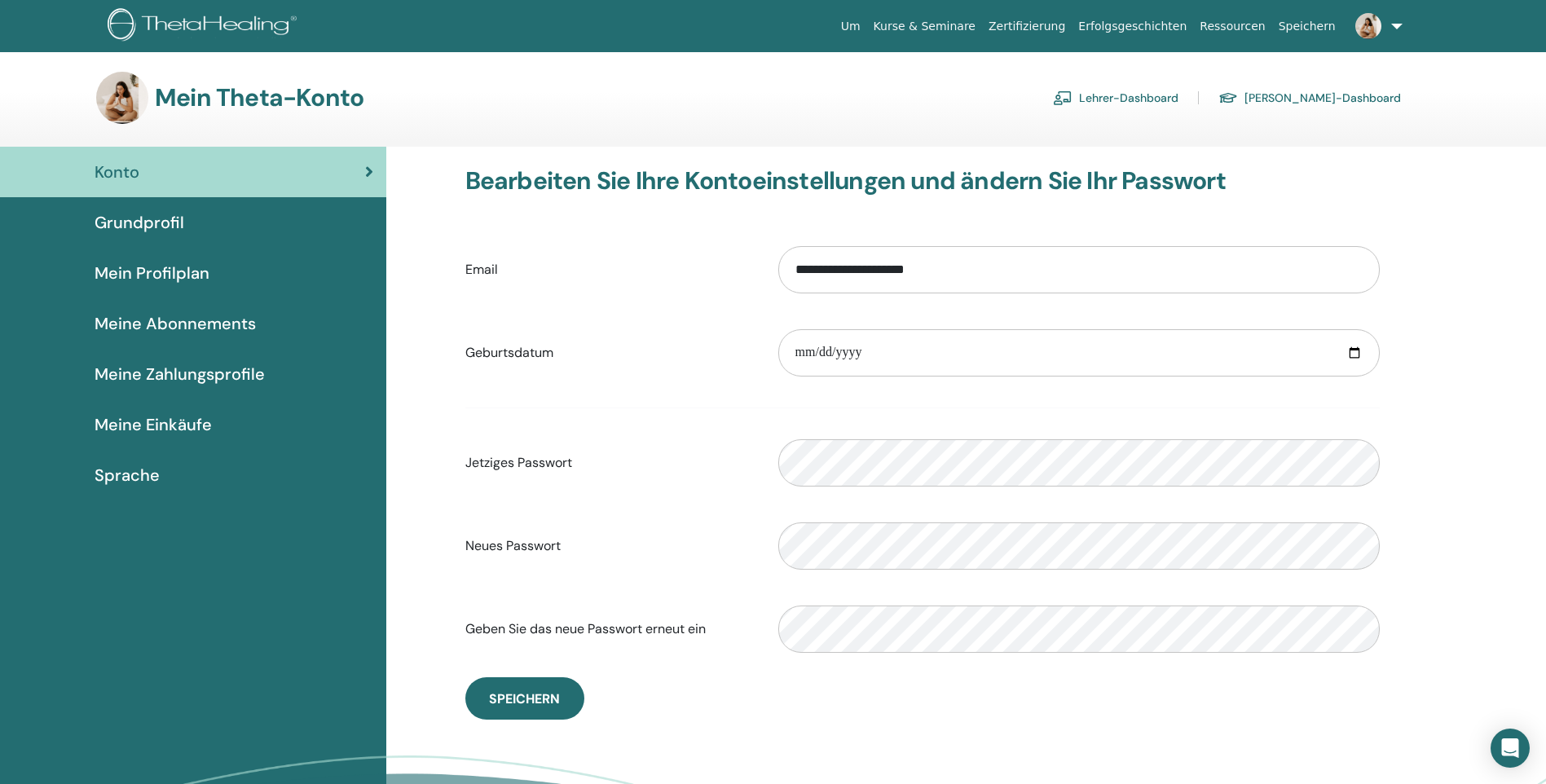
click at [137, 473] on span "Sprache" at bounding box center [126, 474] width 65 height 24
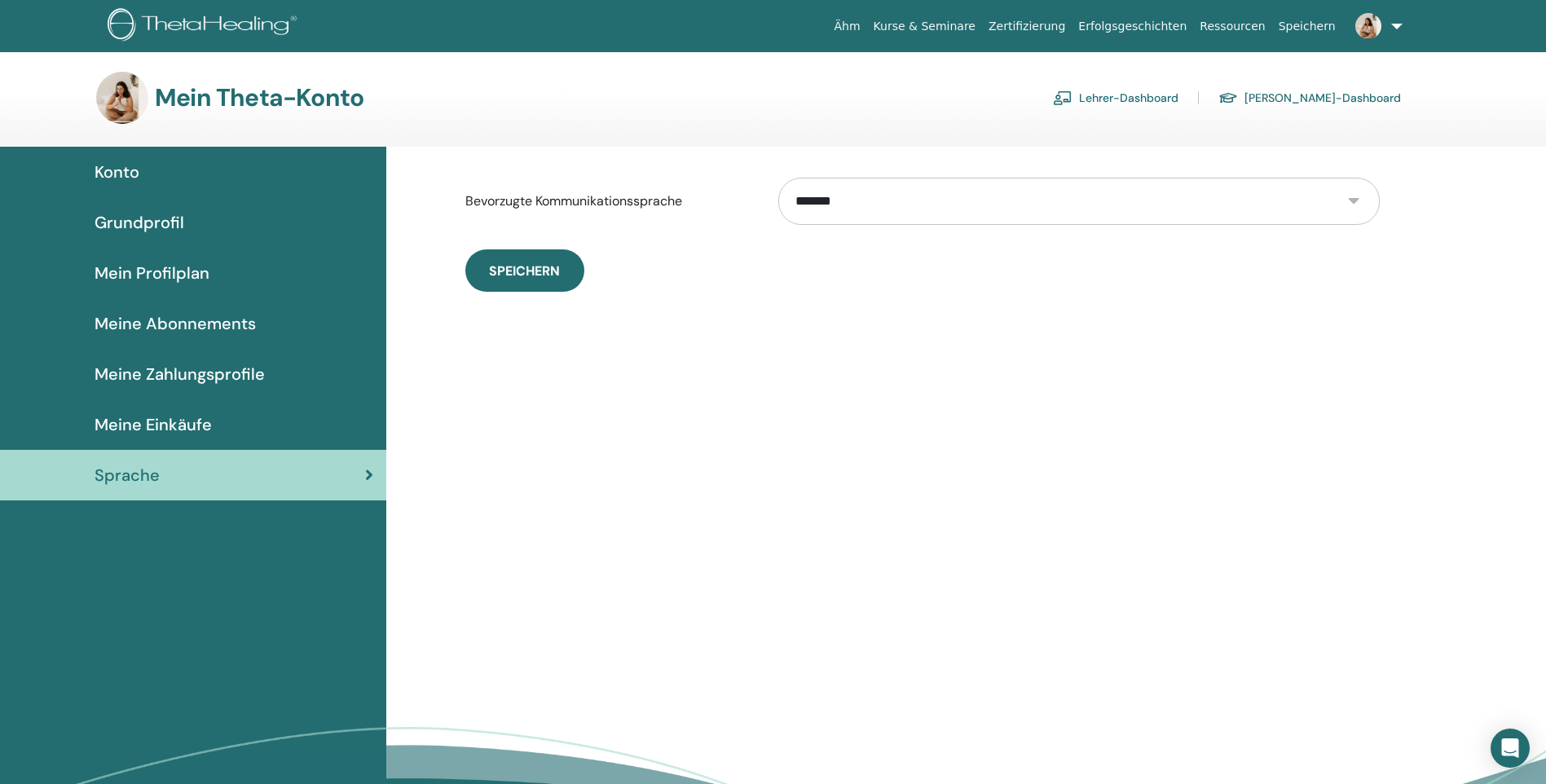
click at [1352, 197] on select "**********" at bounding box center [1079, 201] width 602 height 47
click at [1346, 210] on select "**********" at bounding box center [1079, 201] width 602 height 47
click at [1339, 96] on font "Schüler-Dashboard" at bounding box center [1323, 97] width 157 height 14
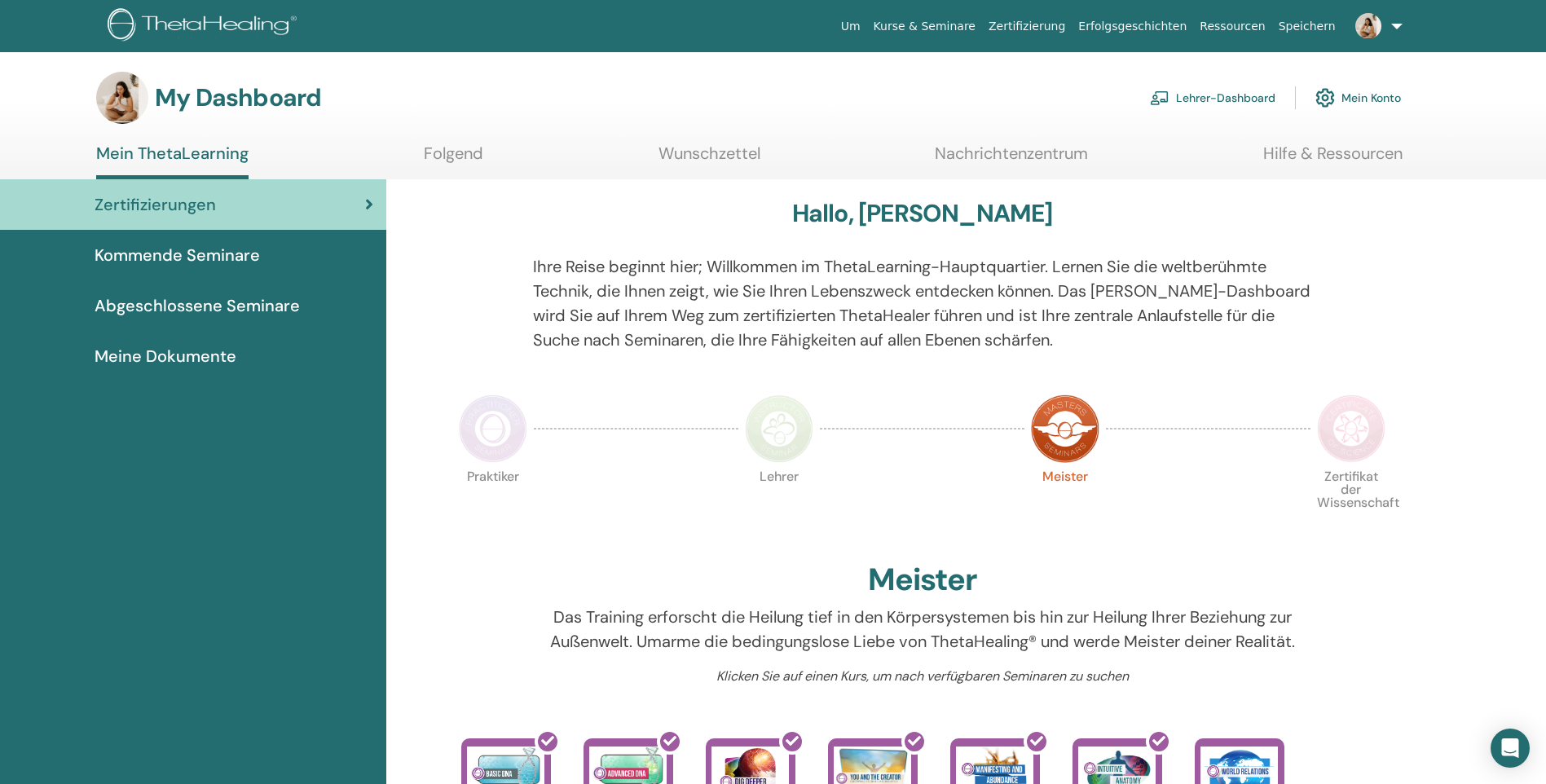
click at [1033, 157] on link "Nachrichtenzentrum" at bounding box center [1011, 159] width 153 height 32
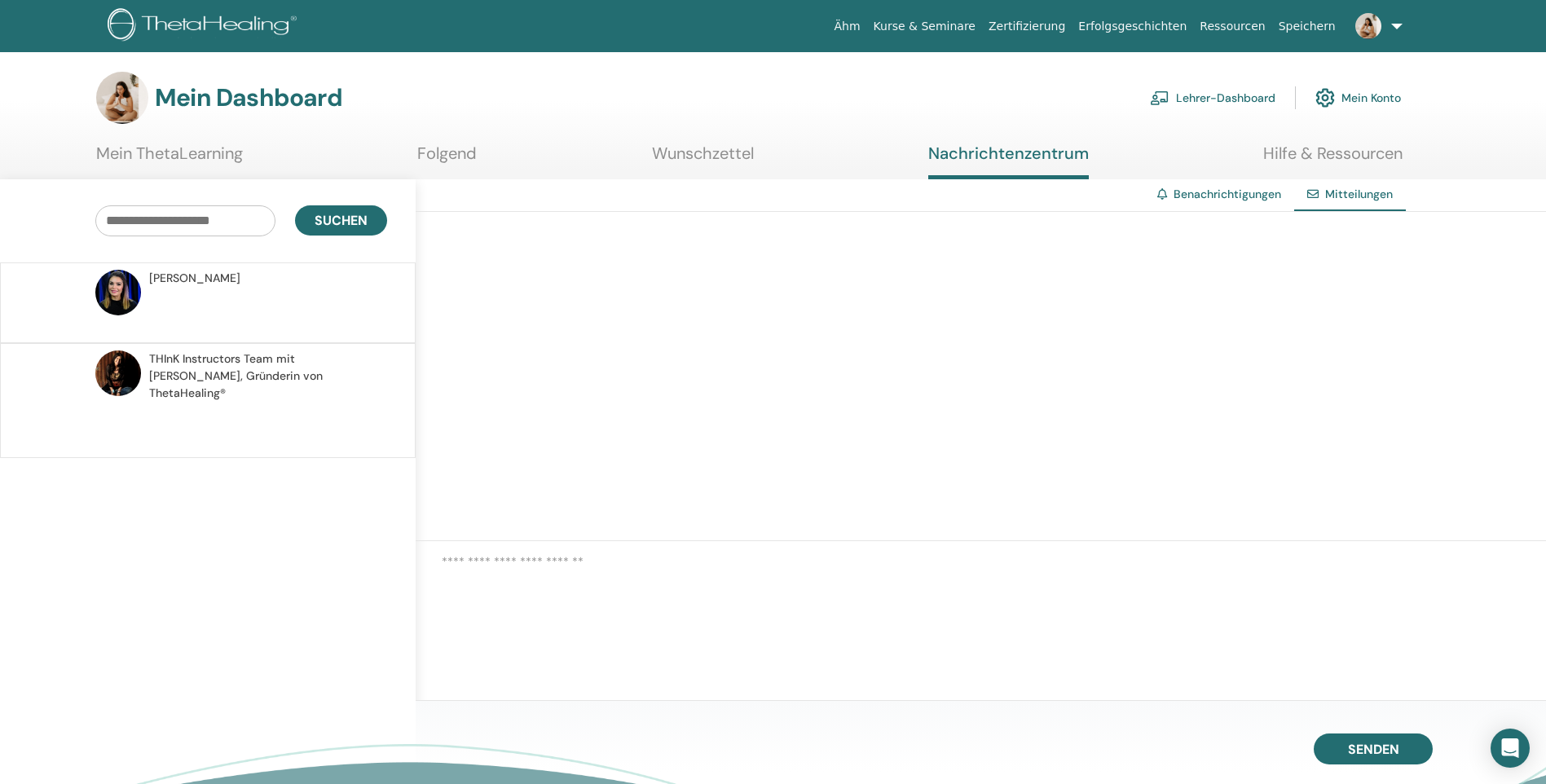
click at [237, 365] on span "THInK Instructors Team mit [PERSON_NAME], Gründerin von ThetaHealing®" at bounding box center [265, 376] width 232 height 51
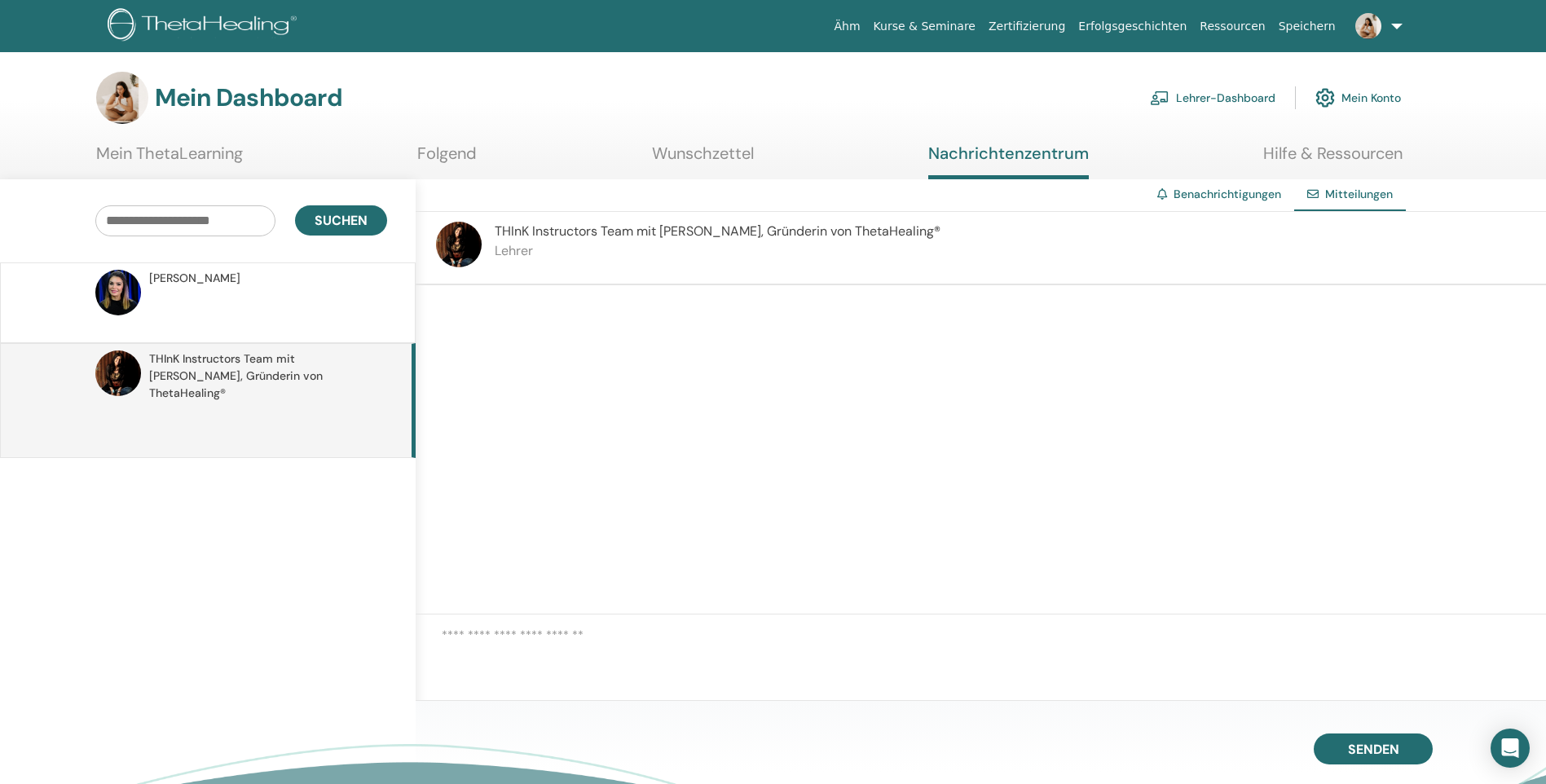
click at [235, 279] on span "[PERSON_NAME]" at bounding box center [195, 278] width 91 height 17
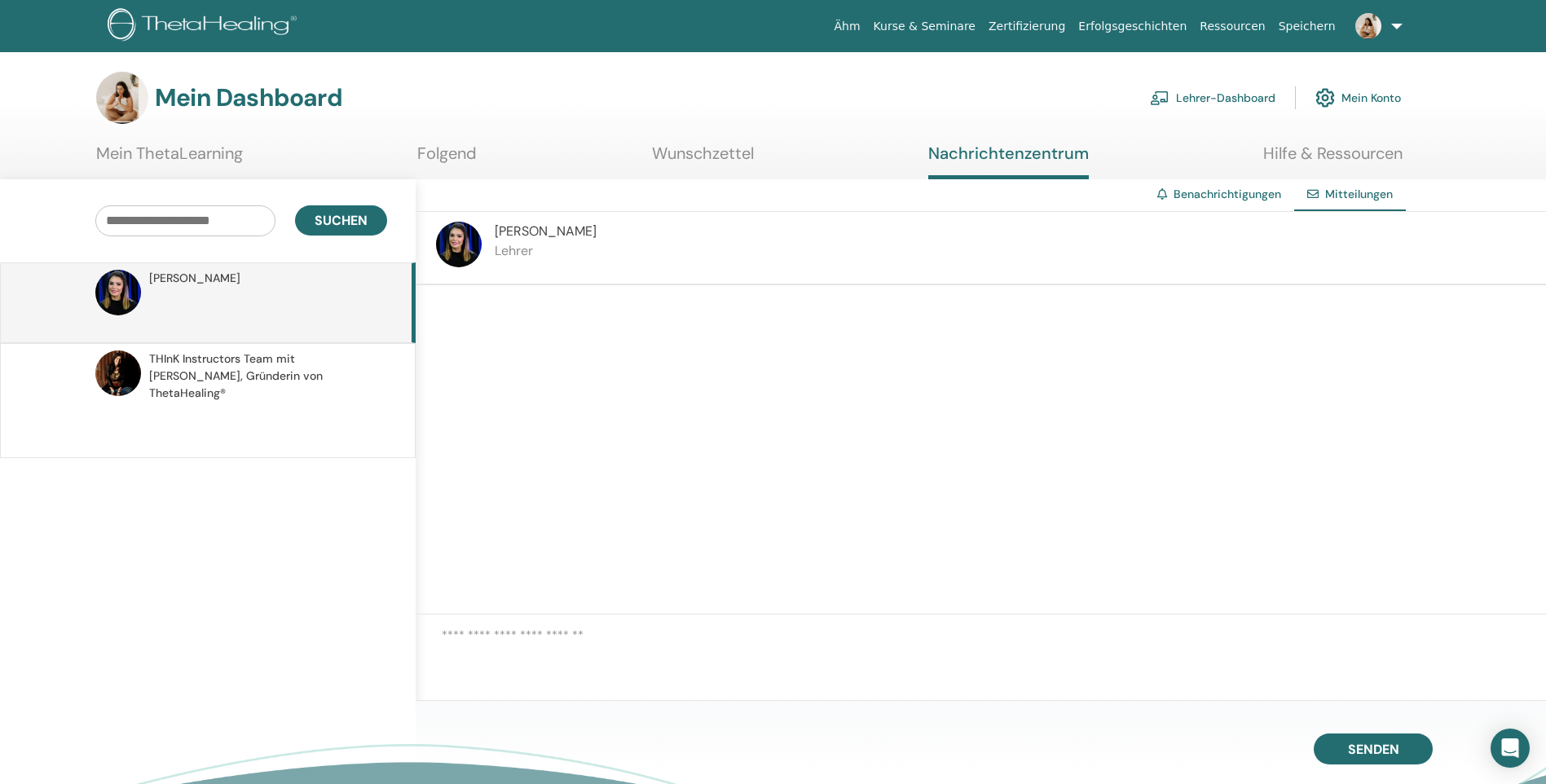
click at [1352, 194] on span "Mitteilungen" at bounding box center [1359, 194] width 67 height 14
click at [1255, 194] on link "Benachrichtigungen" at bounding box center [1228, 194] width 108 height 14
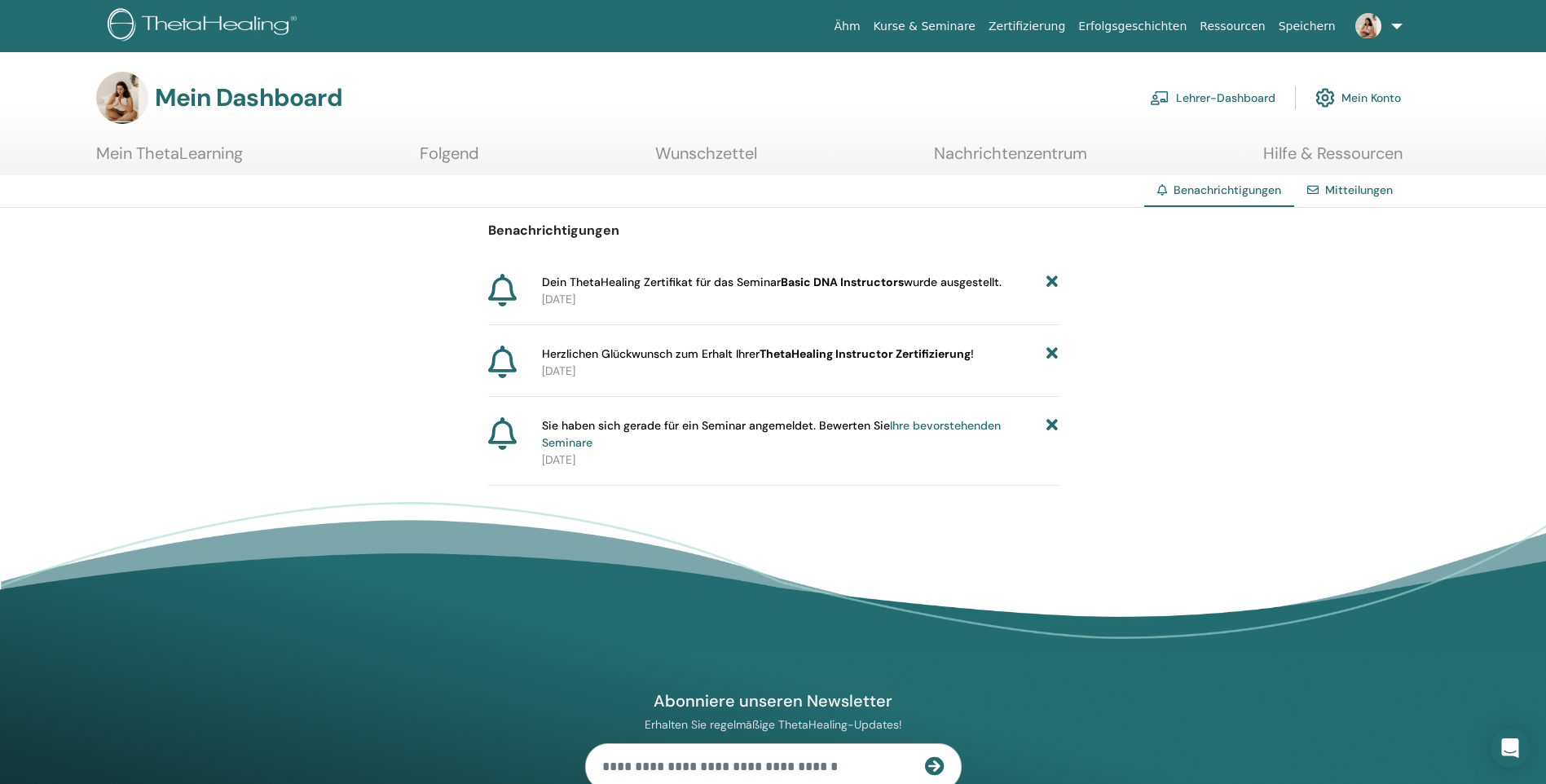
click at [1336, 187] on link "Mitteilungen" at bounding box center [1359, 189] width 67 height 14
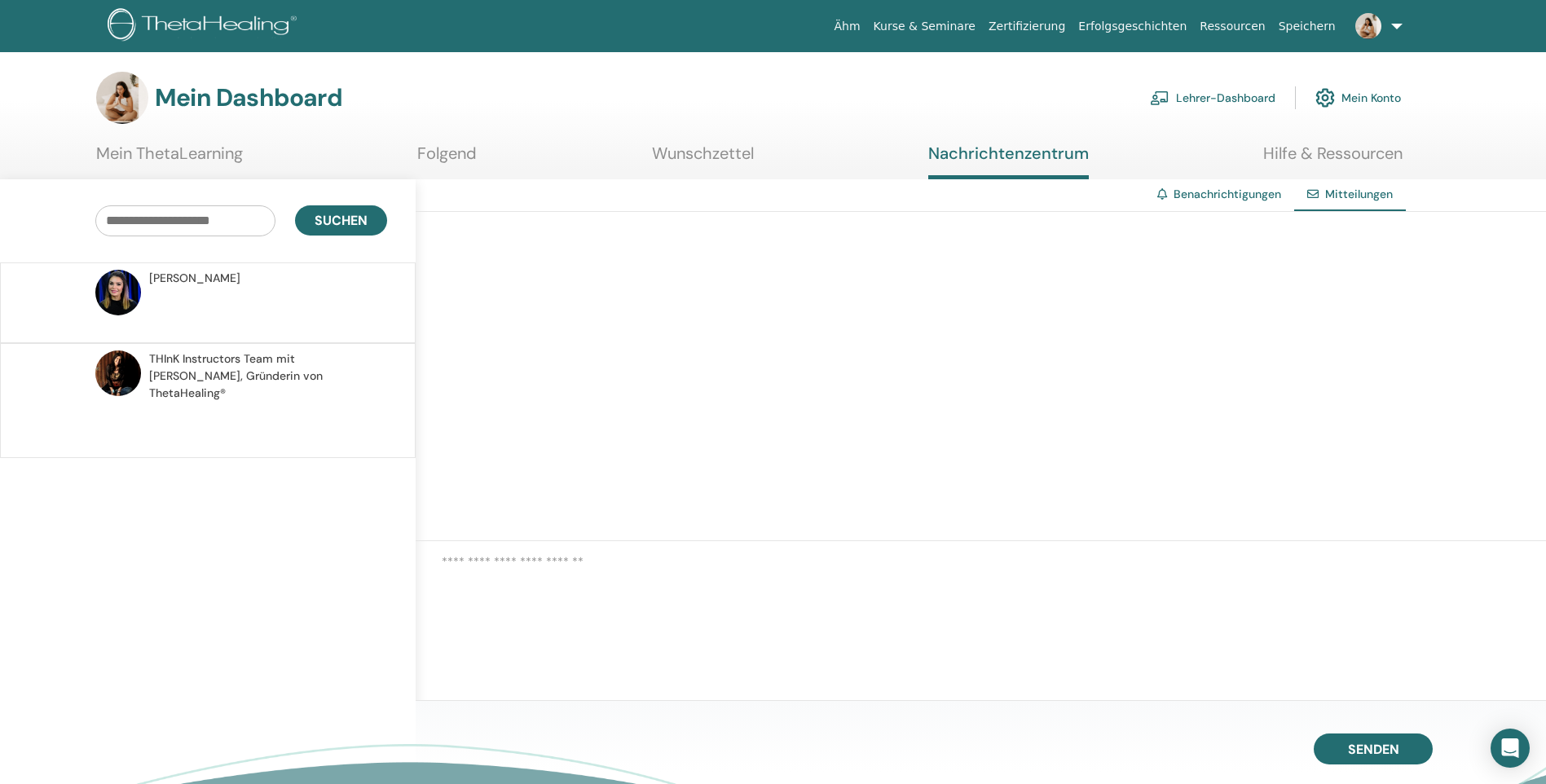
click at [1329, 151] on link "Hilfe & Ressourcen" at bounding box center [1332, 159] width 139 height 32
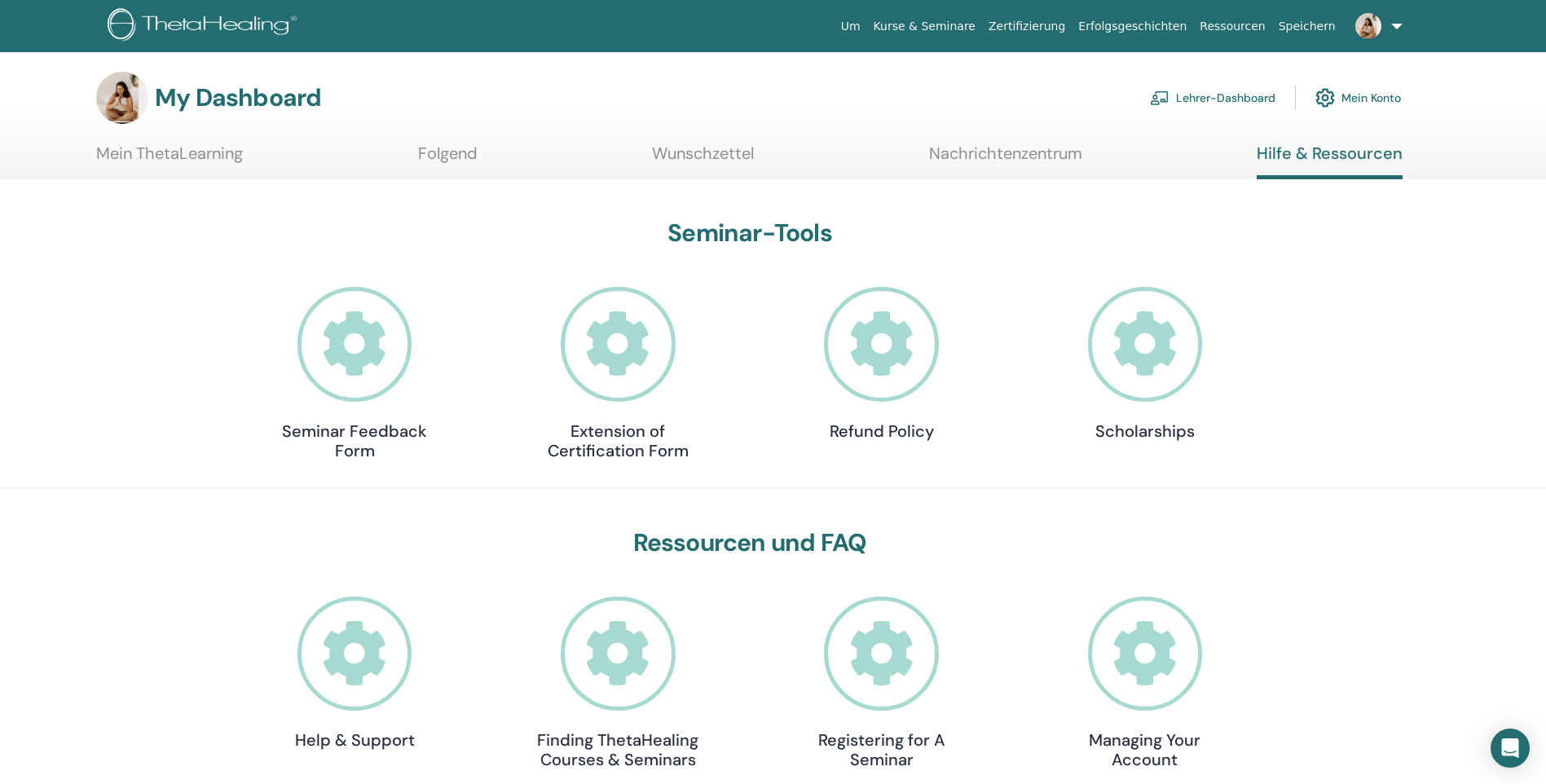
click at [1227, 95] on link "Lehrer-Dashboard" at bounding box center [1212, 98] width 126 height 36
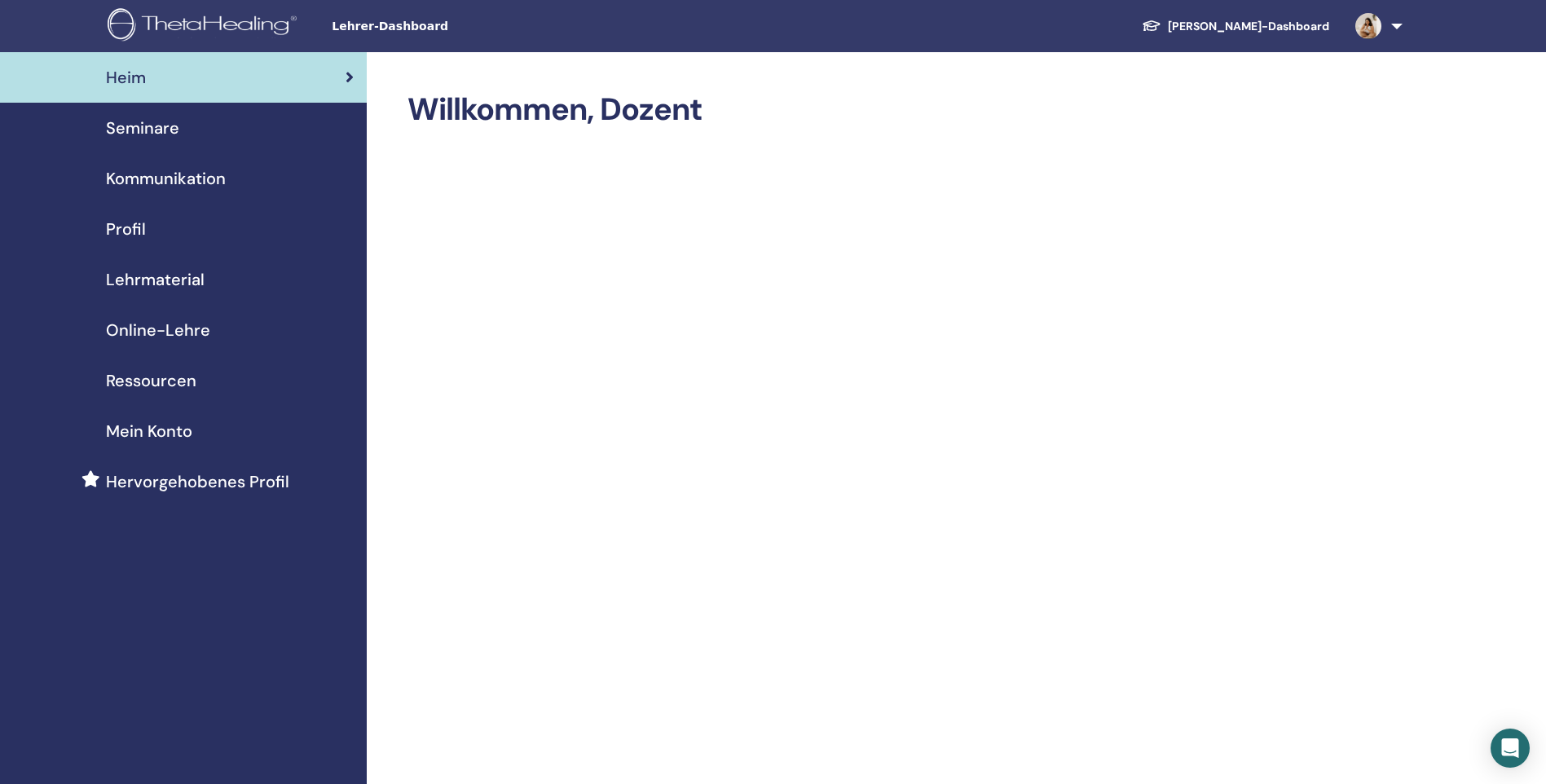
click at [187, 483] on span "Hervorgehobenes Profil" at bounding box center [198, 481] width 184 height 24
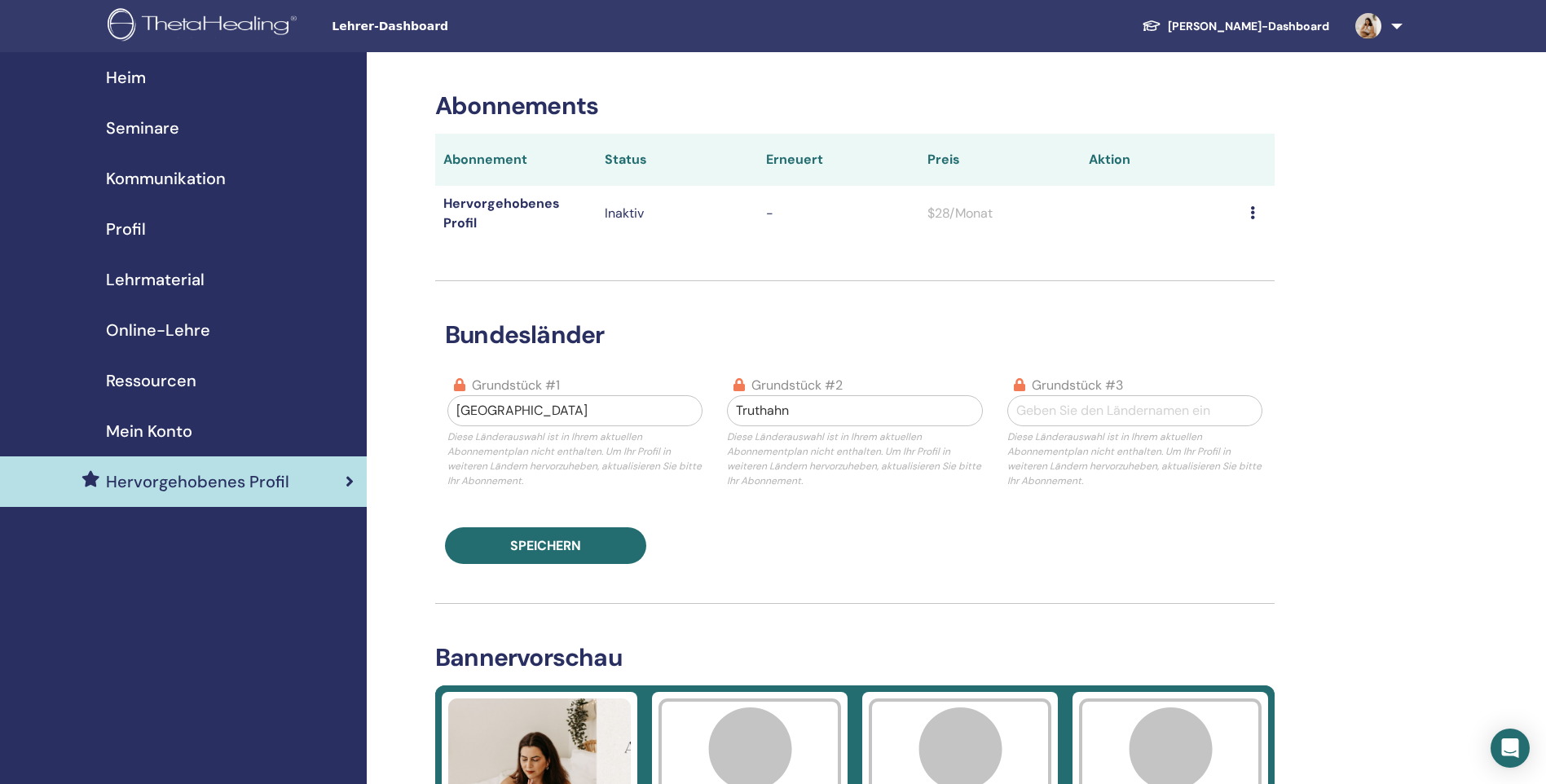
click at [1250, 213] on icon at bounding box center [1253, 212] width 5 height 13
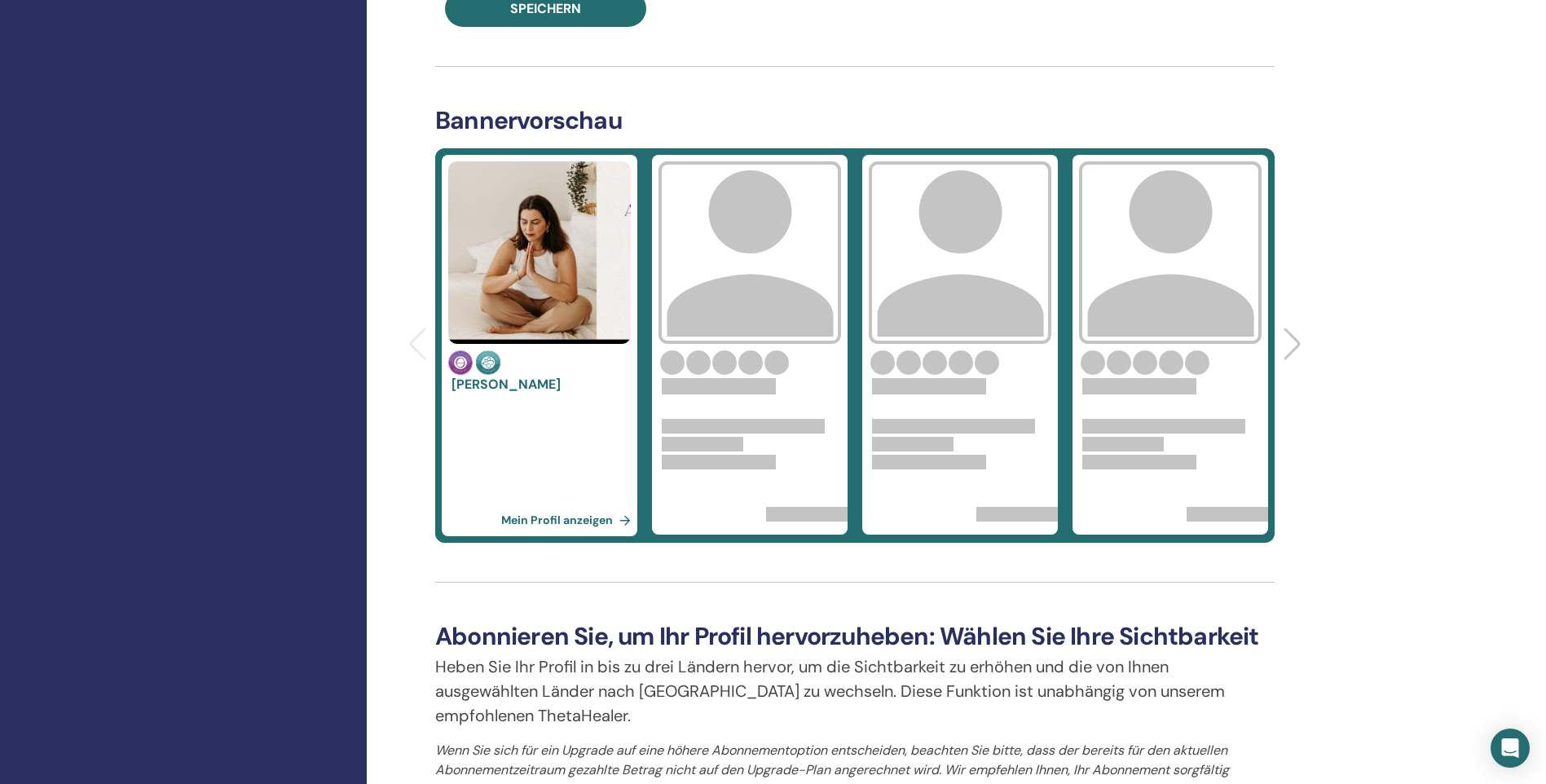
scroll to position [570, 0]
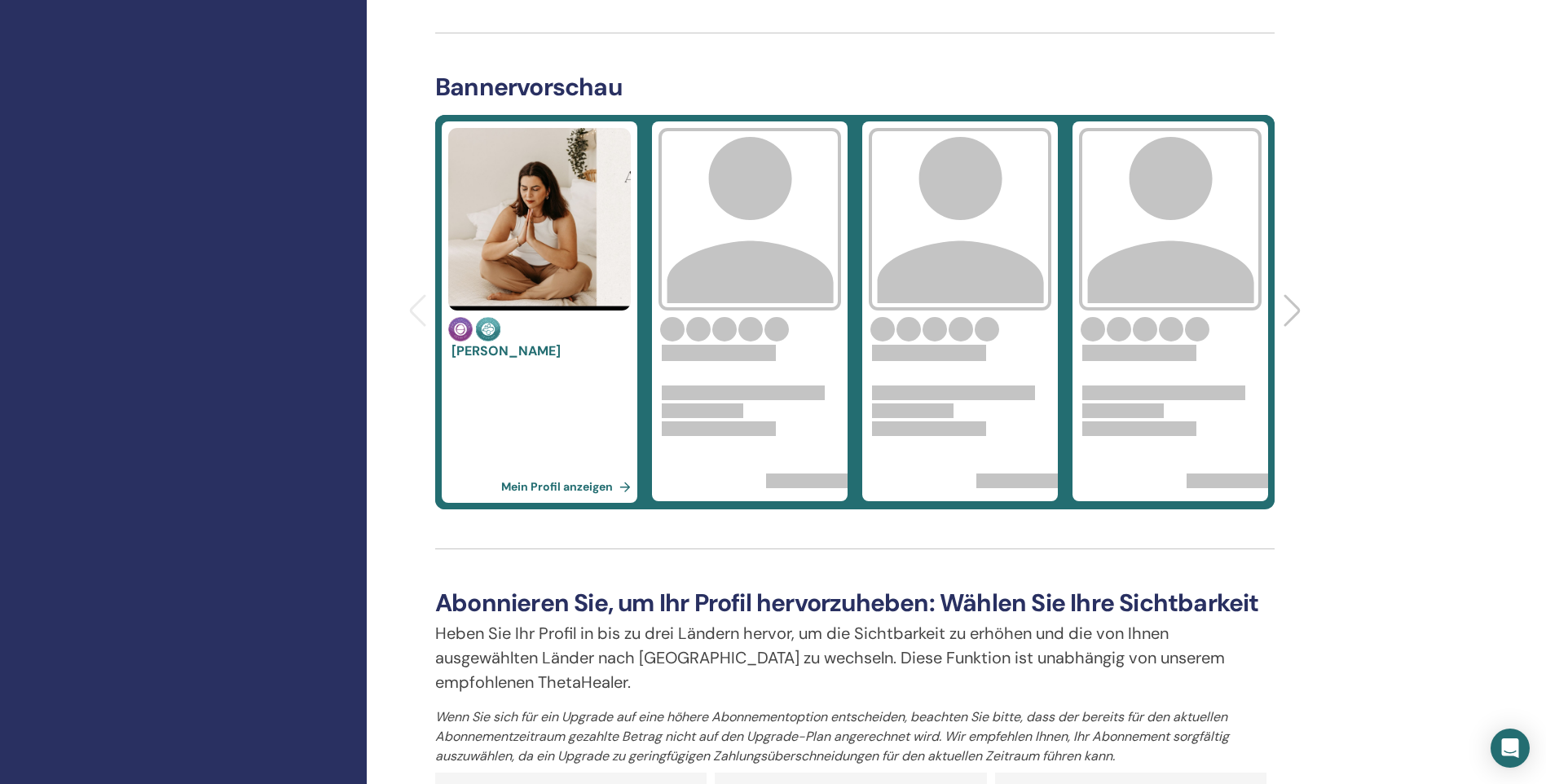
click at [548, 485] on link "Mein Profil anzeigen" at bounding box center [570, 486] width 136 height 33
